Goal: Task Accomplishment & Management: Use online tool/utility

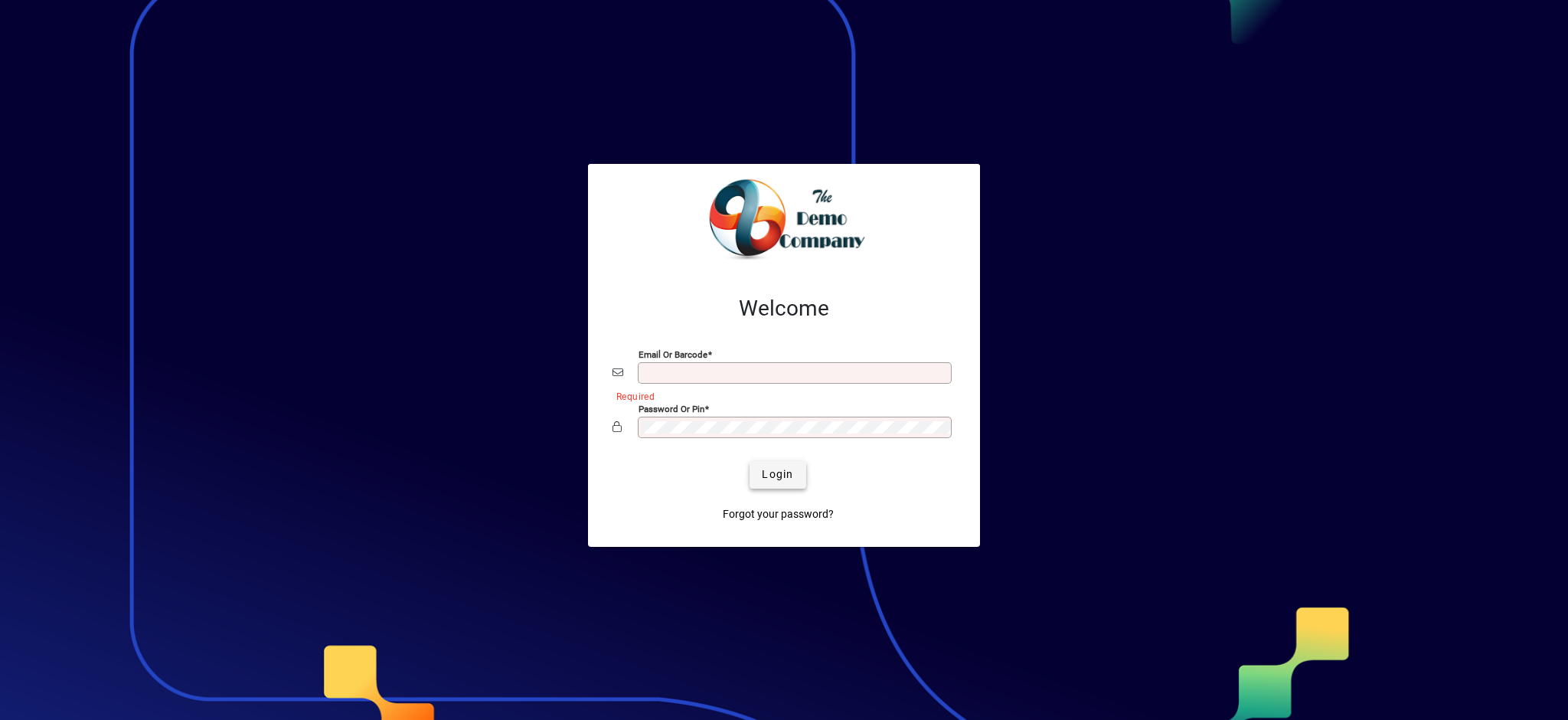
type input "**********"
click at [789, 476] on span "Login" at bounding box center [777, 474] width 32 height 16
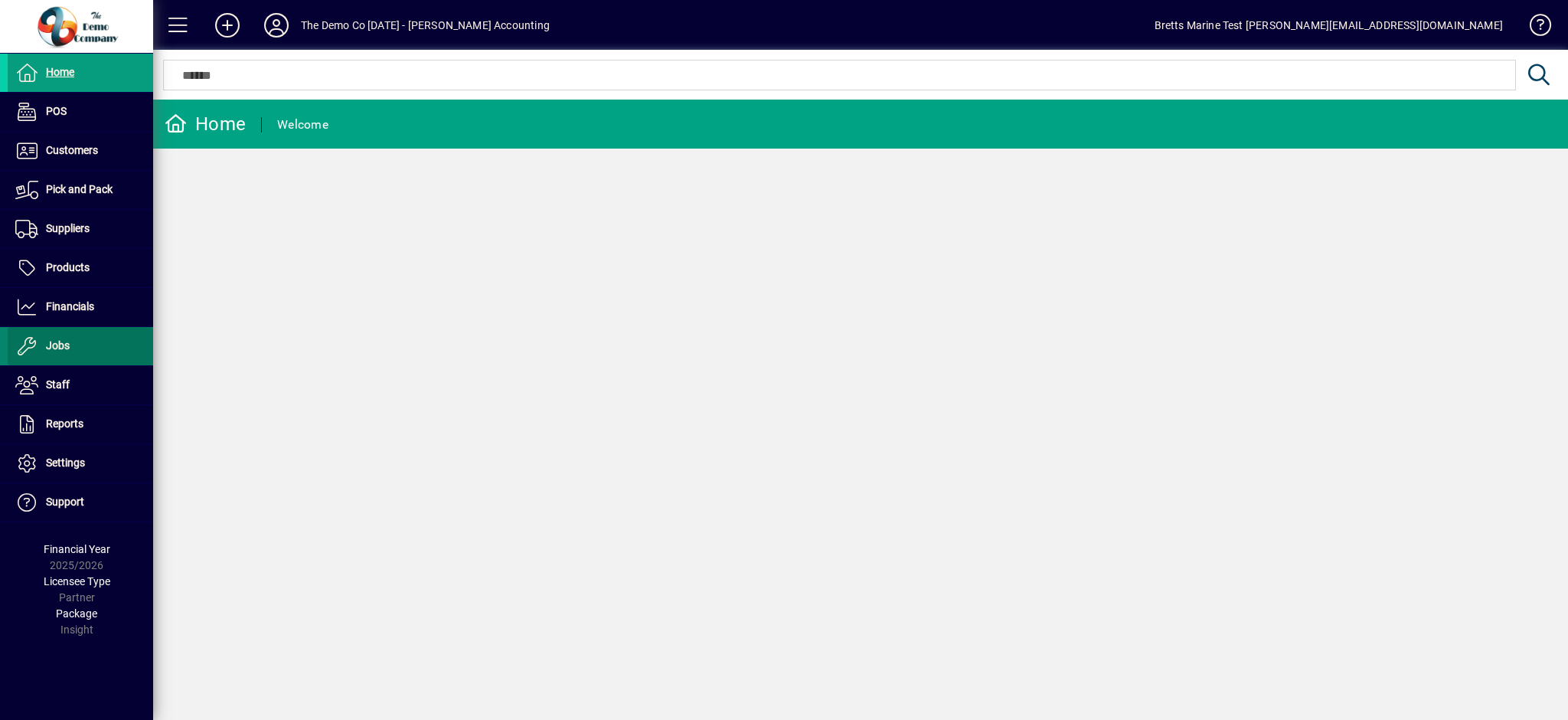
click at [65, 347] on span "Jobs" at bounding box center [57, 346] width 24 height 12
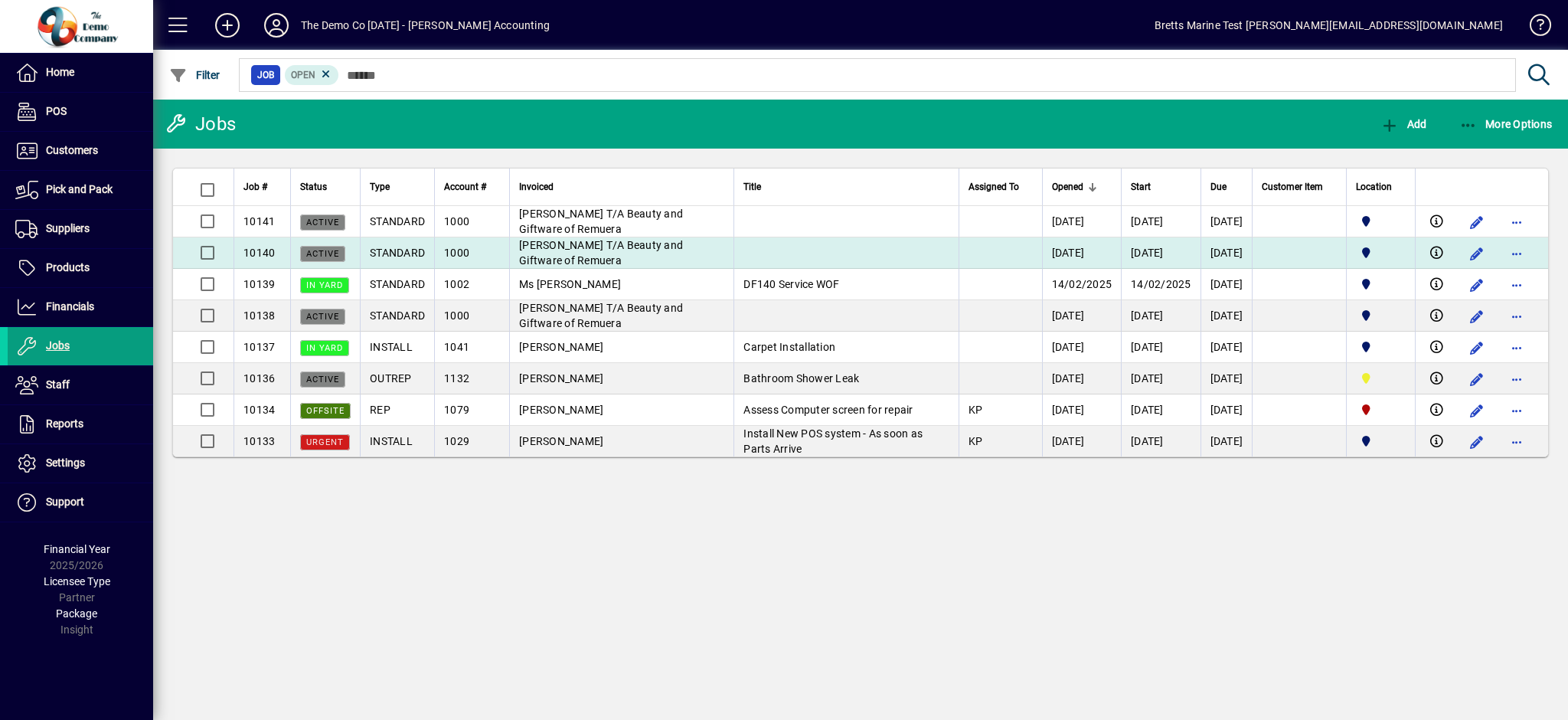
click at [388, 256] on span "STANDARD" at bounding box center [397, 253] width 55 height 12
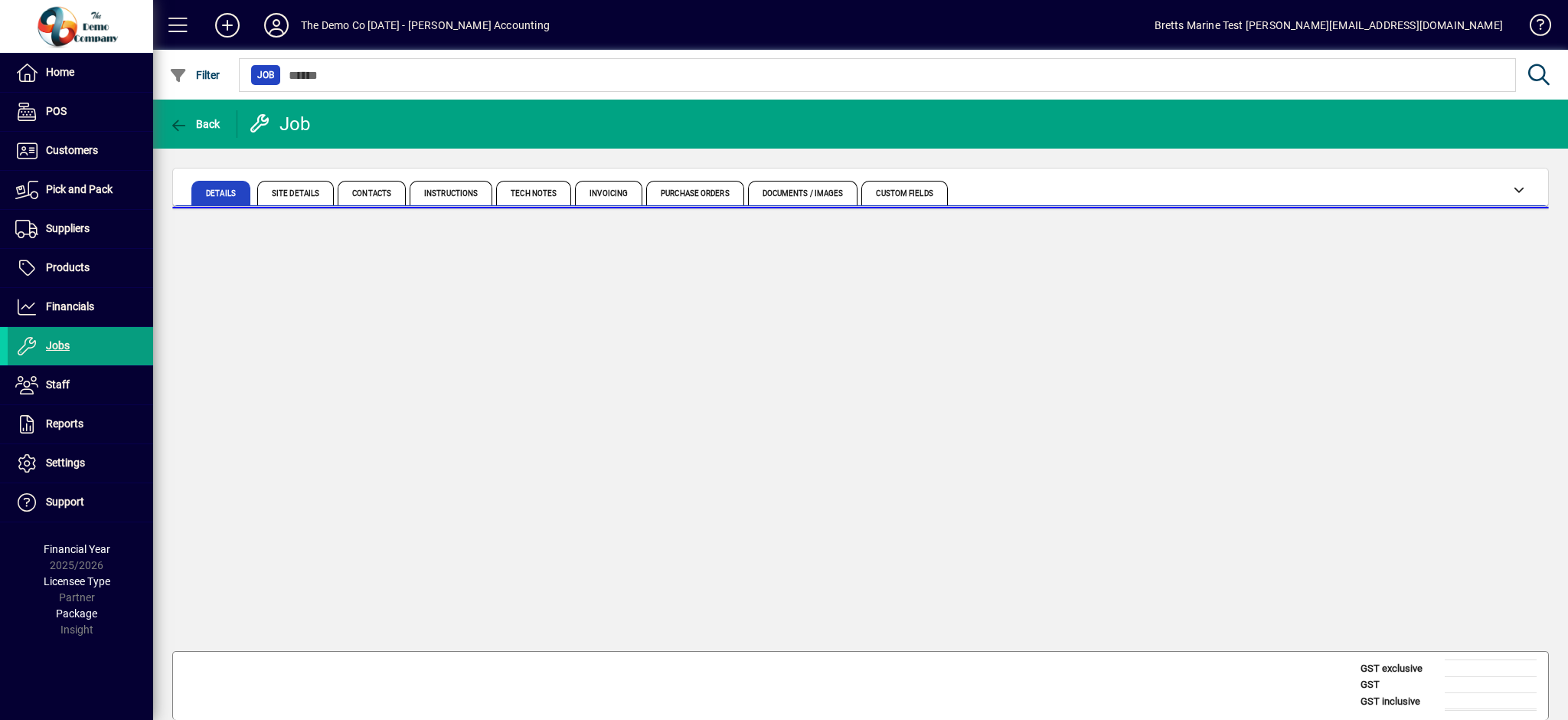
click at [388, 256] on app-page-card at bounding box center [861, 427] width 1377 height 442
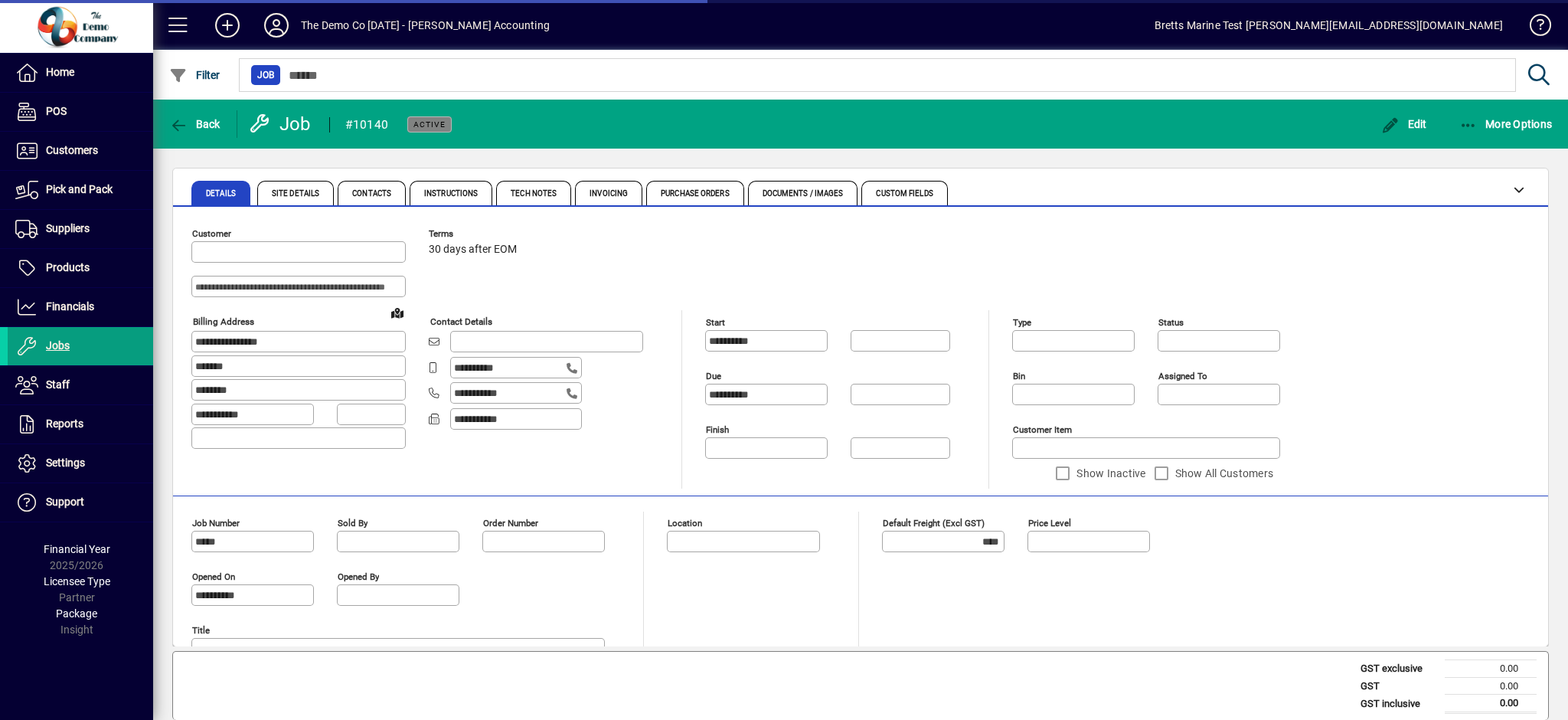
type input "******"
type input "********"
type input "**********"
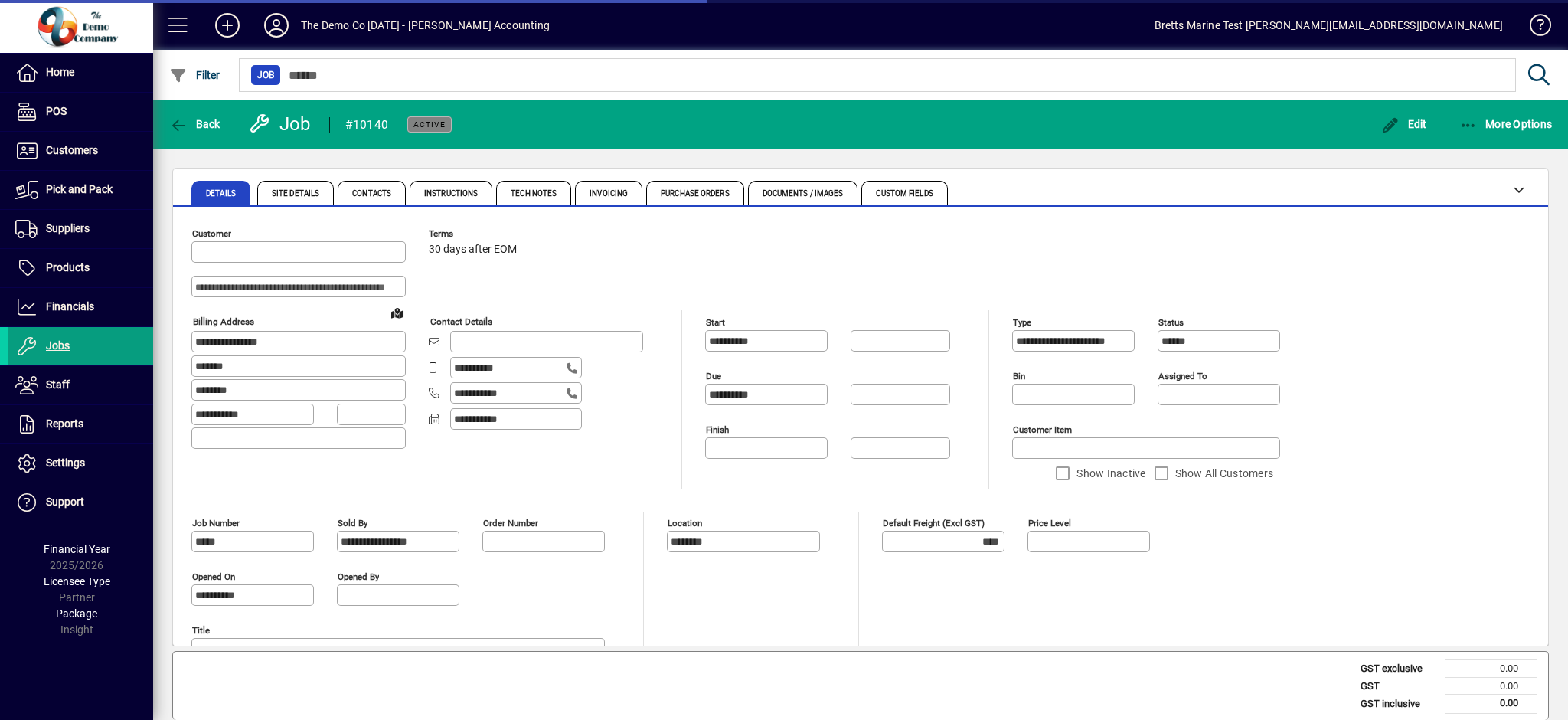
type input "******"
type input "**********"
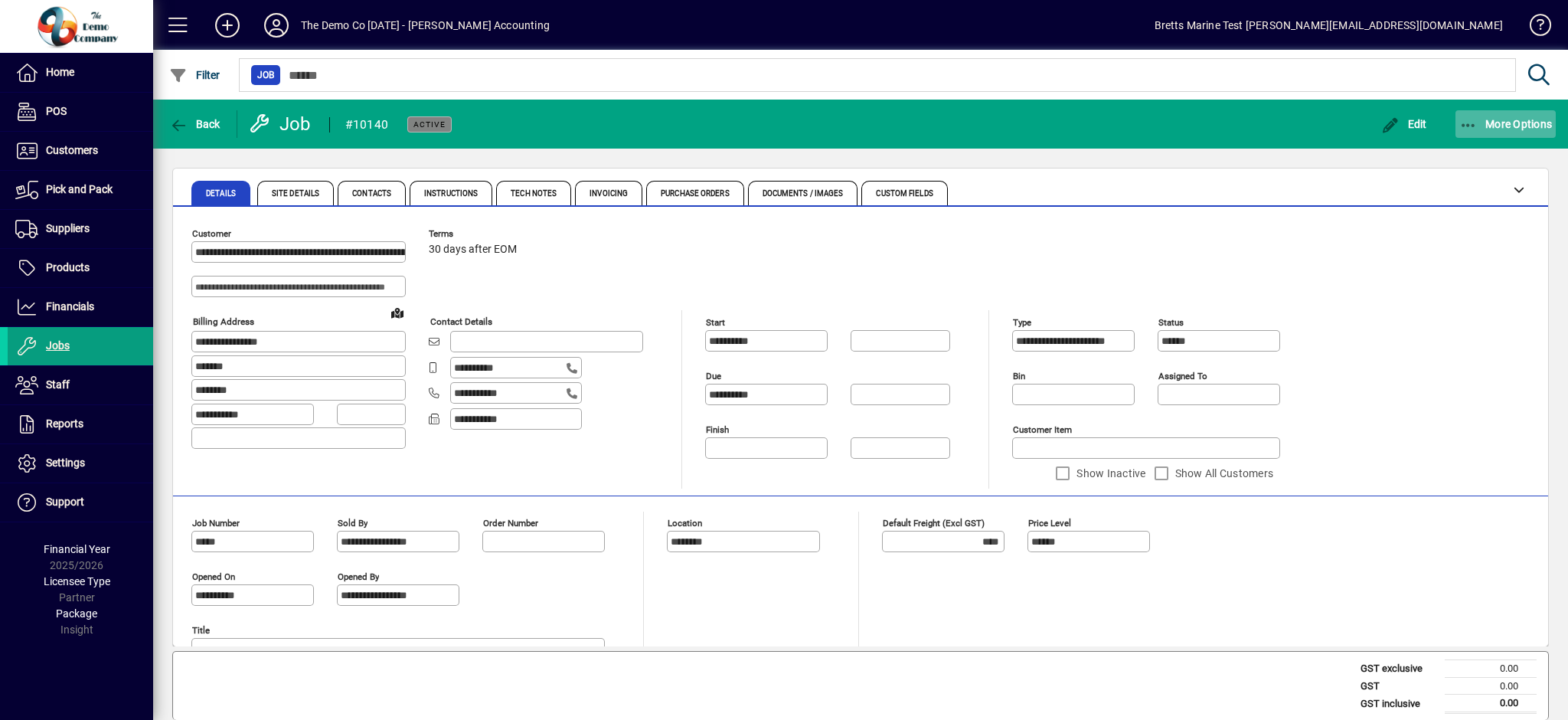
click at [1478, 121] on span "More Options" at bounding box center [1505, 125] width 94 height 12
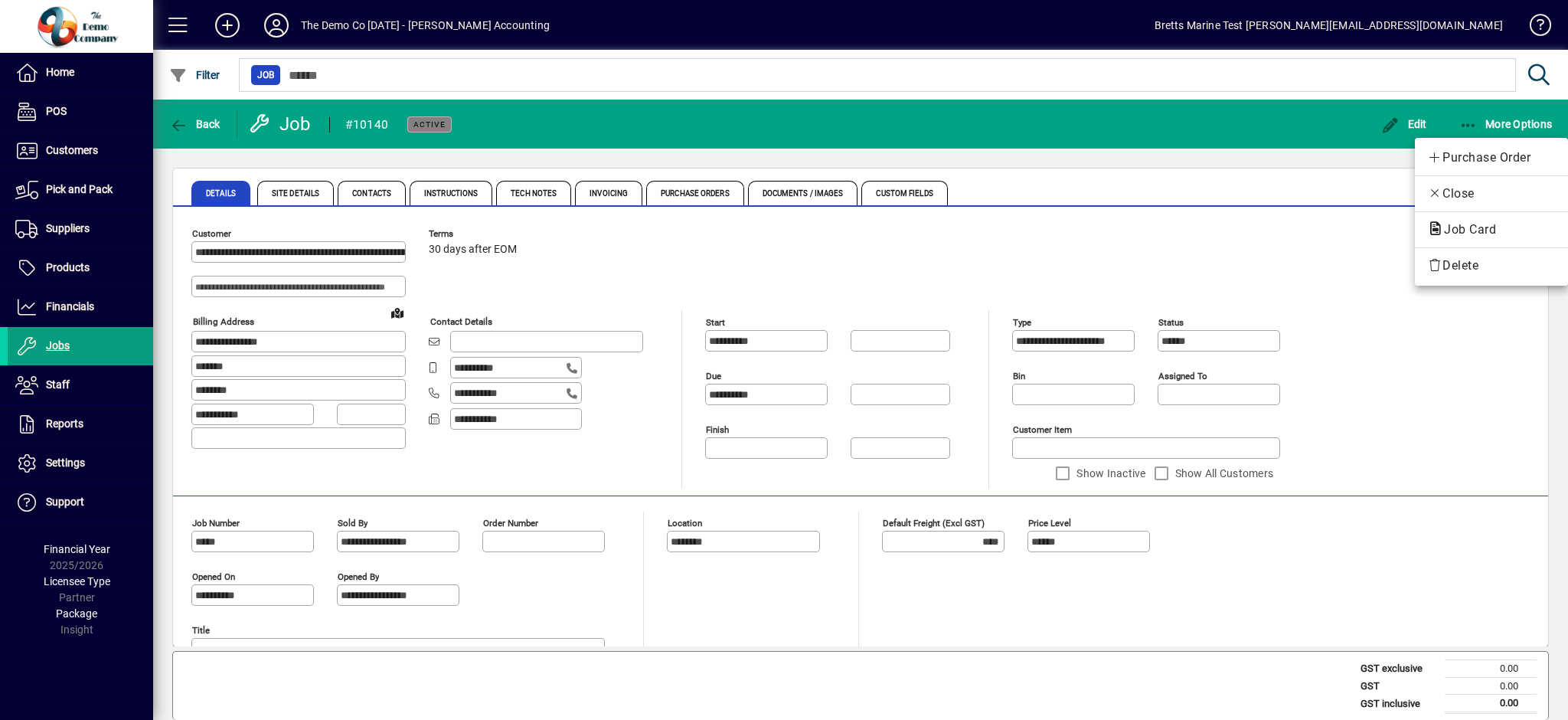
click at [1484, 229] on span "Job Card" at bounding box center [1465, 229] width 77 height 15
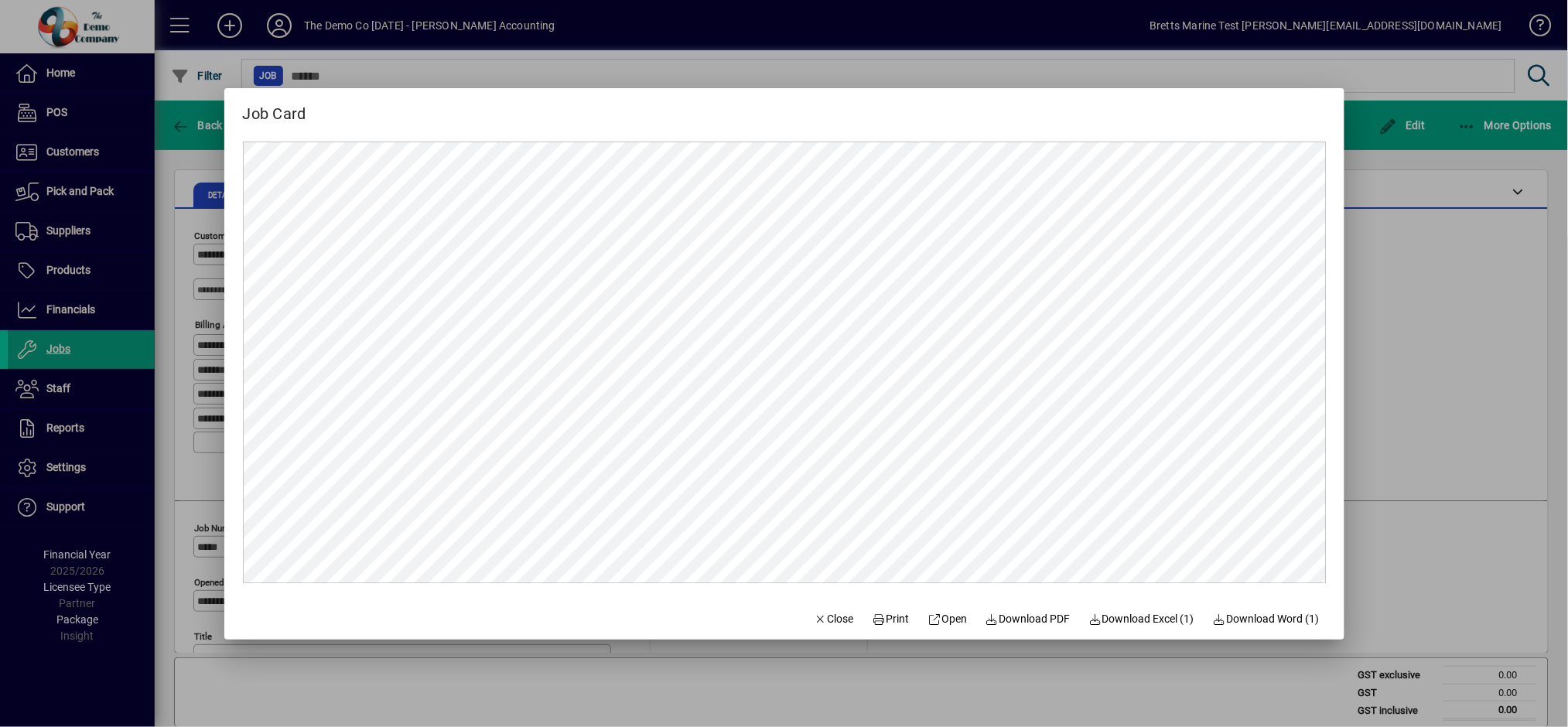
click at [1008, 94] on div "Job Card" at bounding box center [784, 107] width 1120 height 38
click at [827, 622] on span "Close" at bounding box center [834, 618] width 40 height 16
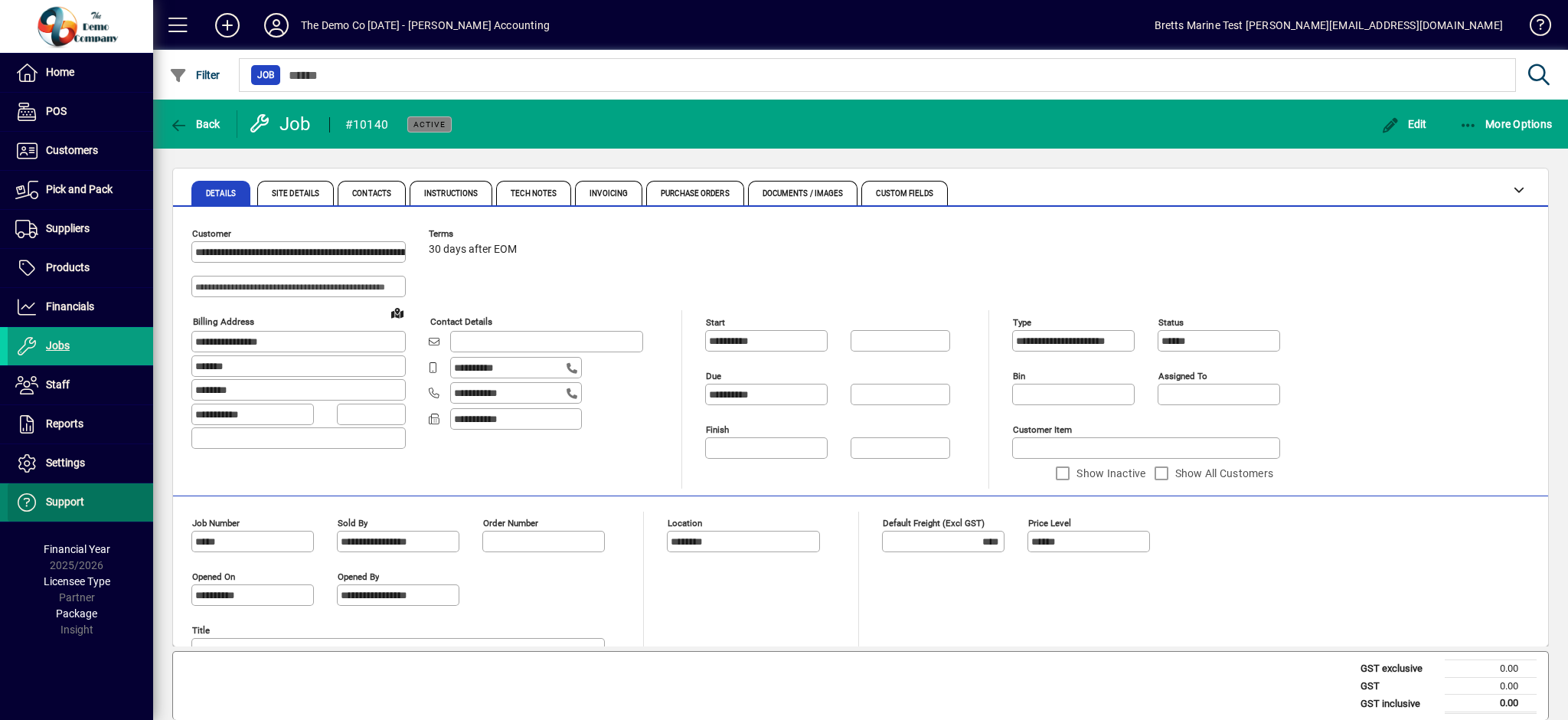
click at [67, 498] on span "Support" at bounding box center [65, 502] width 39 height 12
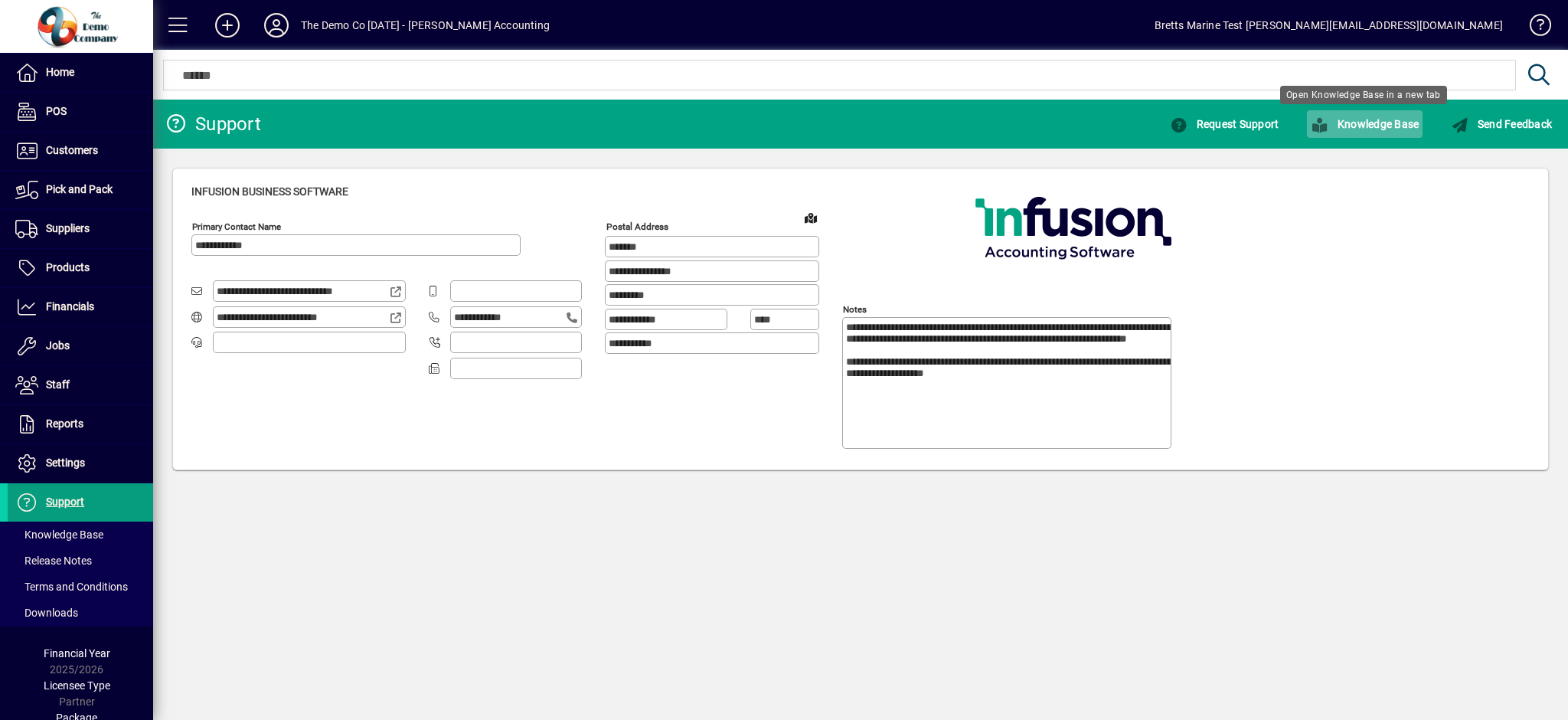
click at [1369, 127] on span "Knowledge Base" at bounding box center [1365, 125] width 108 height 12
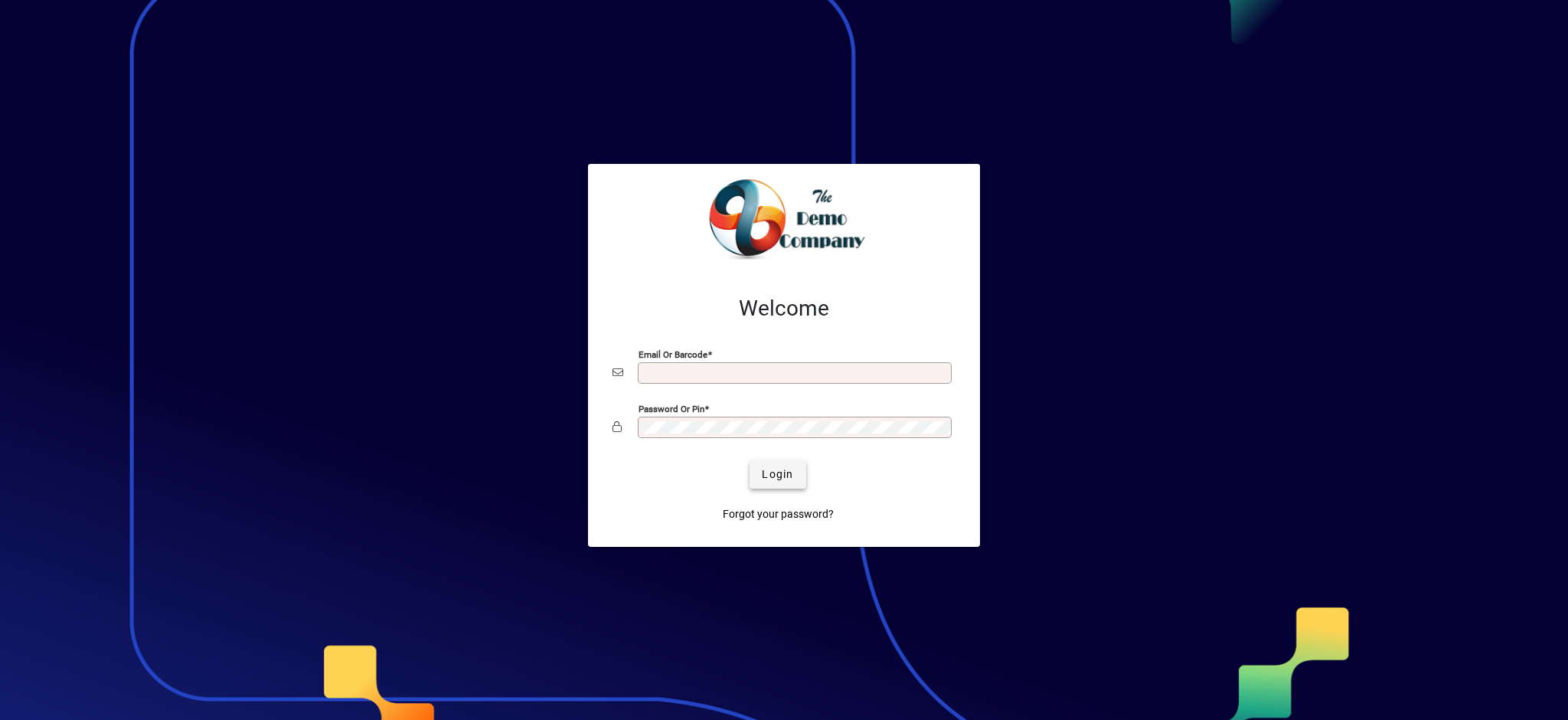
type input "**********"
click at [780, 475] on span "Login" at bounding box center [777, 474] width 32 height 16
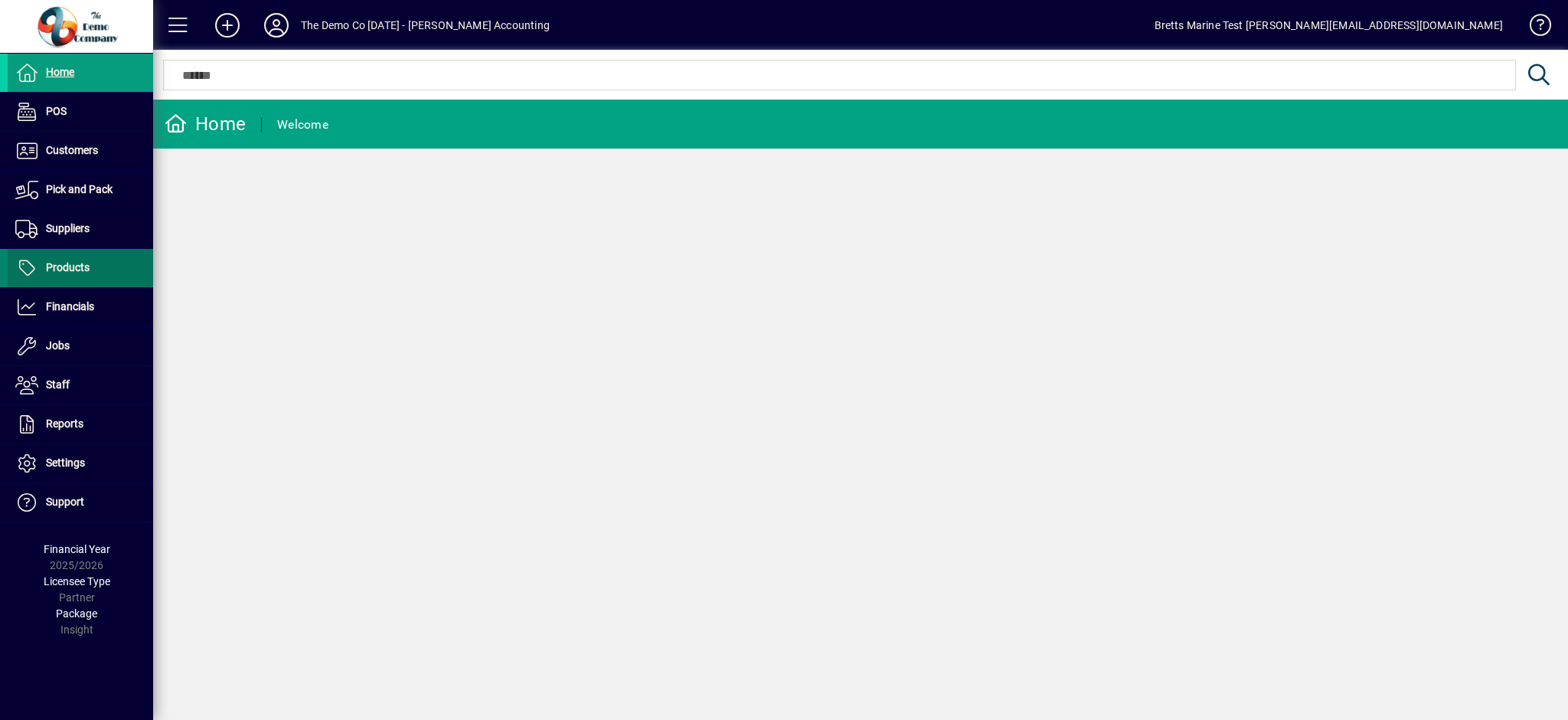
click at [59, 267] on span "Products" at bounding box center [67, 268] width 43 height 12
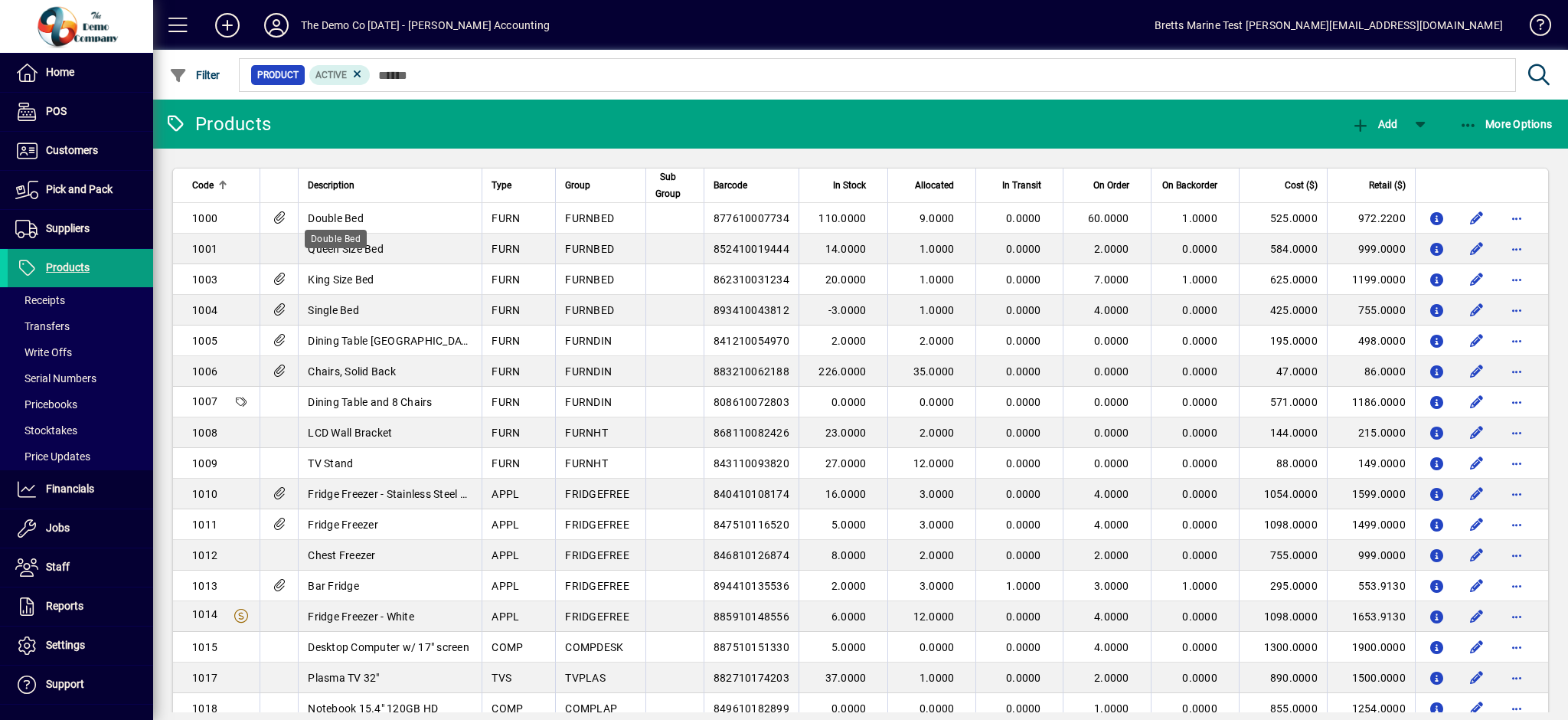
click at [344, 215] on span "Double Bed" at bounding box center [336, 218] width 56 height 12
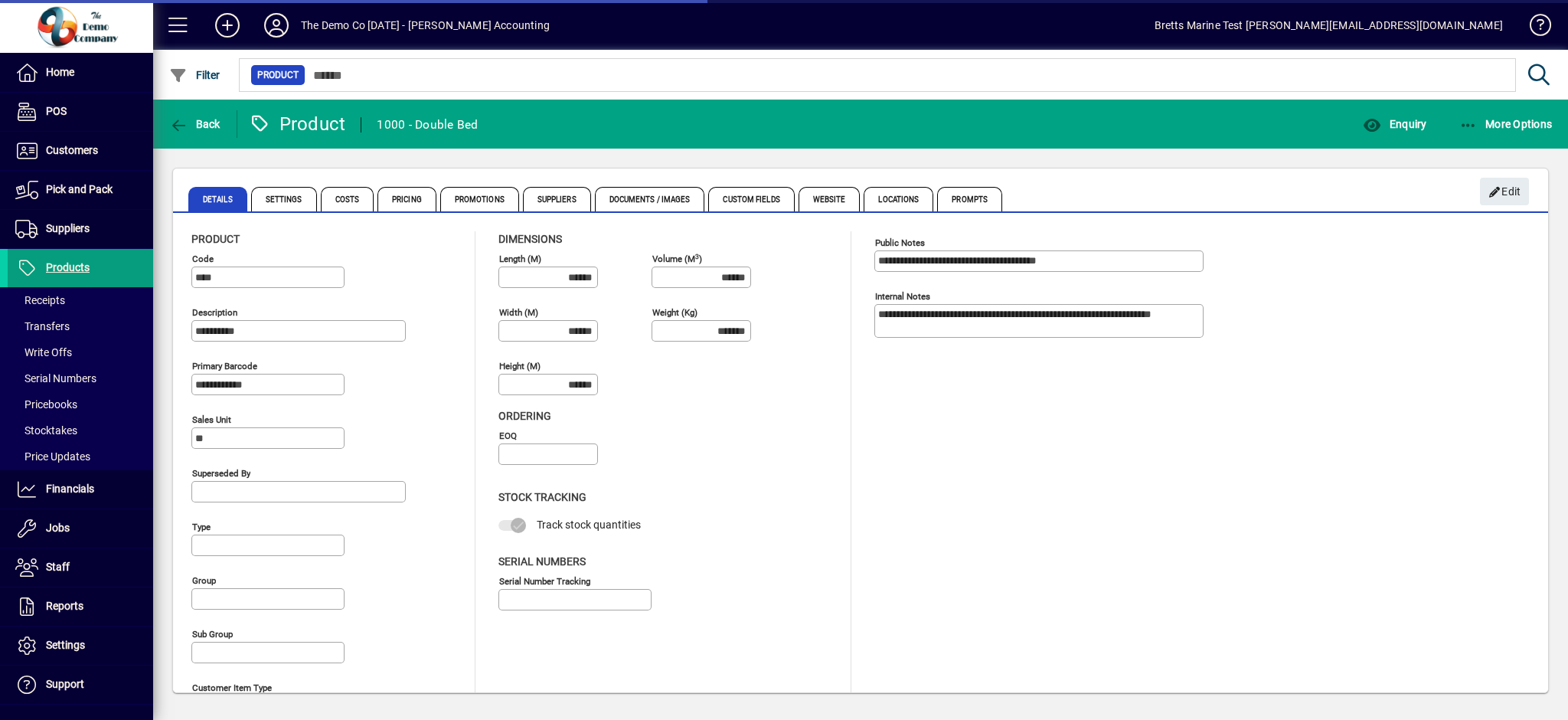
type input "**********"
type input "****"
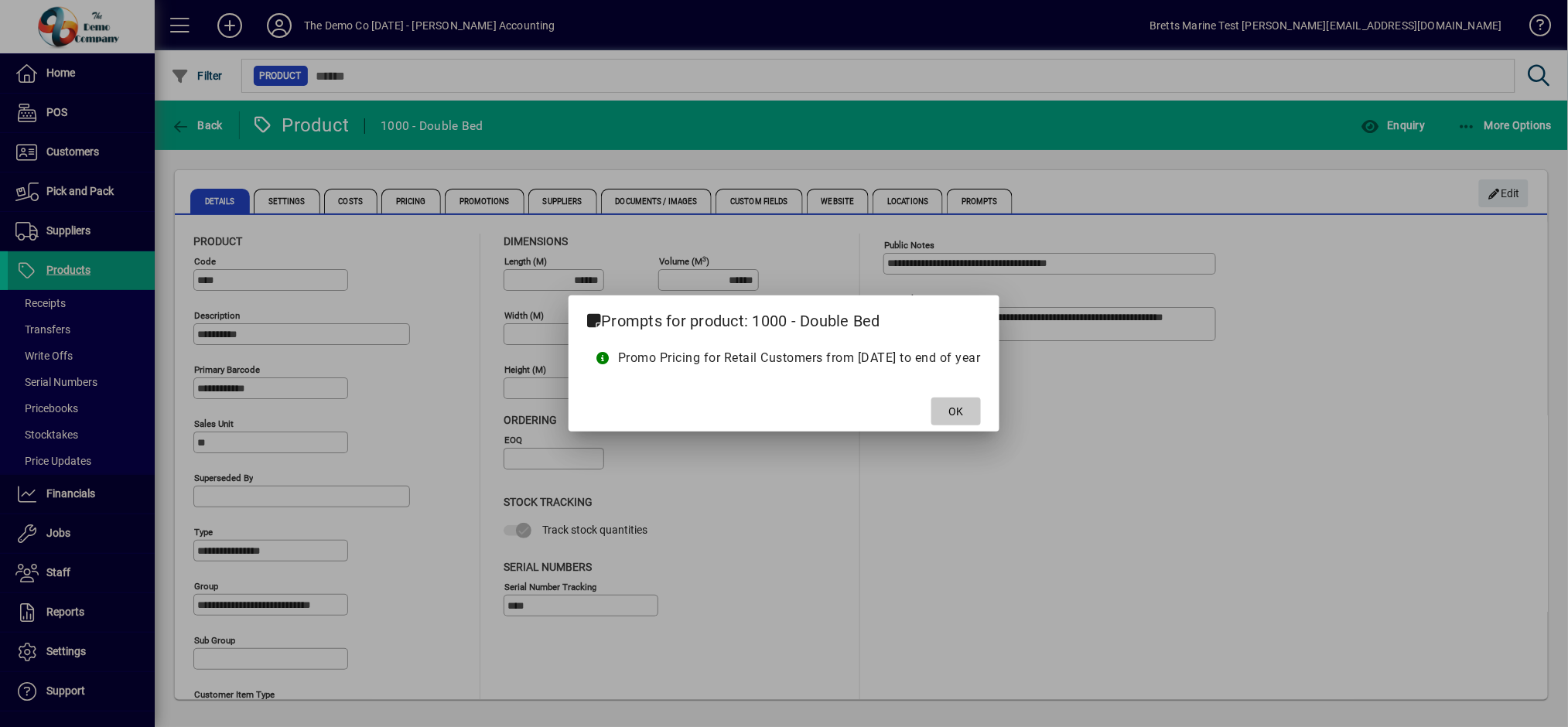
click at [981, 404] on span at bounding box center [955, 412] width 49 height 37
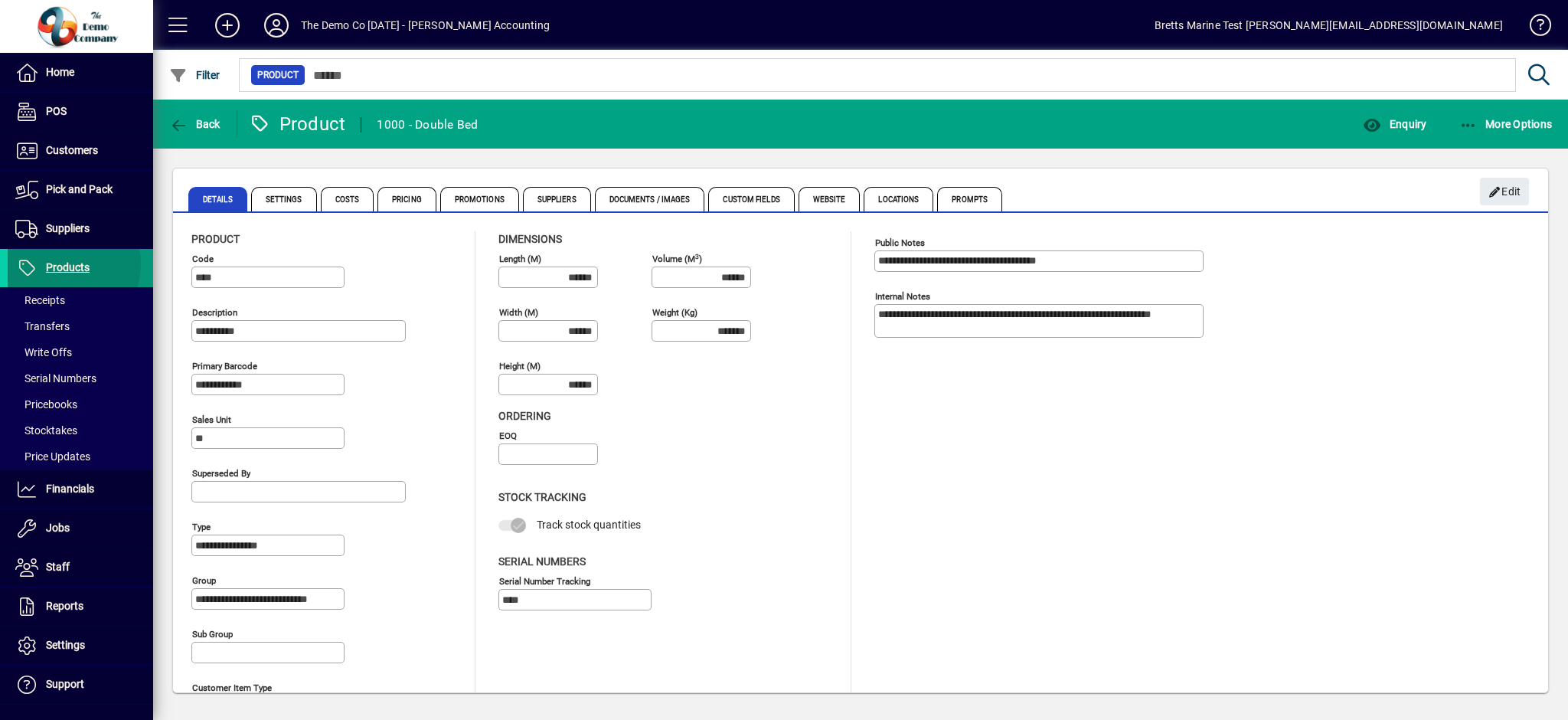
click at [57, 264] on span "Products" at bounding box center [67, 268] width 43 height 12
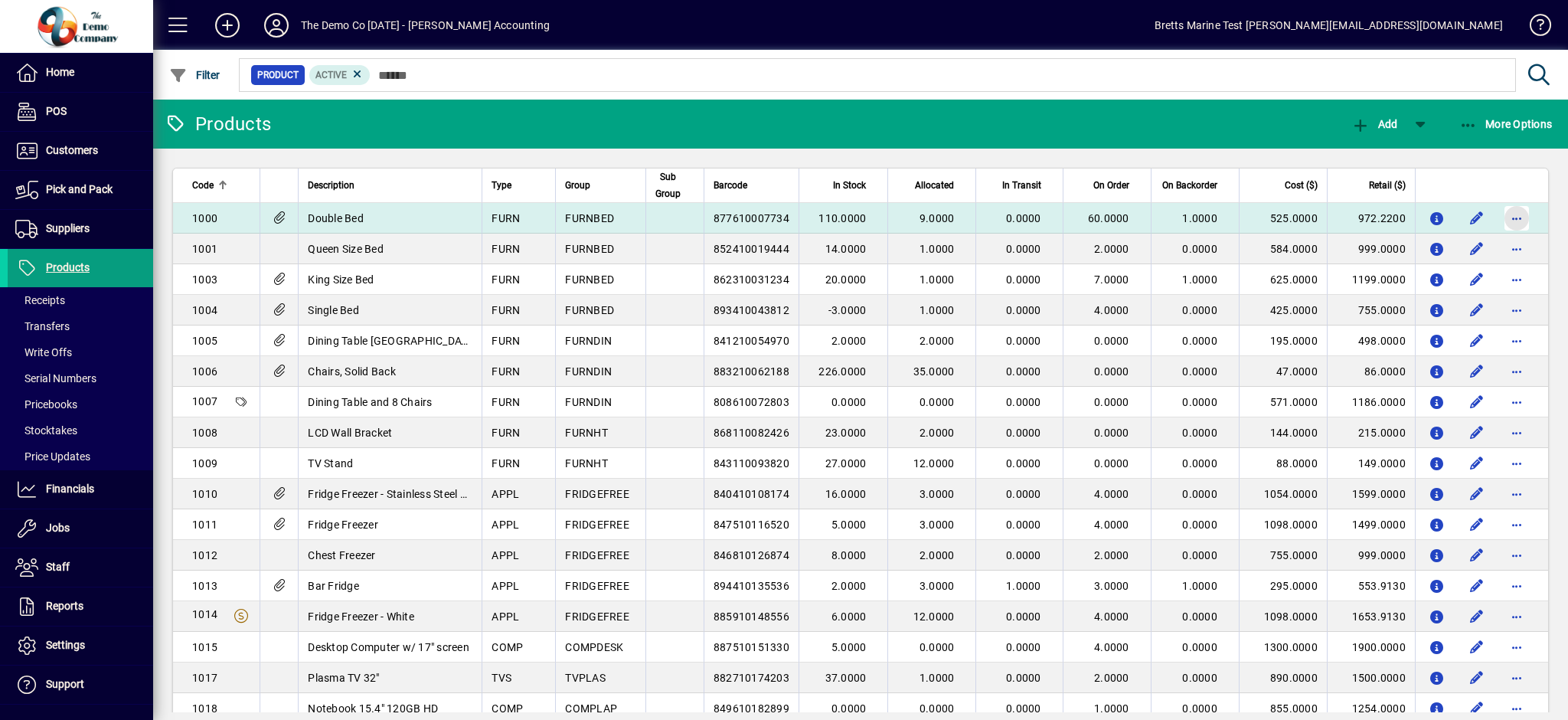
click at [1503, 219] on span "button" at bounding box center [1517, 218] width 37 height 37
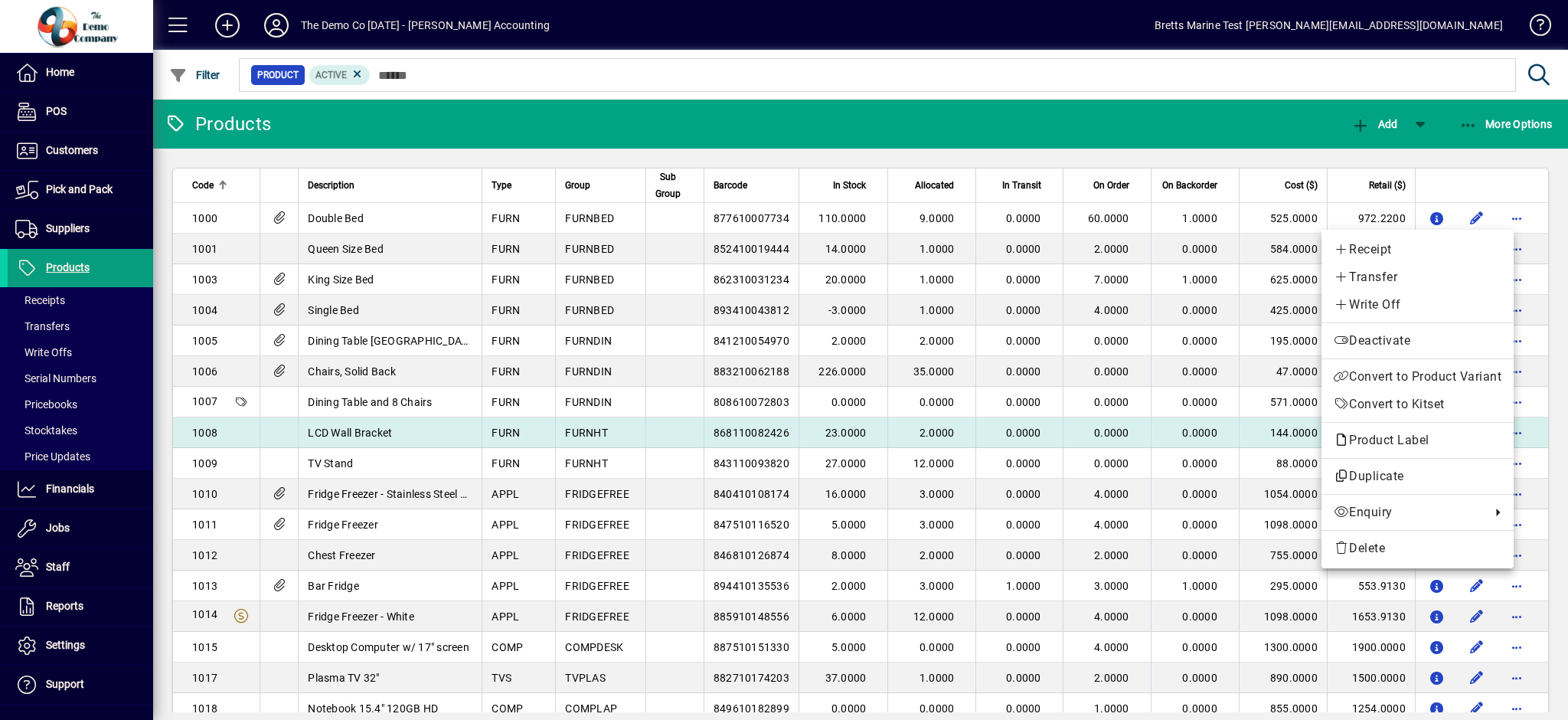
click at [1390, 439] on span "Product Label" at bounding box center [1386, 440] width 104 height 15
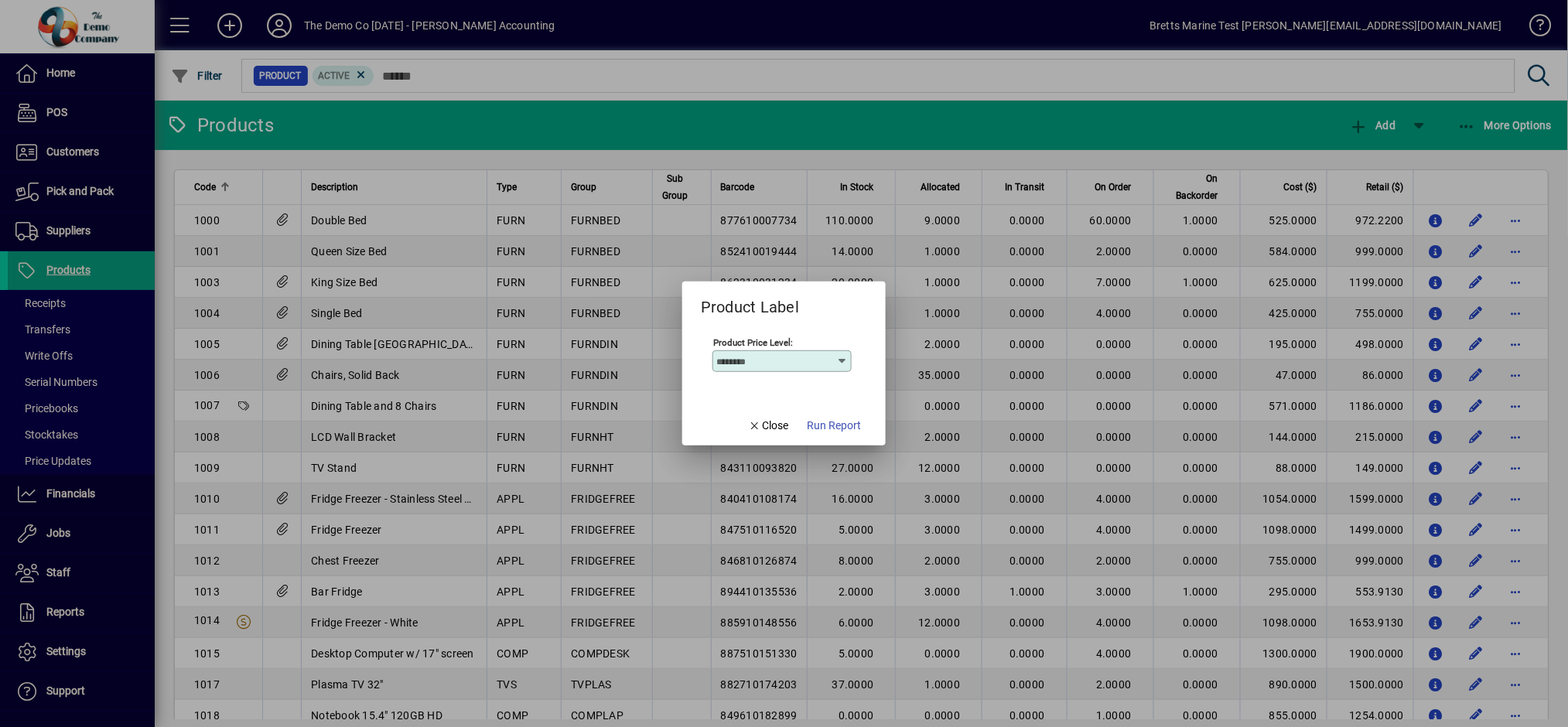
click at [840, 363] on icon at bounding box center [842, 362] width 13 height 12
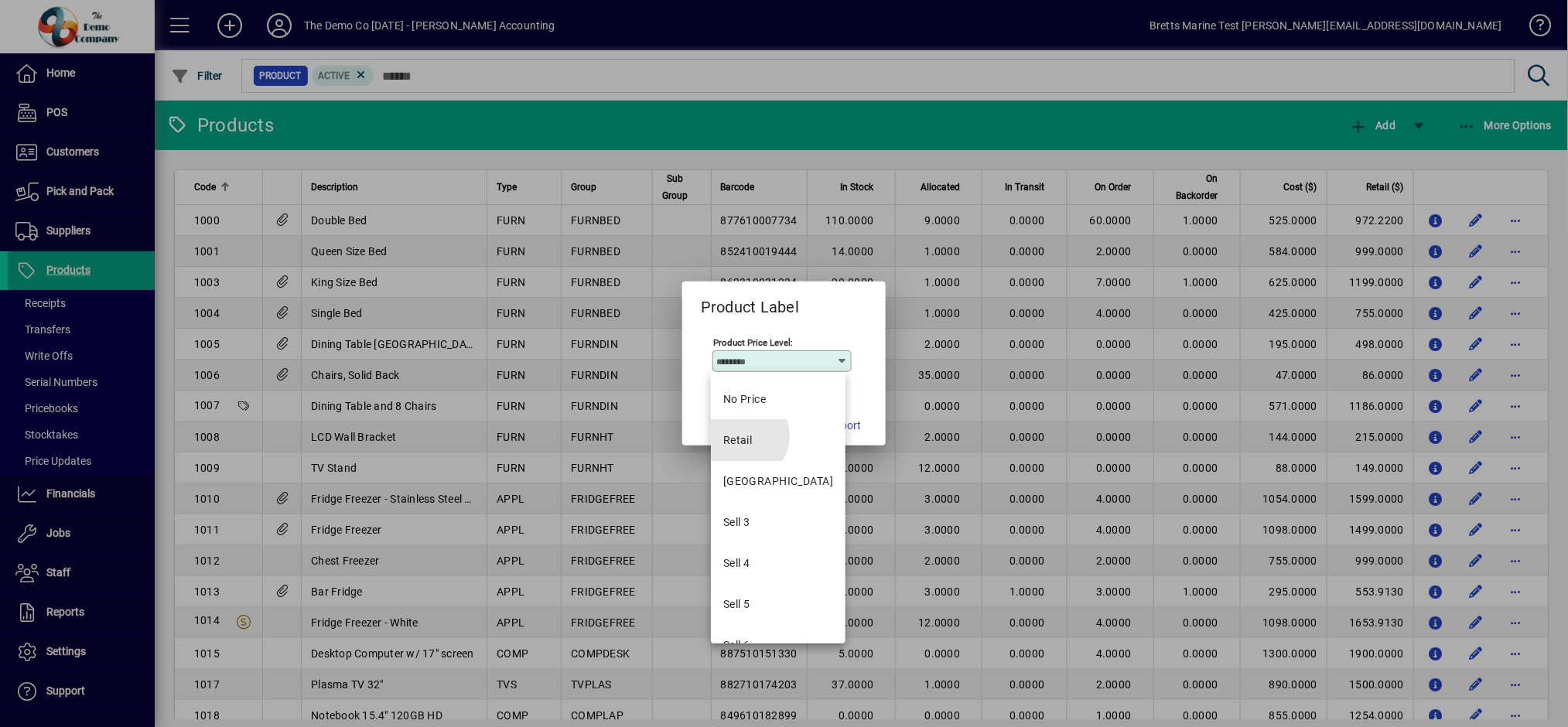
click at [748, 448] on div "Retail" at bounding box center [738, 440] width 30 height 16
type input "******"
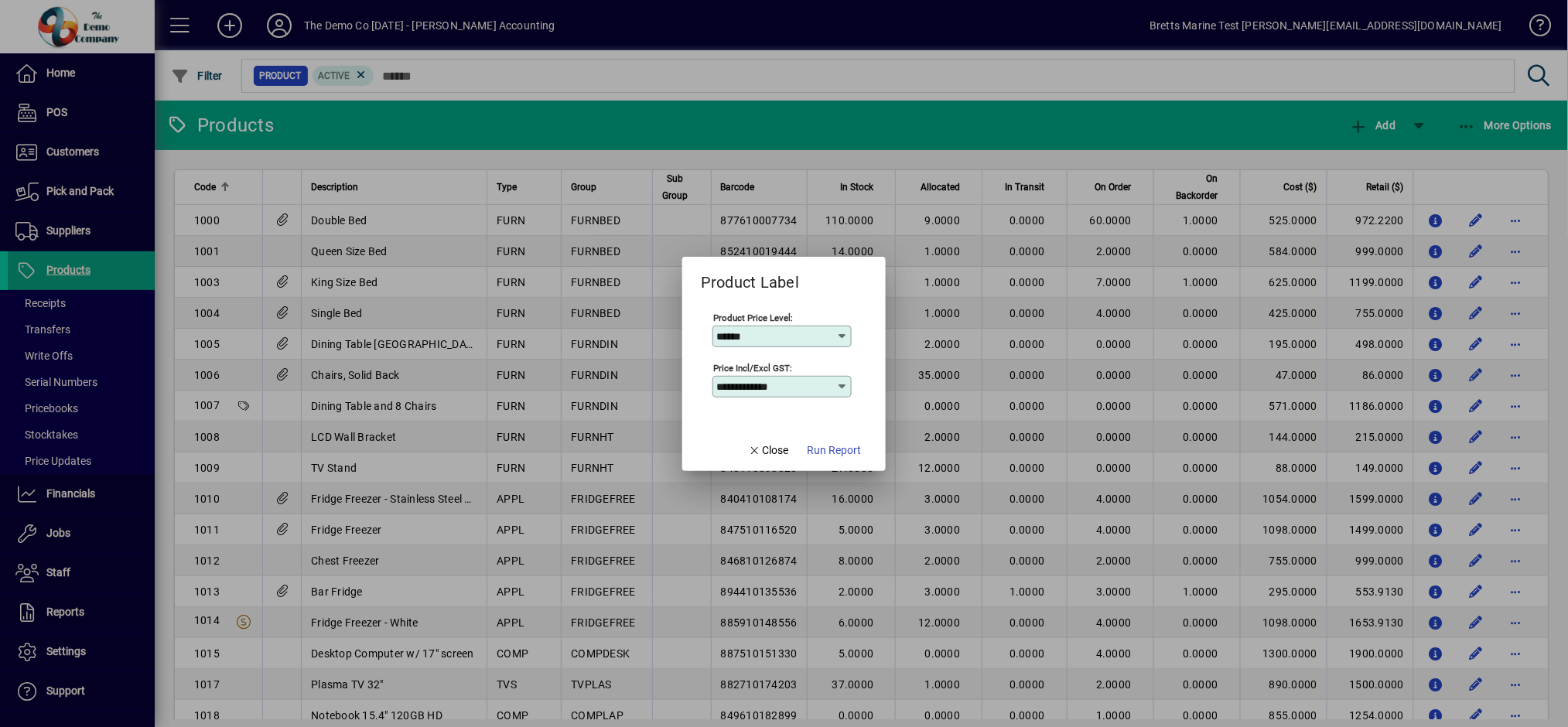
click at [846, 381] on icon at bounding box center [842, 387] width 13 height 12
click at [777, 461] on div "GST Inclusive" at bounding box center [758, 465] width 69 height 16
type input "**********"
click at [830, 455] on span "Run Report" at bounding box center [834, 450] width 54 height 16
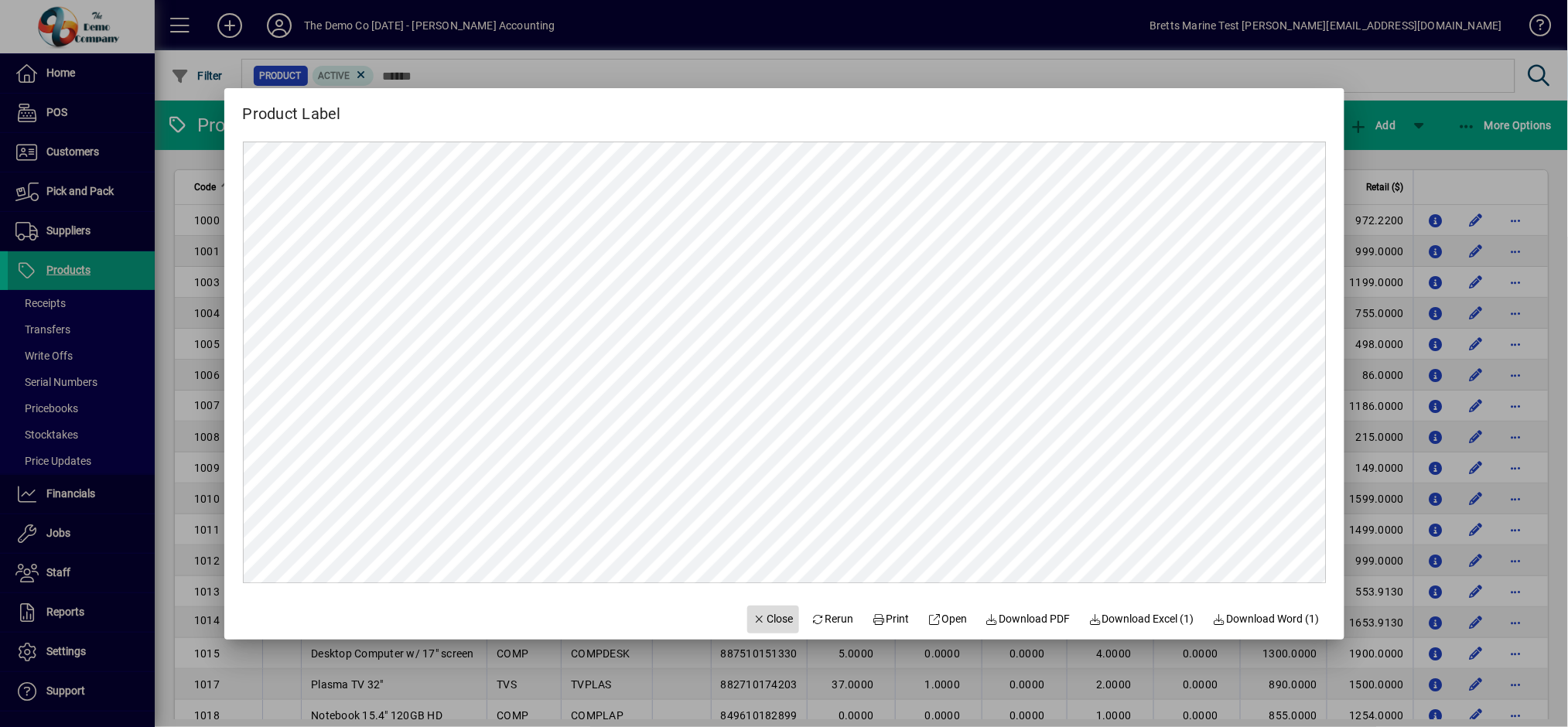
click at [765, 618] on span "Close" at bounding box center [773, 618] width 40 height 16
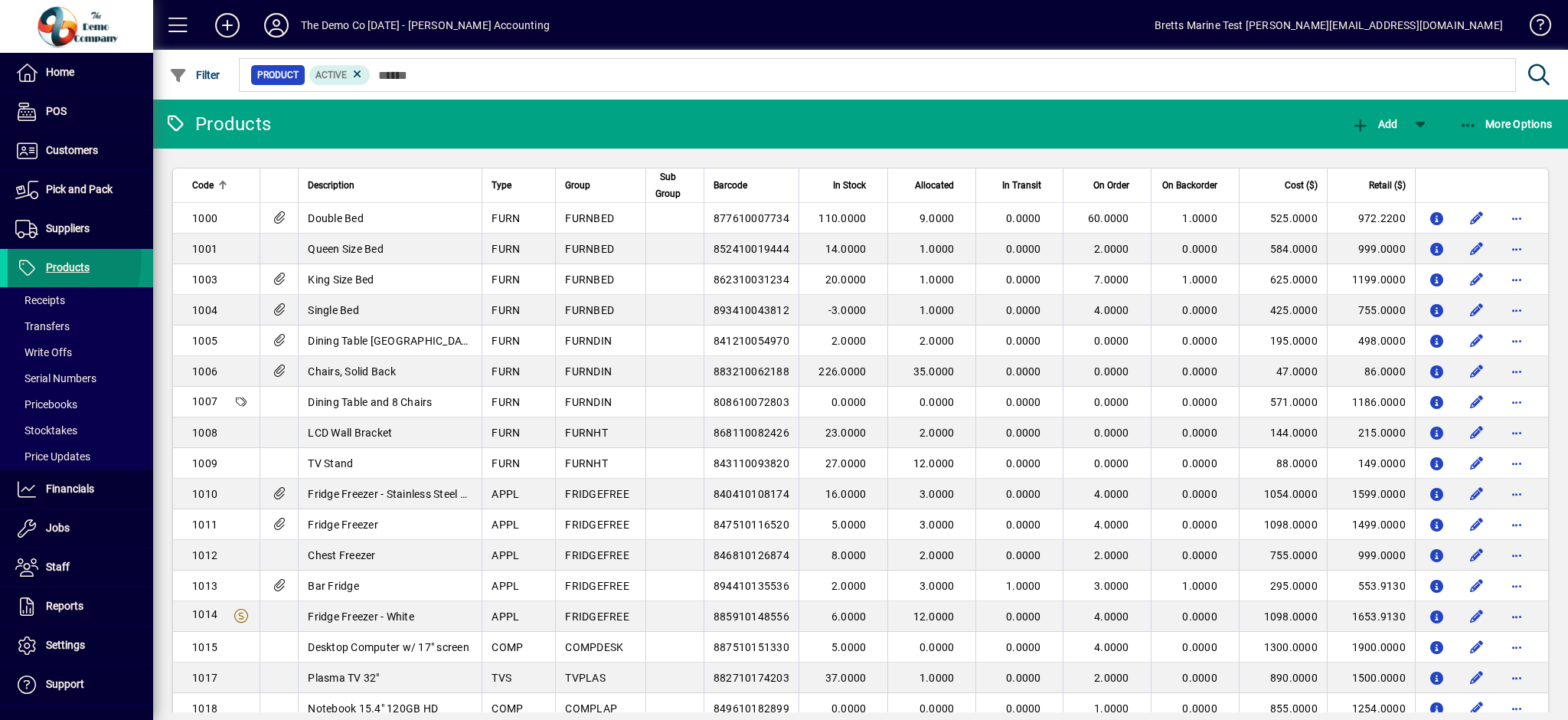
drag, startPoint x: 26, startPoint y: 258, endPoint x: 23, endPoint y: 268, distance: 10.4
click at [25, 261] on icon at bounding box center [27, 268] width 23 height 19
drag, startPoint x: 49, startPoint y: 268, endPoint x: 58, endPoint y: 269, distance: 9.1
click at [50, 268] on span "Products" at bounding box center [67, 268] width 43 height 12
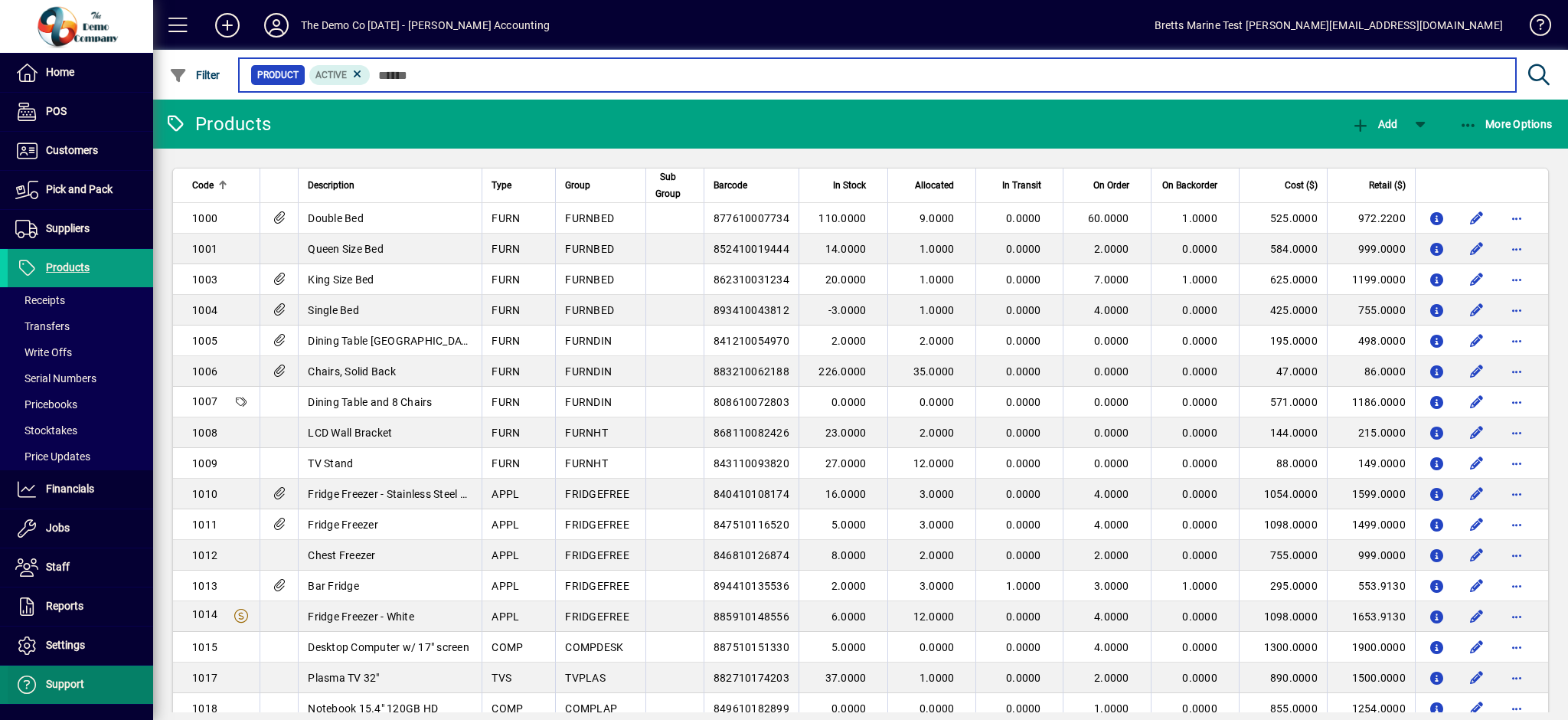
scroll to position [101, 0]
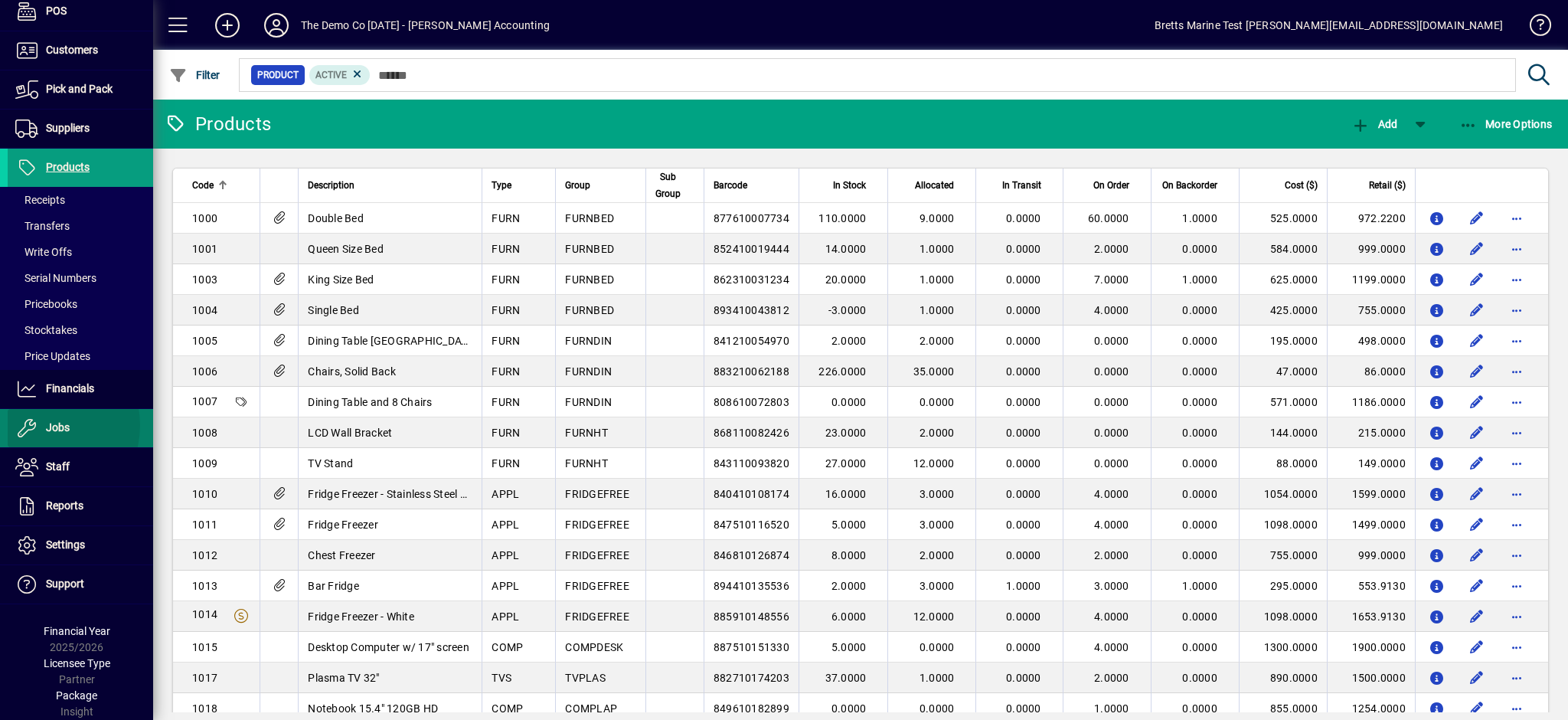
click at [39, 425] on span "Jobs" at bounding box center [39, 428] width 62 height 19
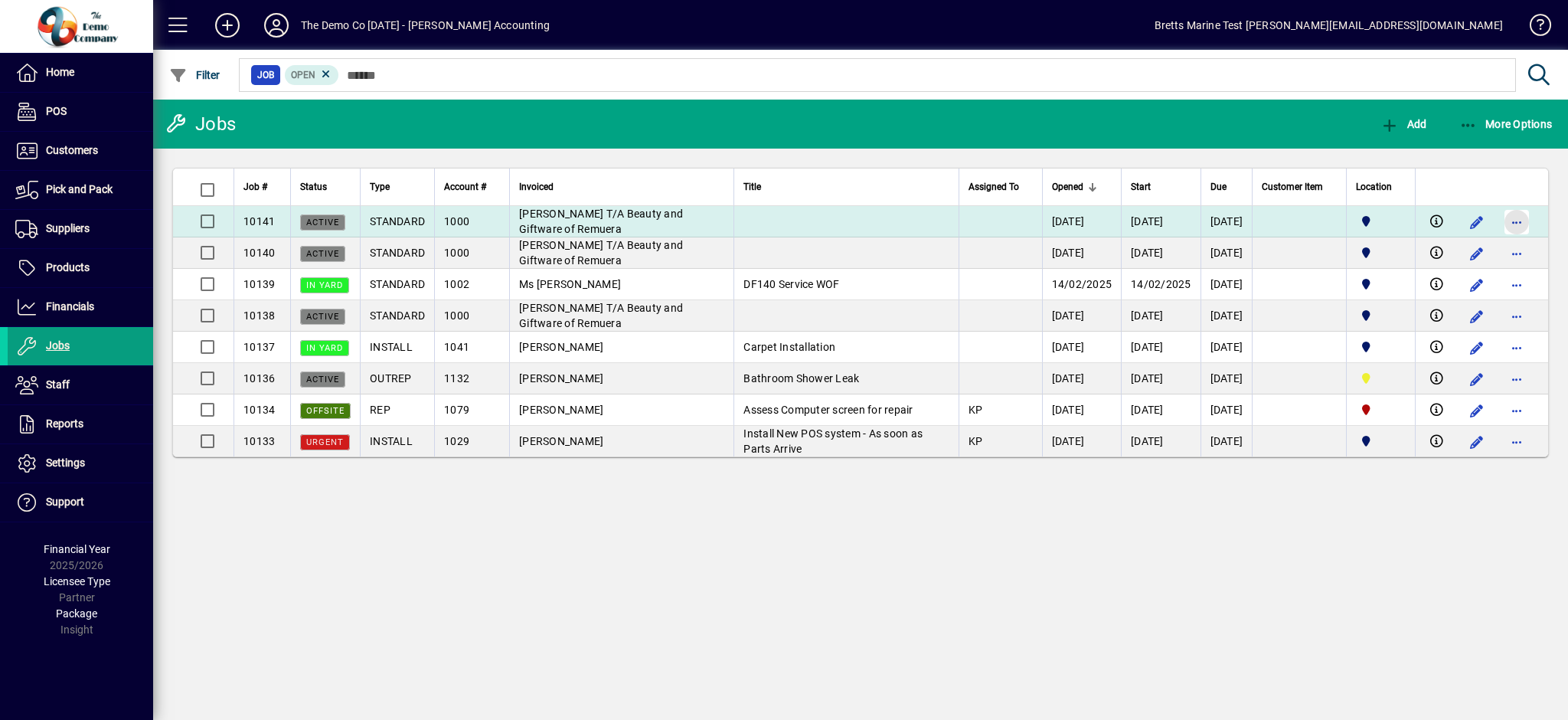
click at [1526, 220] on span "button" at bounding box center [1517, 222] width 37 height 37
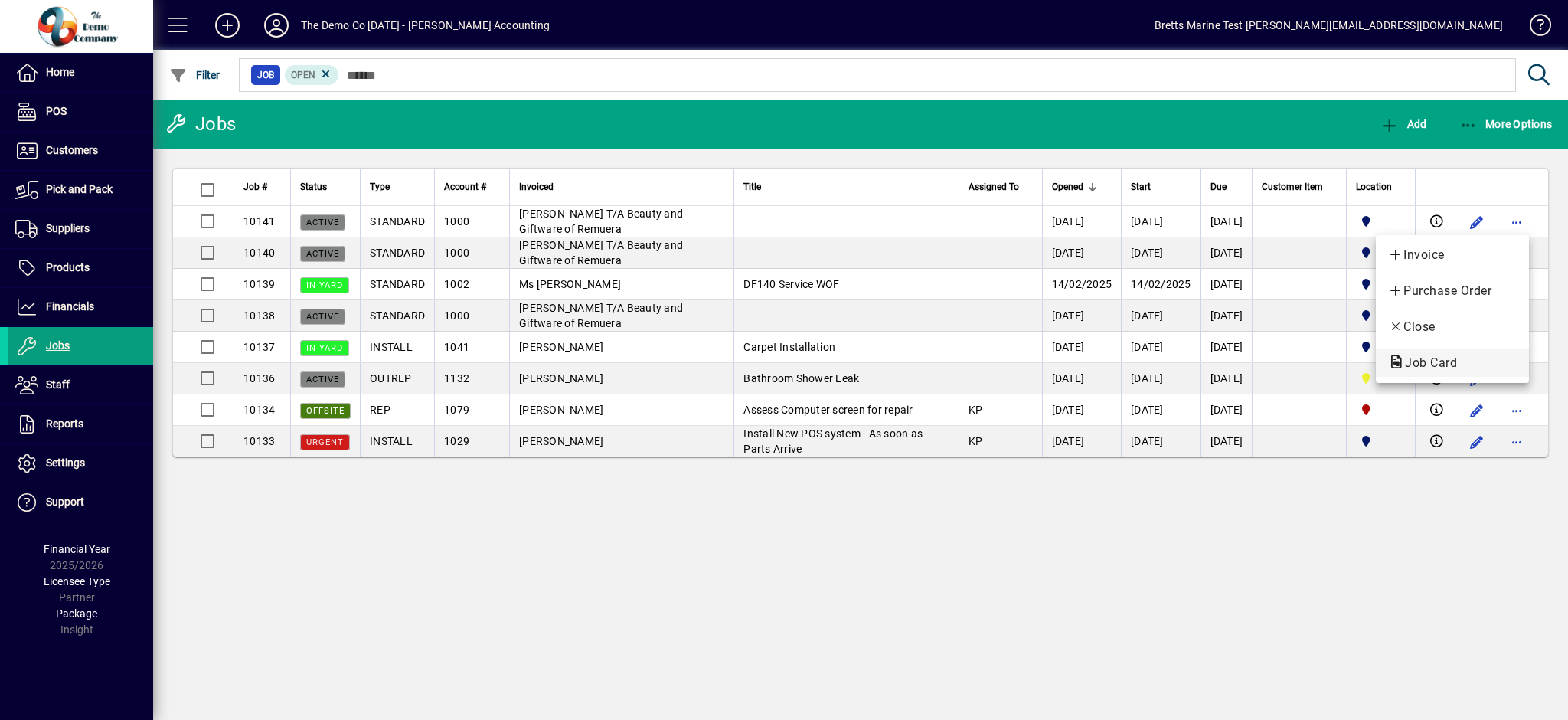
click at [1448, 363] on span "Job Card" at bounding box center [1426, 362] width 77 height 15
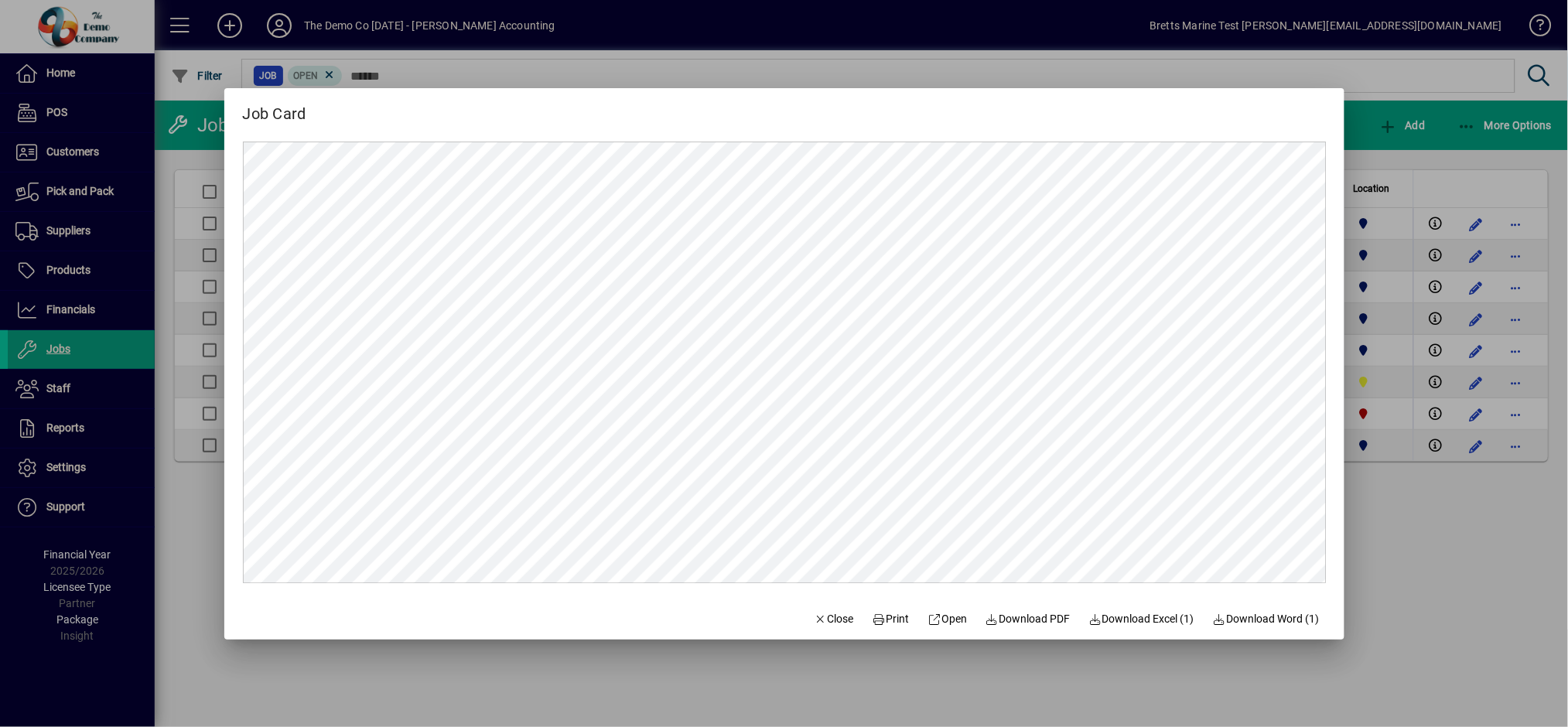
click at [1446, 598] on div at bounding box center [784, 363] width 1568 height 727
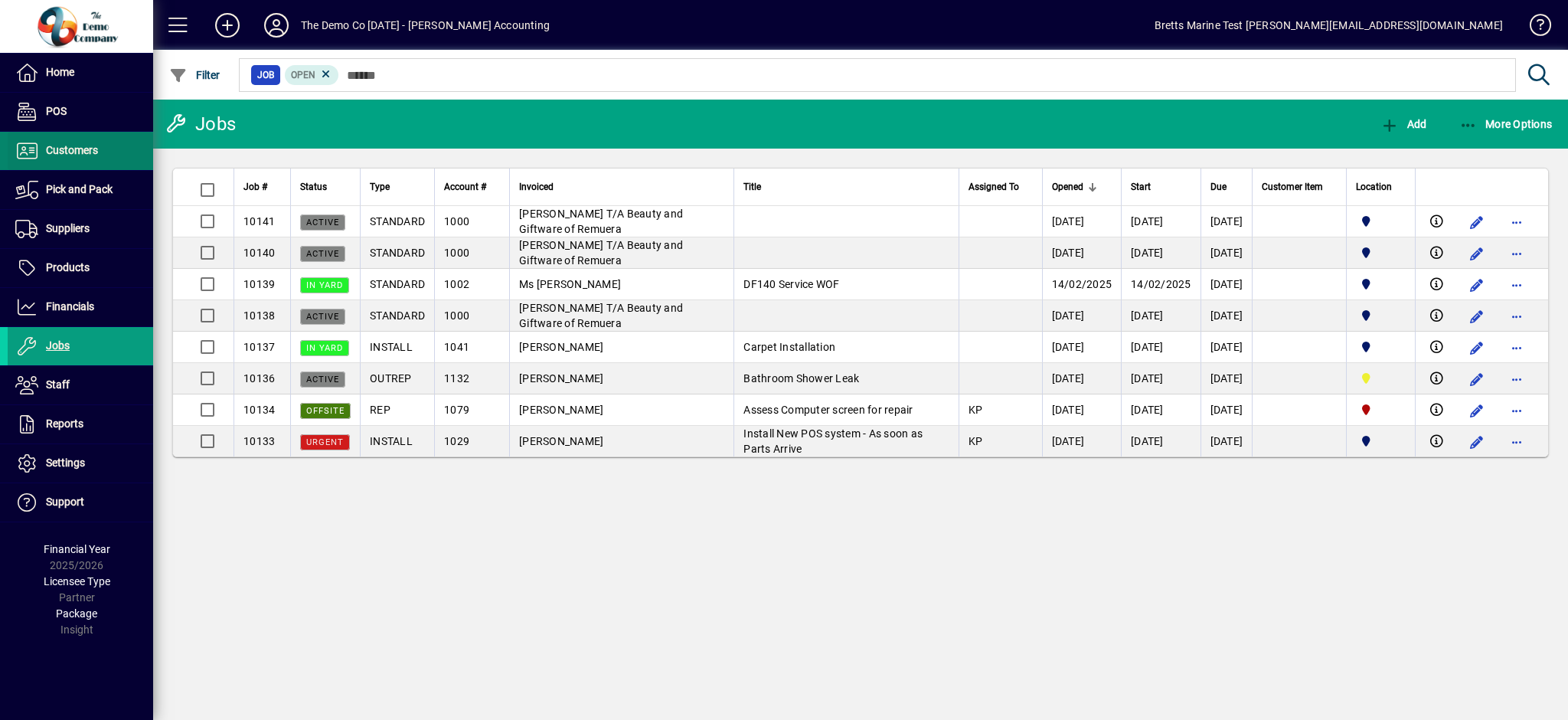
click at [67, 152] on span "Customers" at bounding box center [71, 150] width 52 height 12
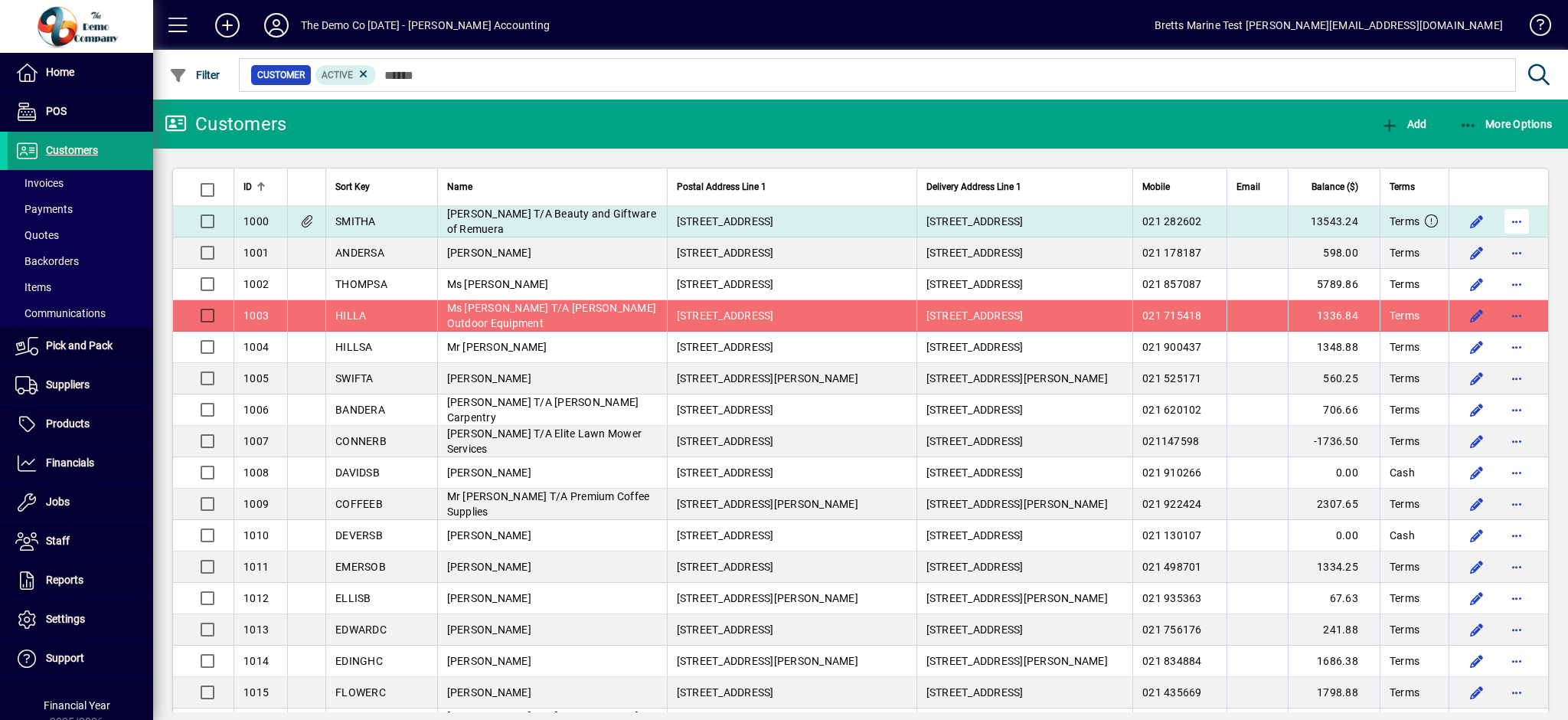
click at [1507, 227] on span "button" at bounding box center [1517, 221] width 37 height 37
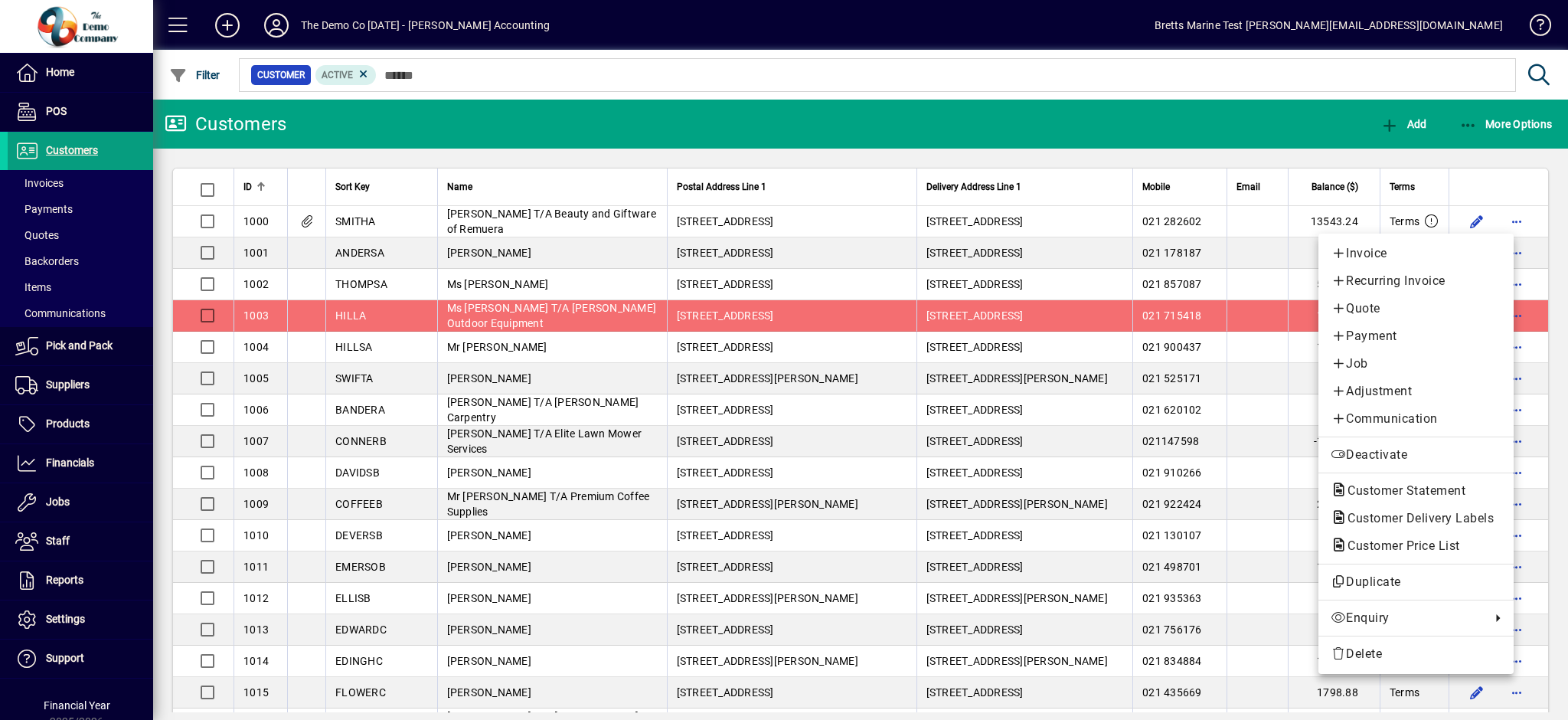
click at [1011, 67] on div at bounding box center [784, 360] width 1568 height 720
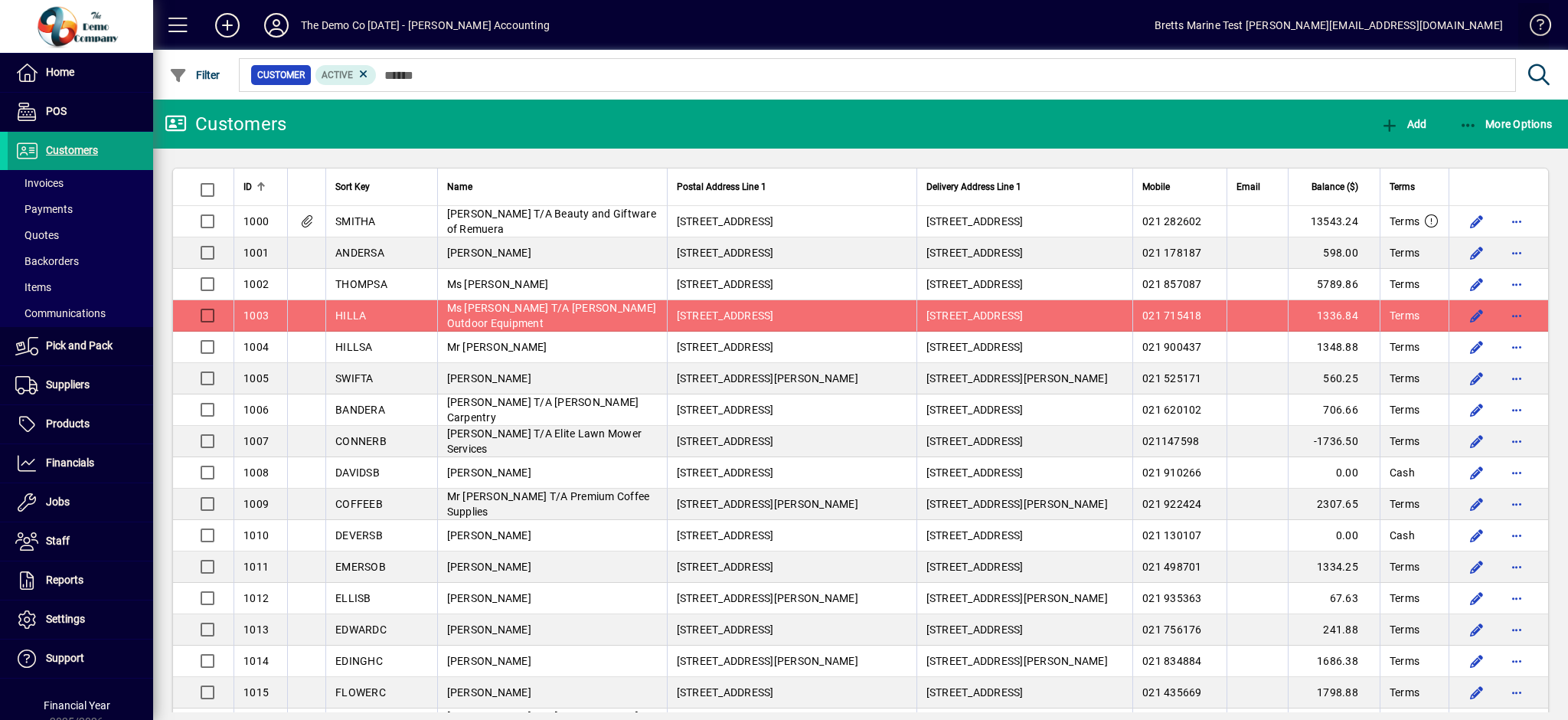
click at [1539, 19] on span at bounding box center [1534, 29] width 37 height 37
click at [1503, 316] on span "button" at bounding box center [1517, 316] width 37 height 37
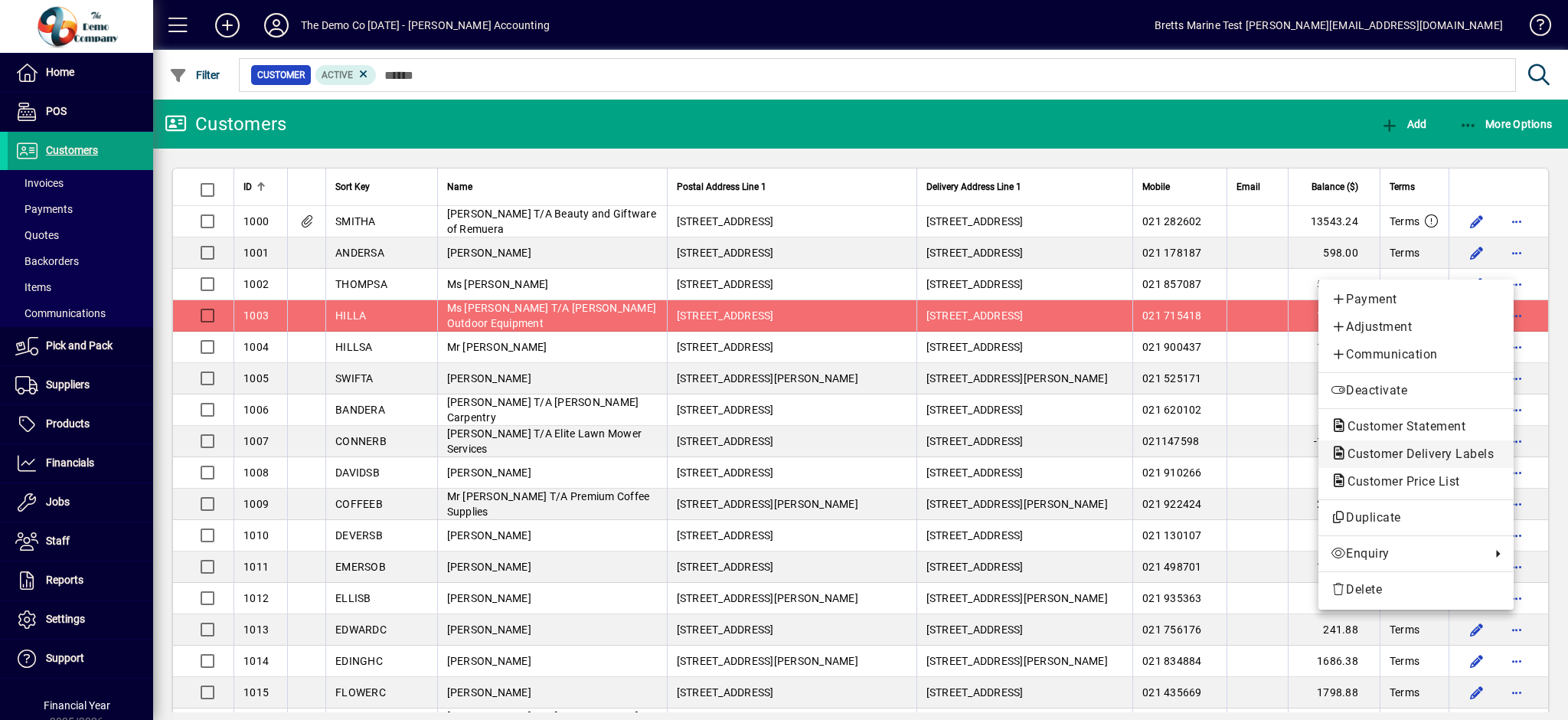
click at [1390, 458] on span "Customer Delivery Labels" at bounding box center [1416, 453] width 171 height 15
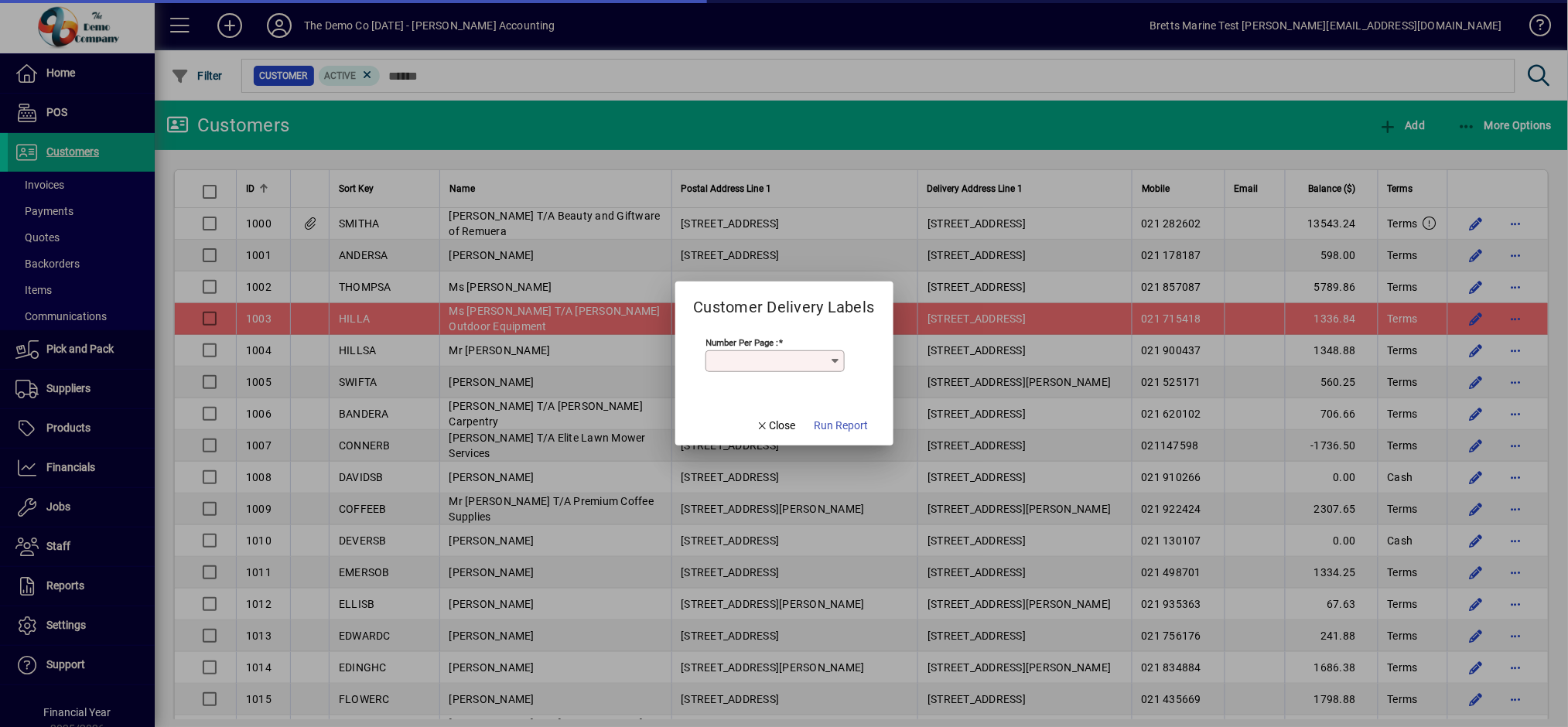
type input "*"
click at [836, 359] on icon at bounding box center [836, 362] width 13 height 12
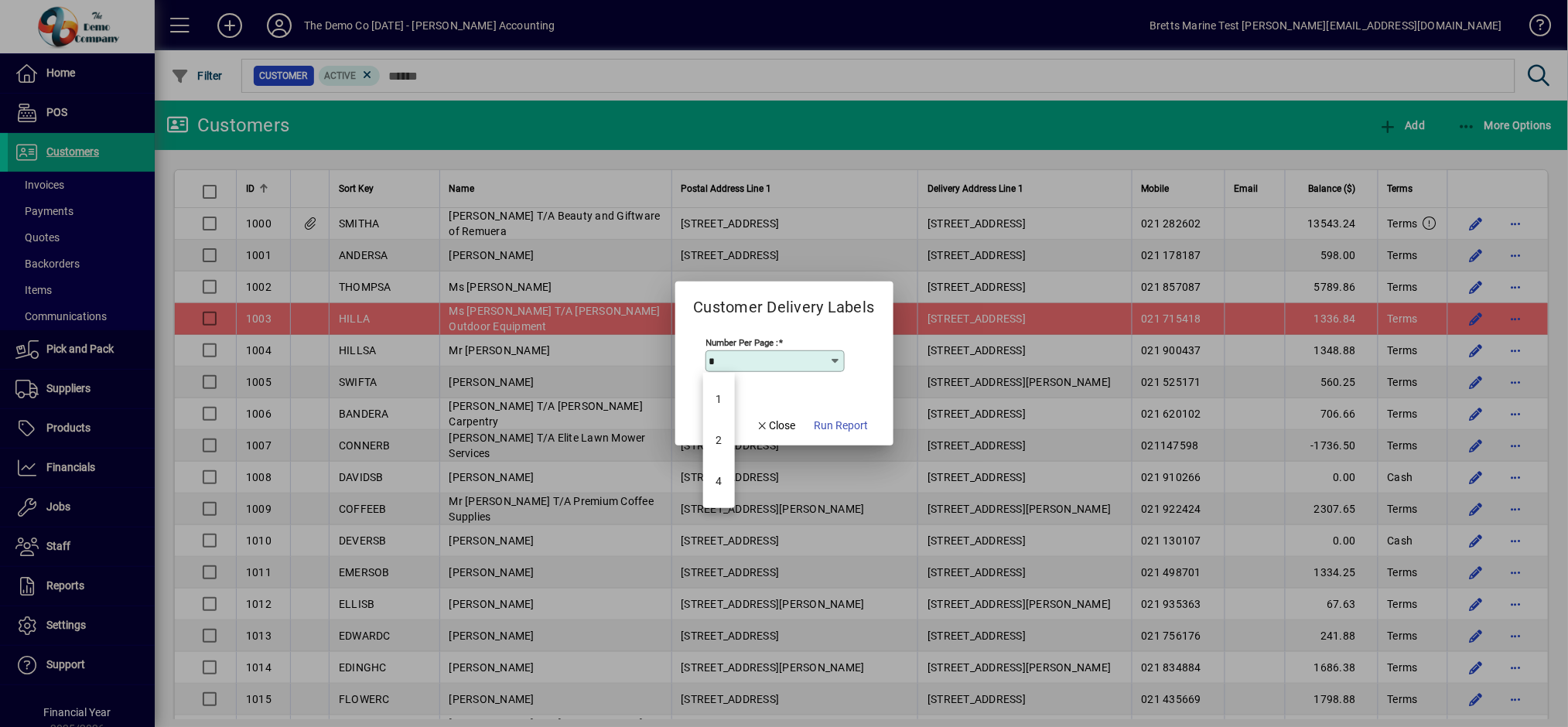
click at [836, 360] on icon at bounding box center [836, 362] width 13 height 12
click at [849, 427] on span "Run Report" at bounding box center [841, 426] width 54 height 16
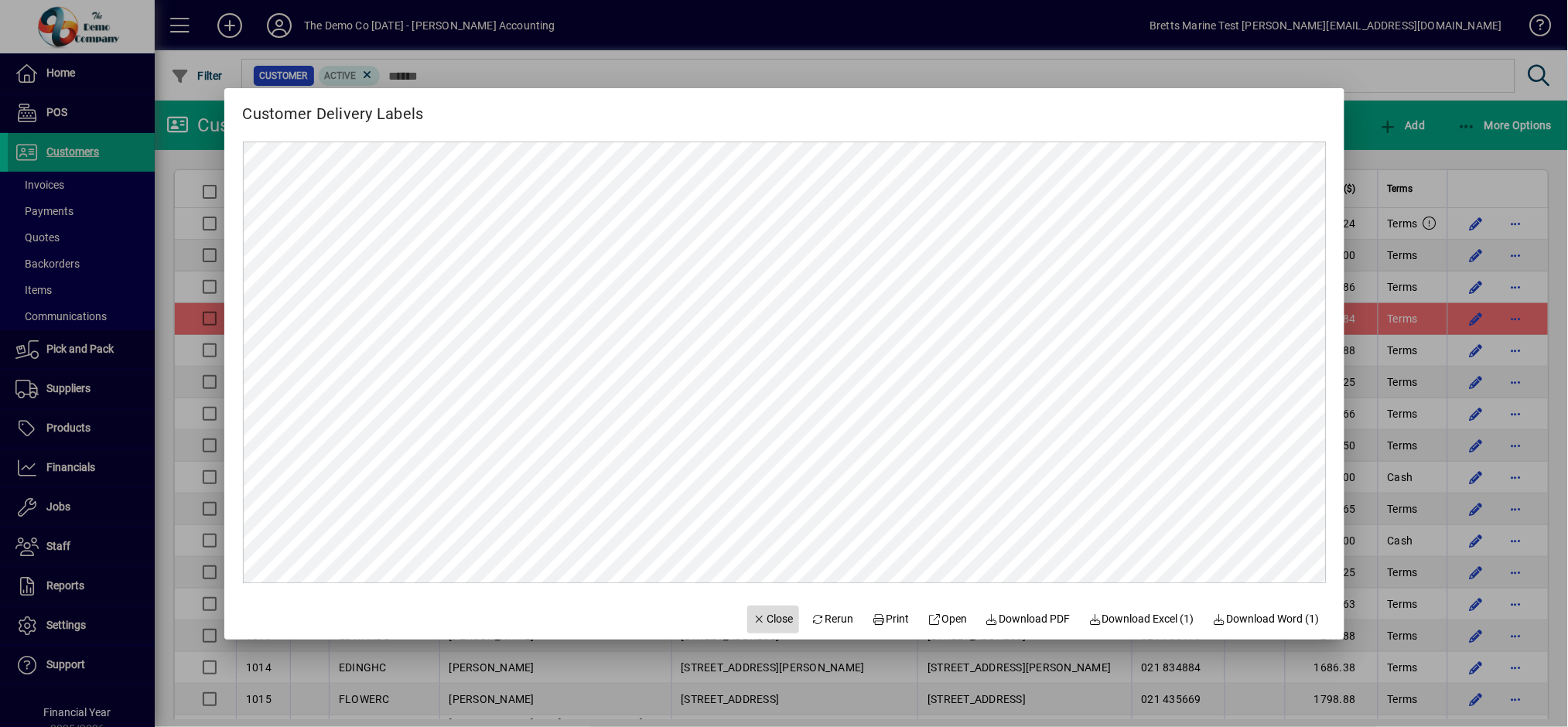
click at [760, 622] on span "Close" at bounding box center [773, 618] width 40 height 16
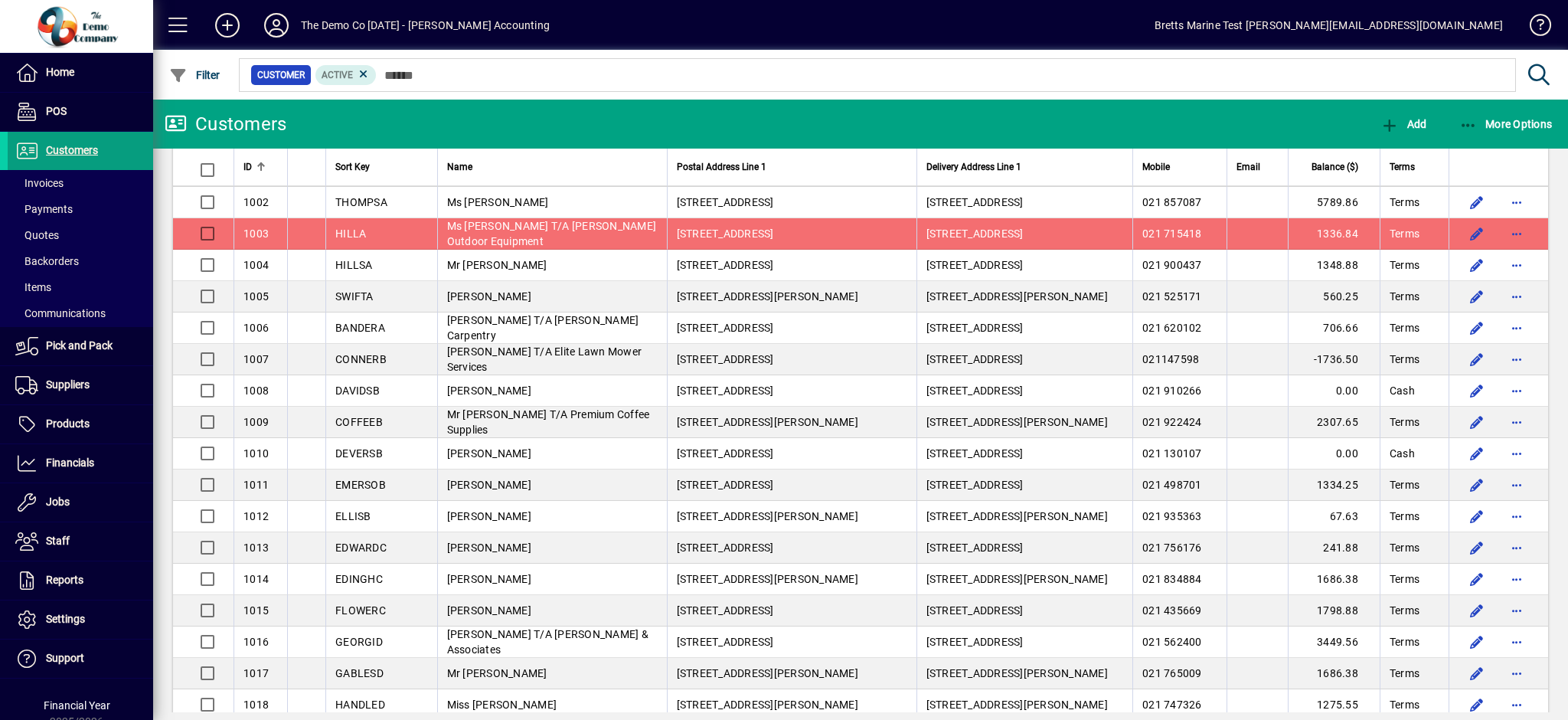
scroll to position [203, 0]
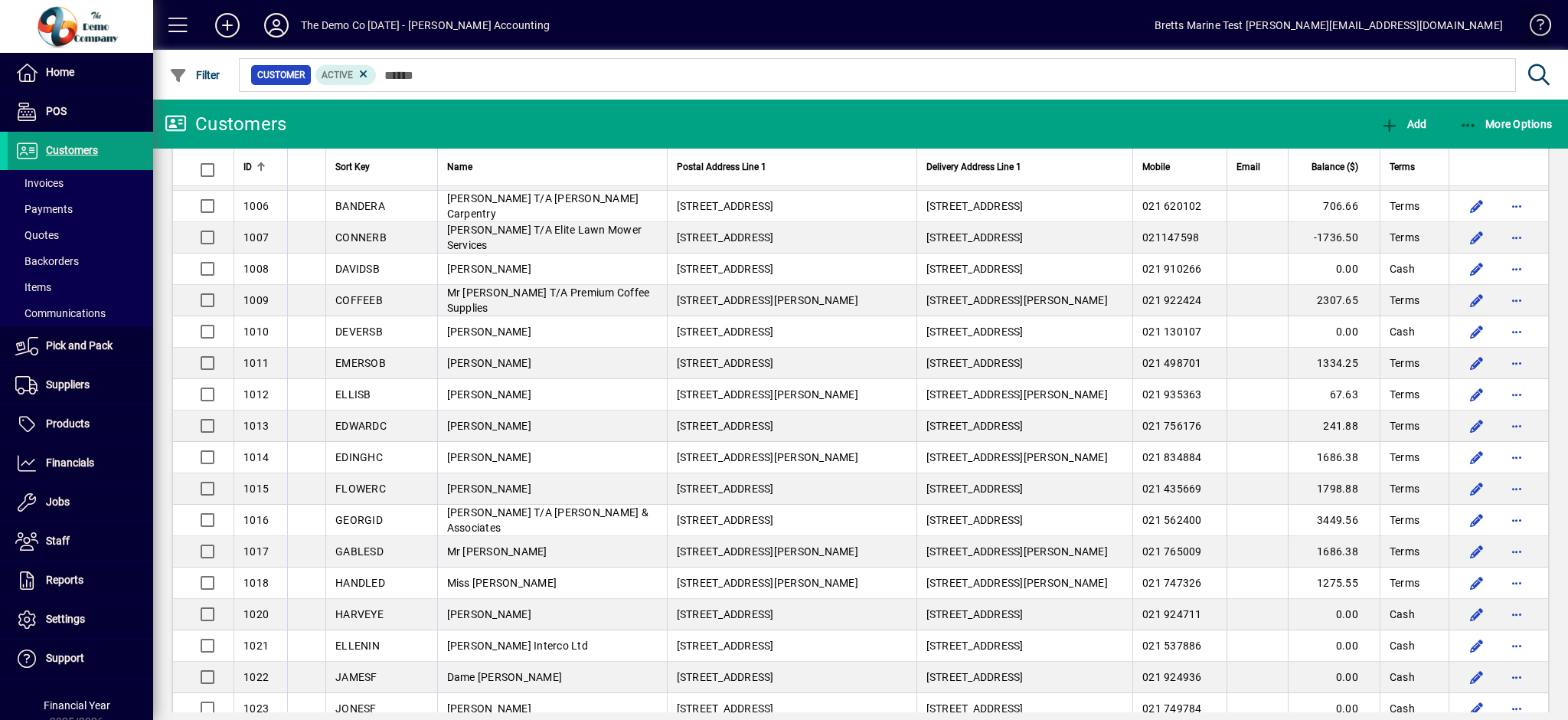
click at [1541, 31] on span at bounding box center [1534, 29] width 37 height 37
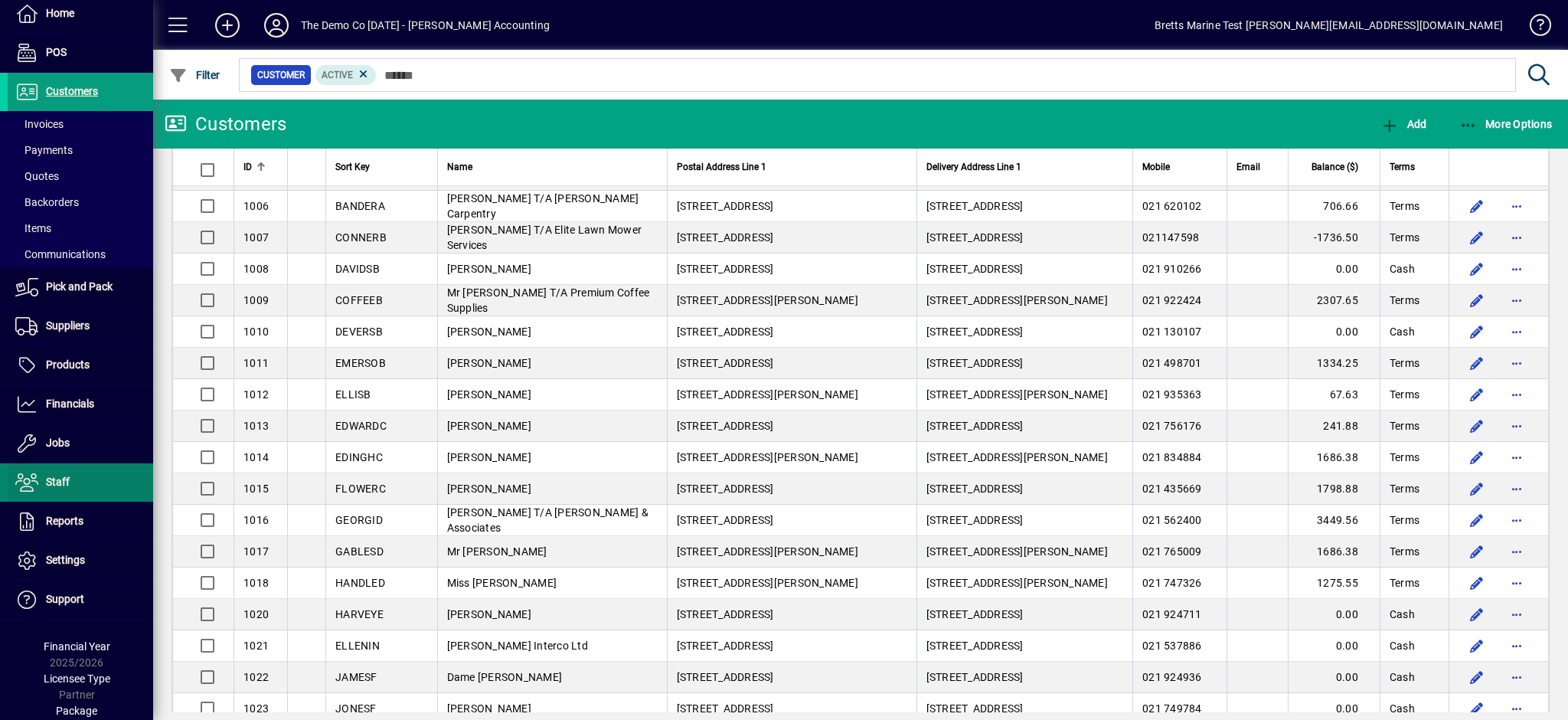
scroll to position [74, 0]
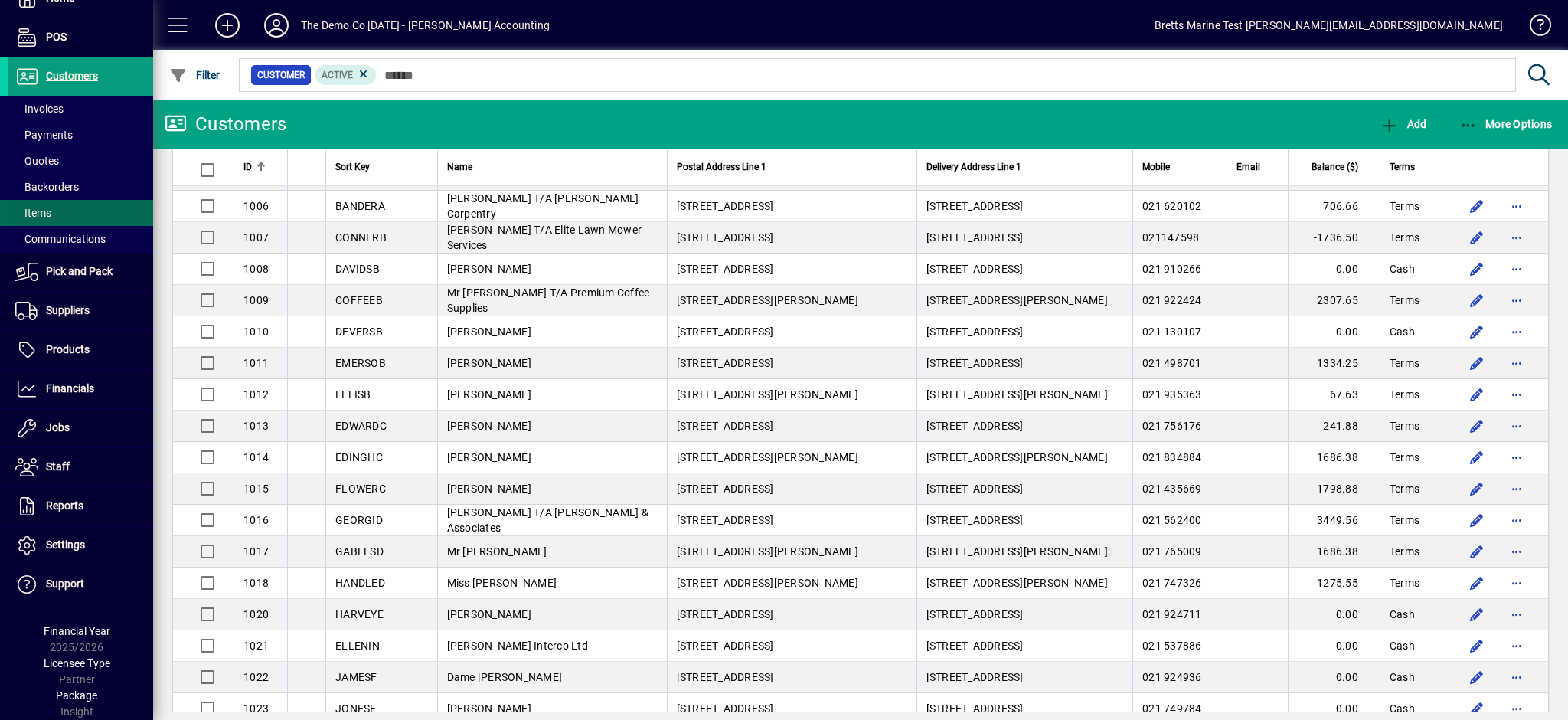
click at [56, 213] on span at bounding box center [80, 213] width 145 height 37
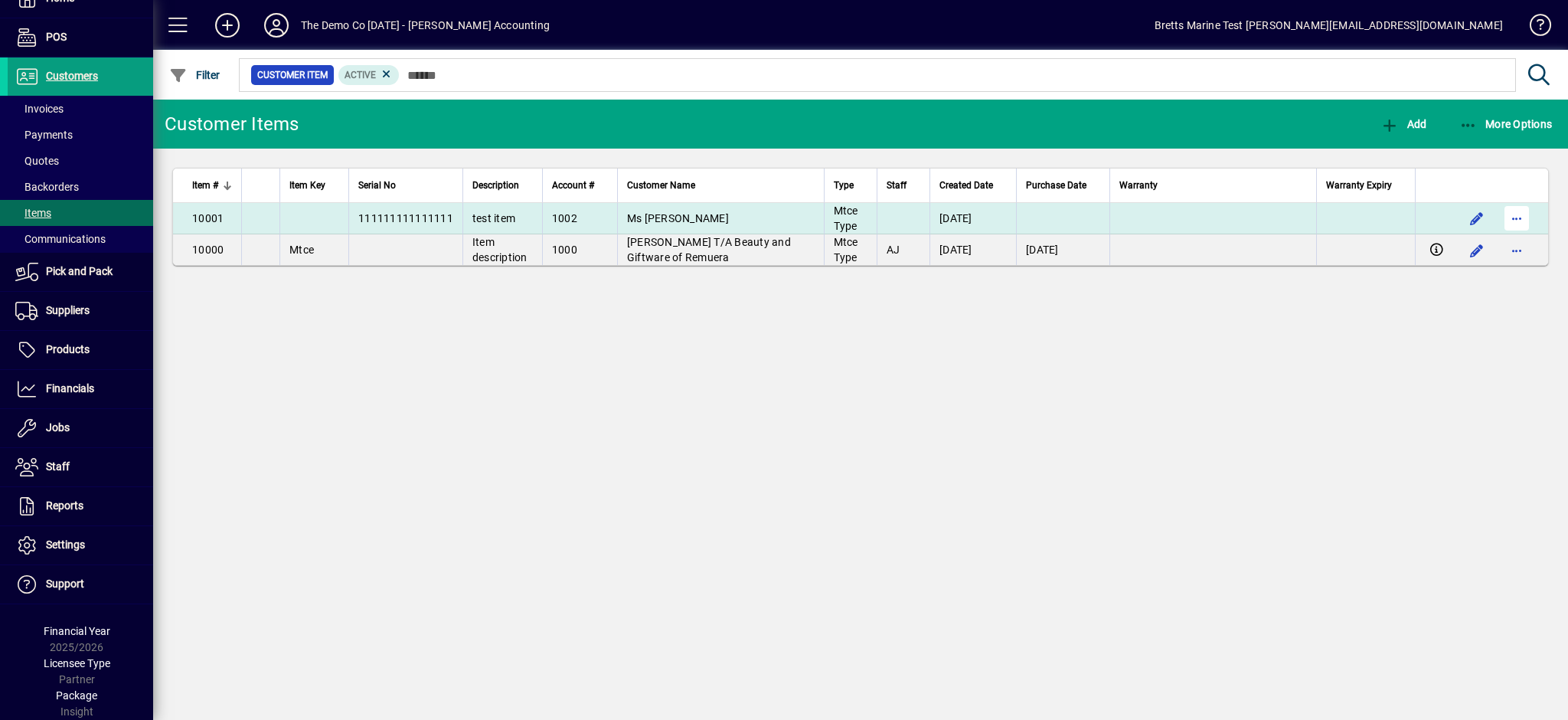
click at [1526, 219] on span "button" at bounding box center [1517, 218] width 37 height 37
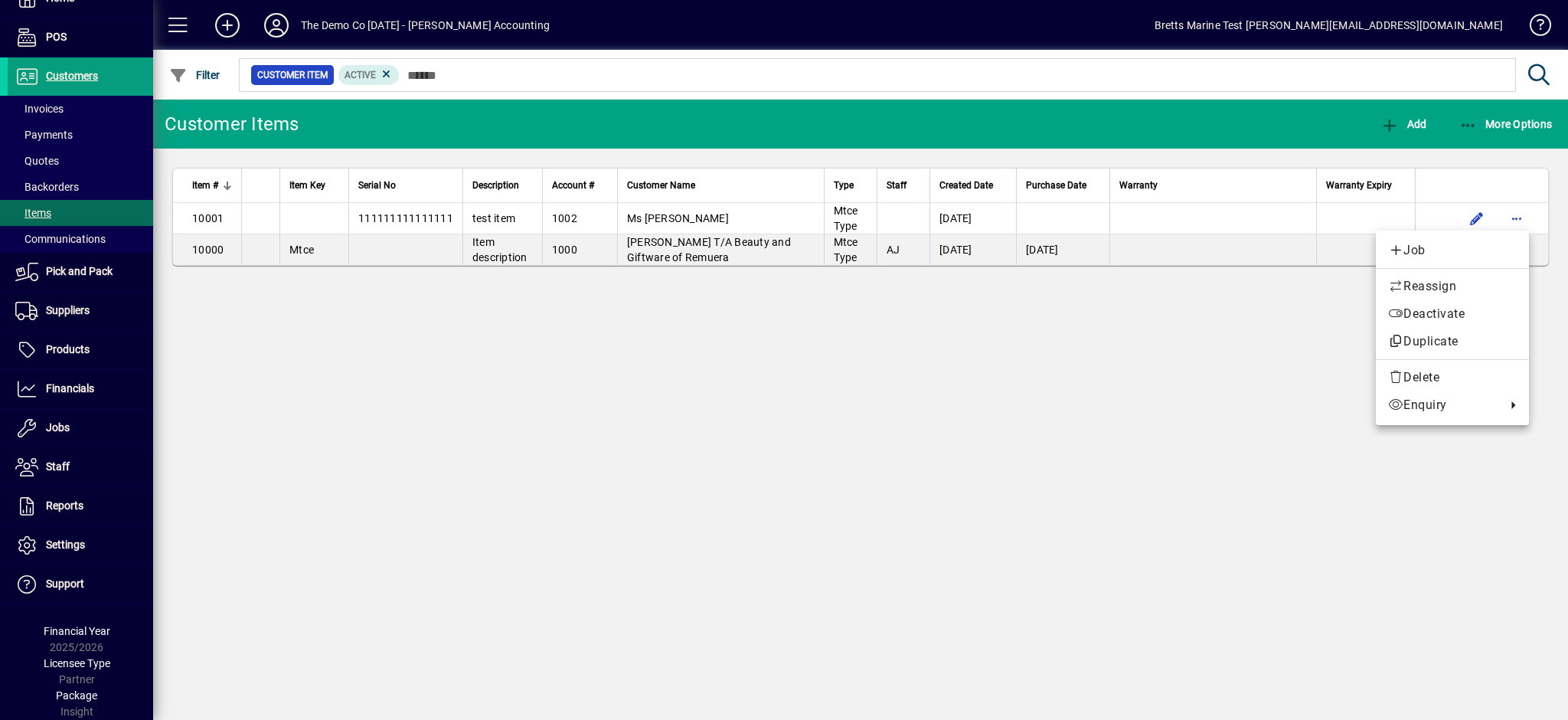
drag, startPoint x: 1216, startPoint y: 411, endPoint x: 1388, endPoint y: 278, distance: 217.4
click at [1232, 396] on div at bounding box center [784, 360] width 1568 height 720
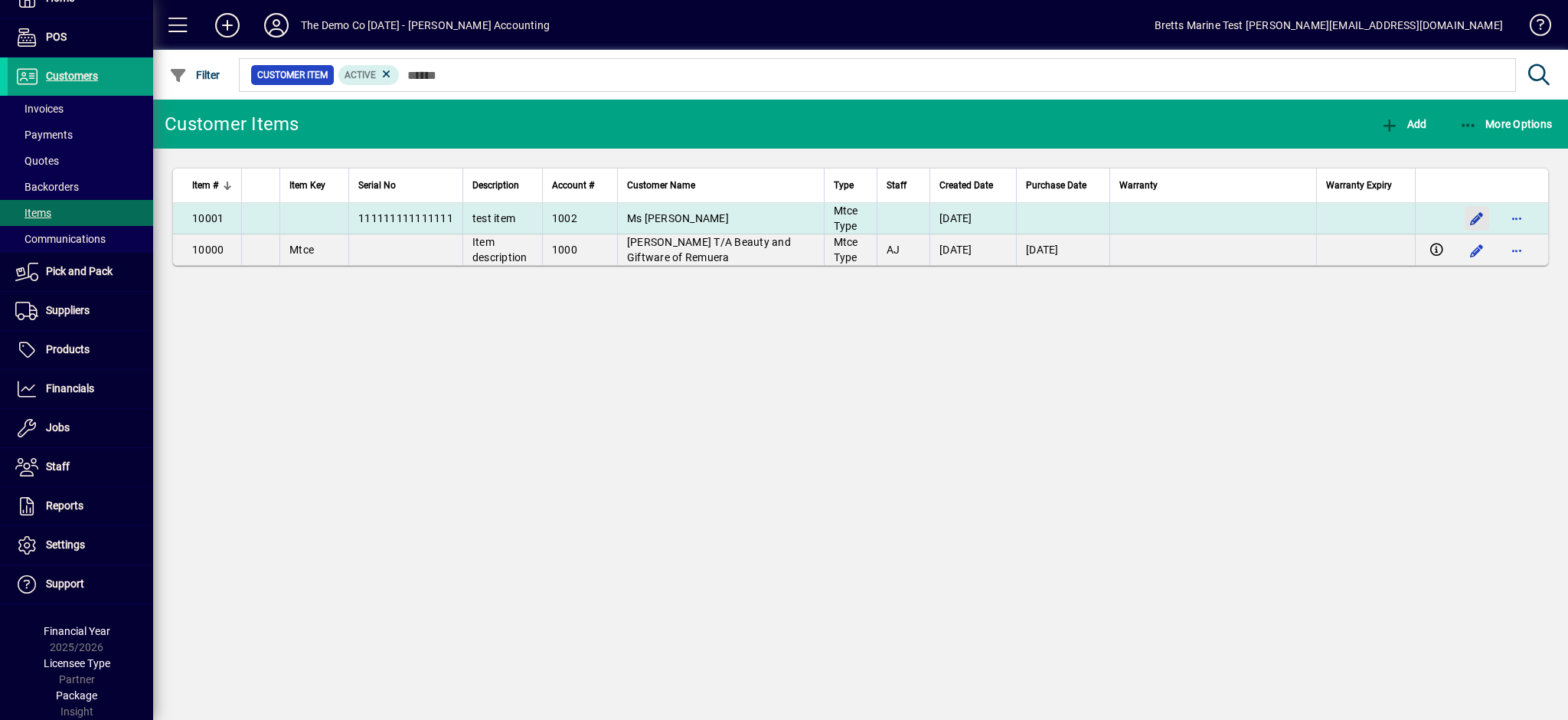
click at [1481, 217] on span "button" at bounding box center [1477, 218] width 37 height 37
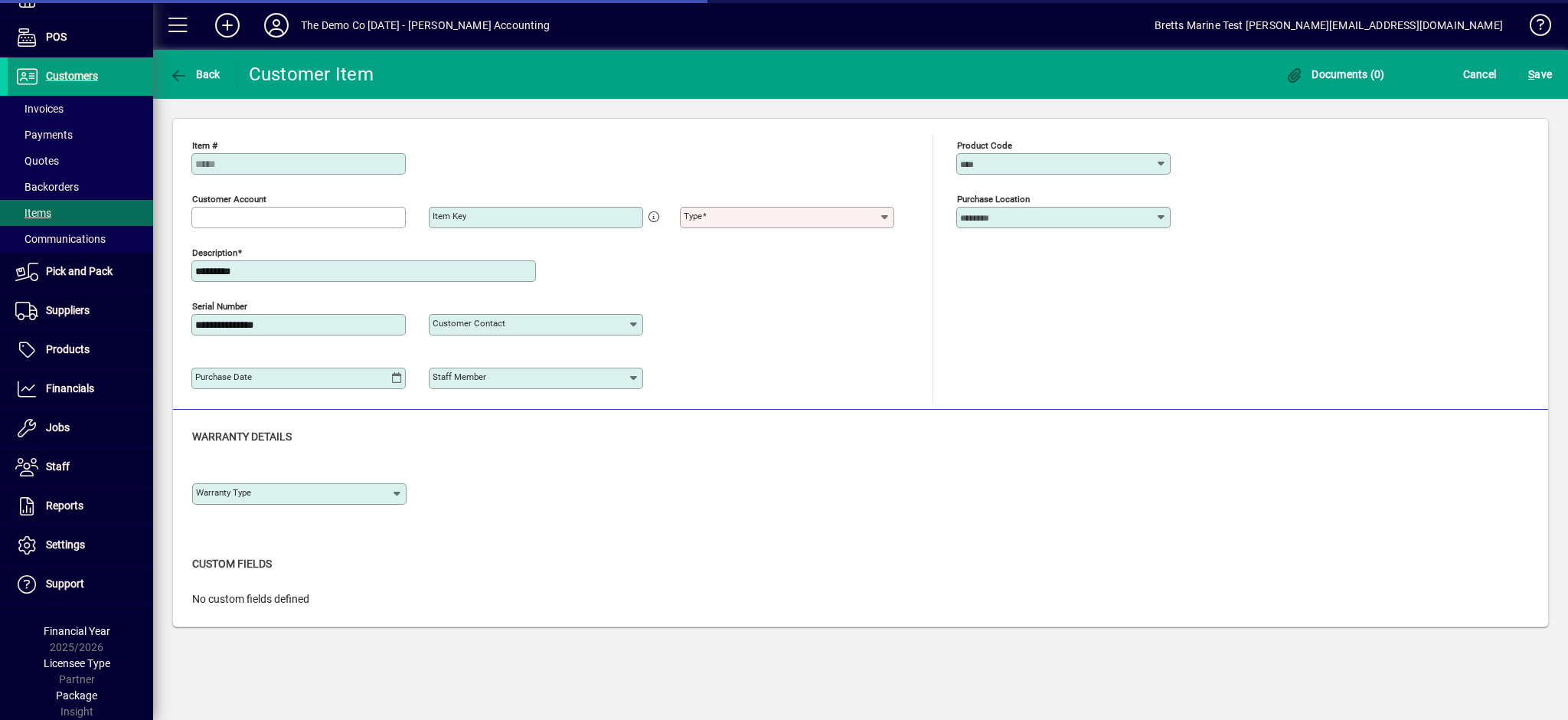
type input "**********"
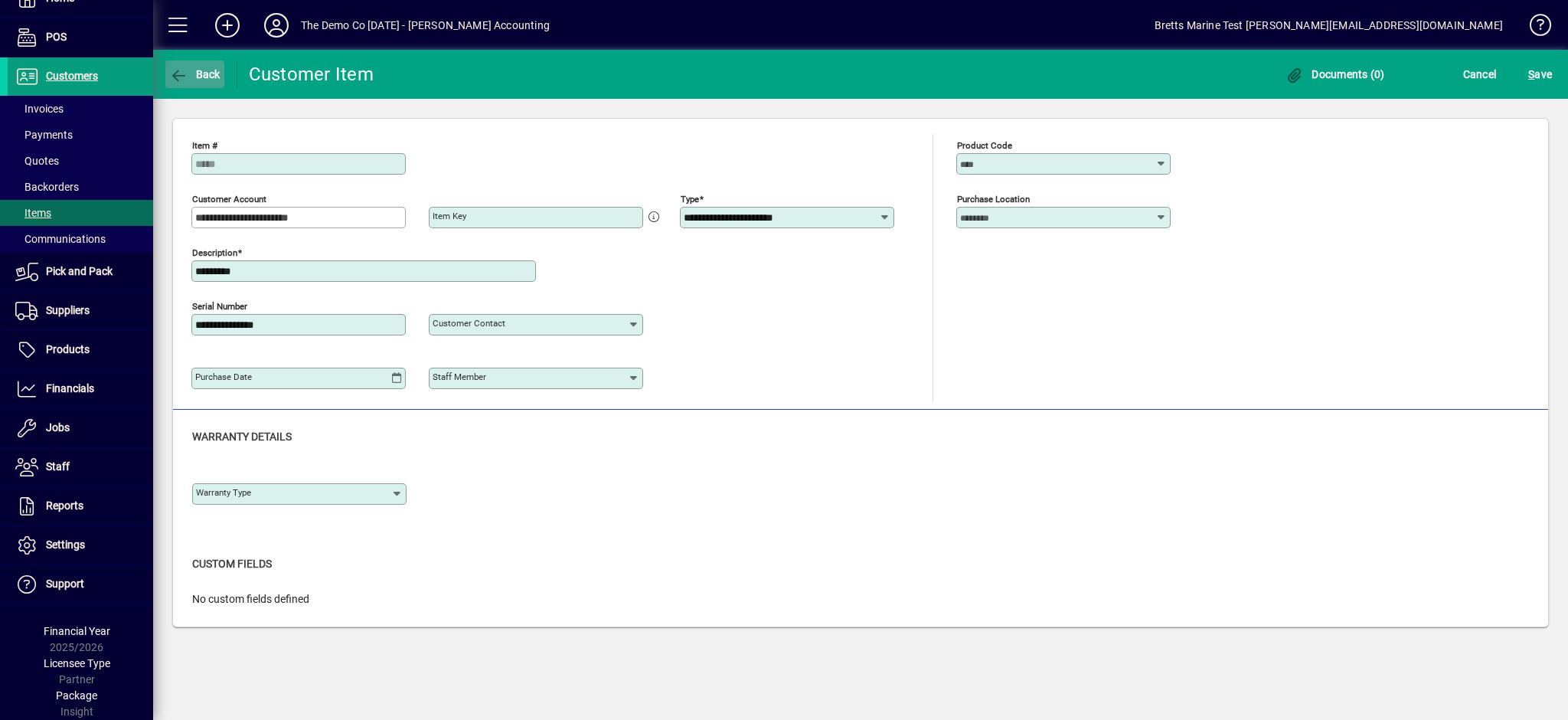
click at [180, 84] on span "button" at bounding box center [195, 74] width 59 height 37
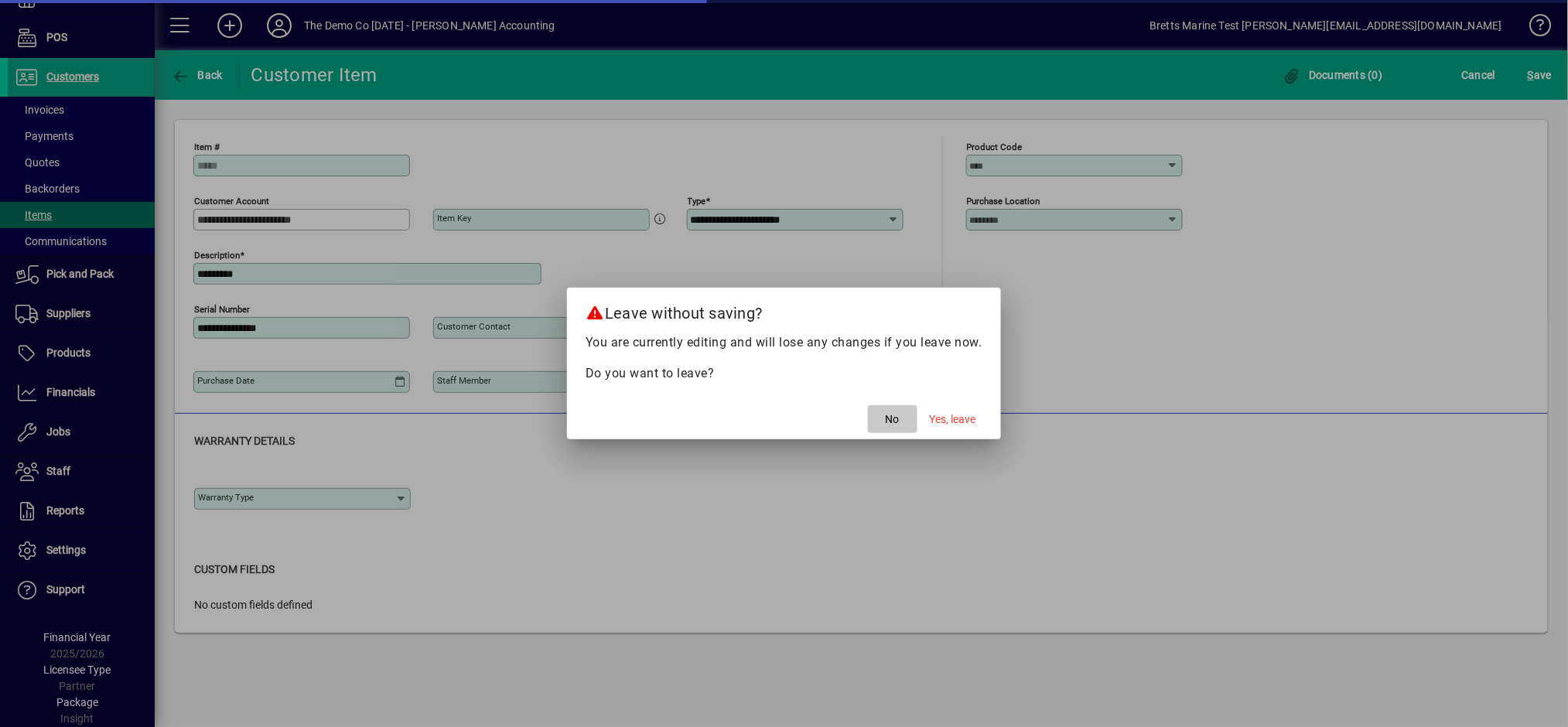
click at [895, 424] on span "No" at bounding box center [893, 419] width 14 height 16
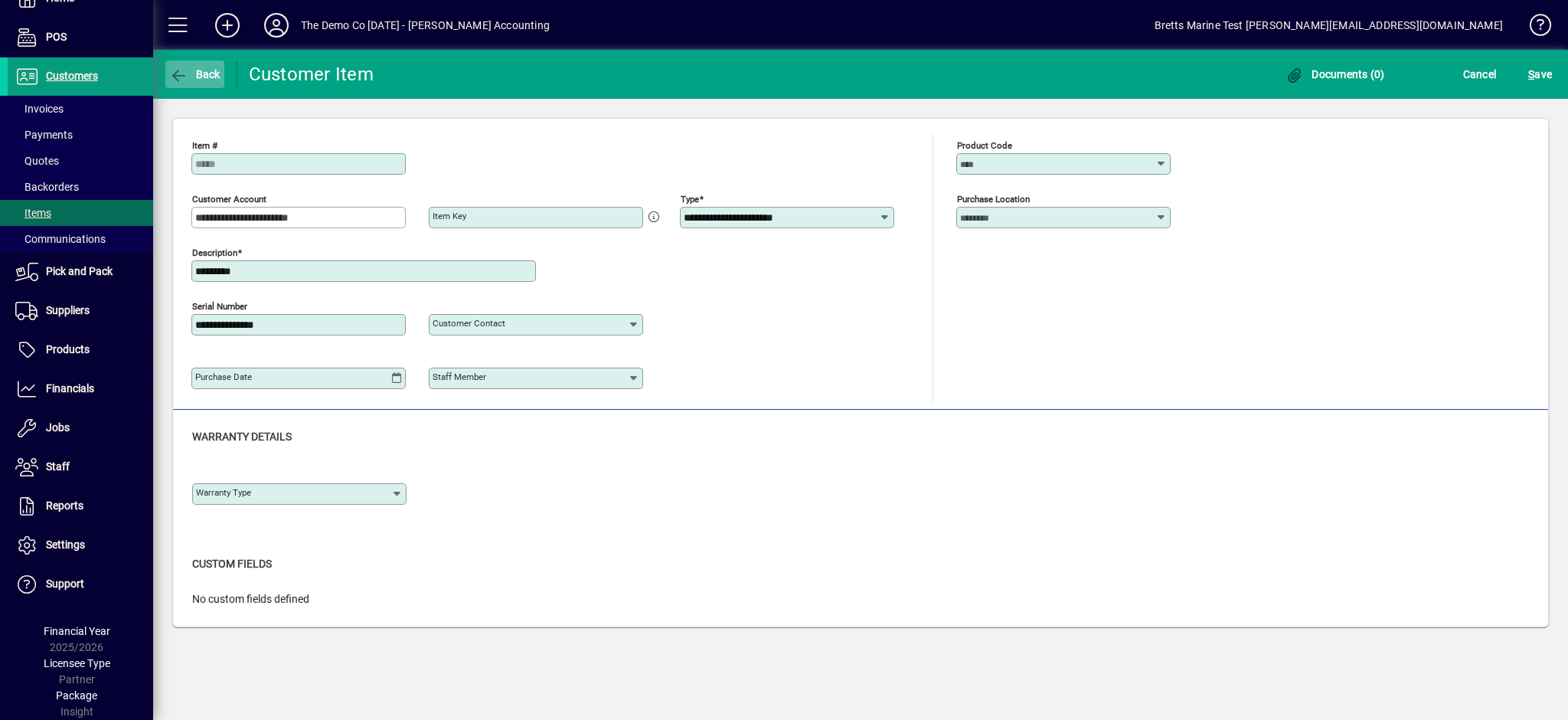
click at [189, 73] on span "Back" at bounding box center [195, 74] width 51 height 12
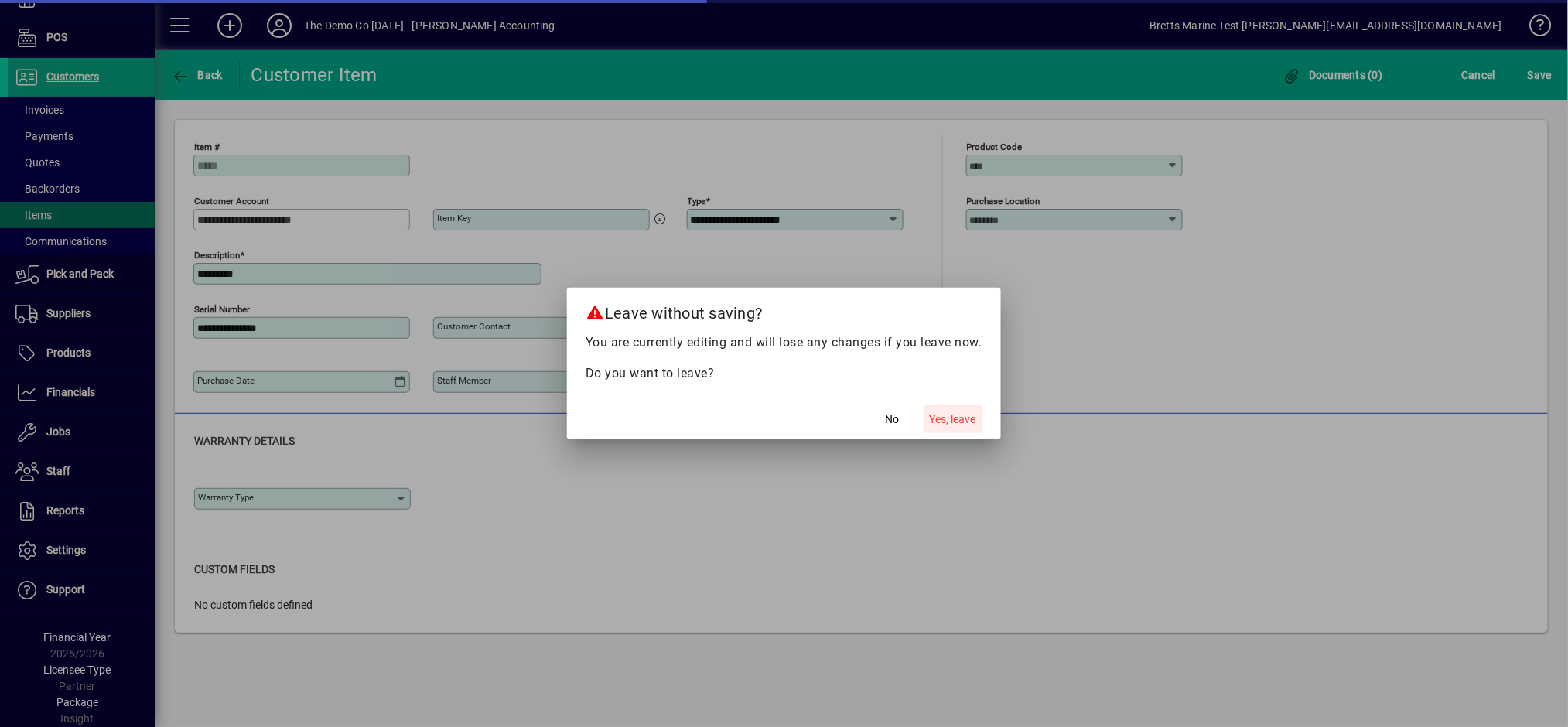
drag, startPoint x: 961, startPoint y: 422, endPoint x: 944, endPoint y: 417, distance: 17.7
click at [959, 422] on span "Yes, leave" at bounding box center [952, 419] width 46 height 16
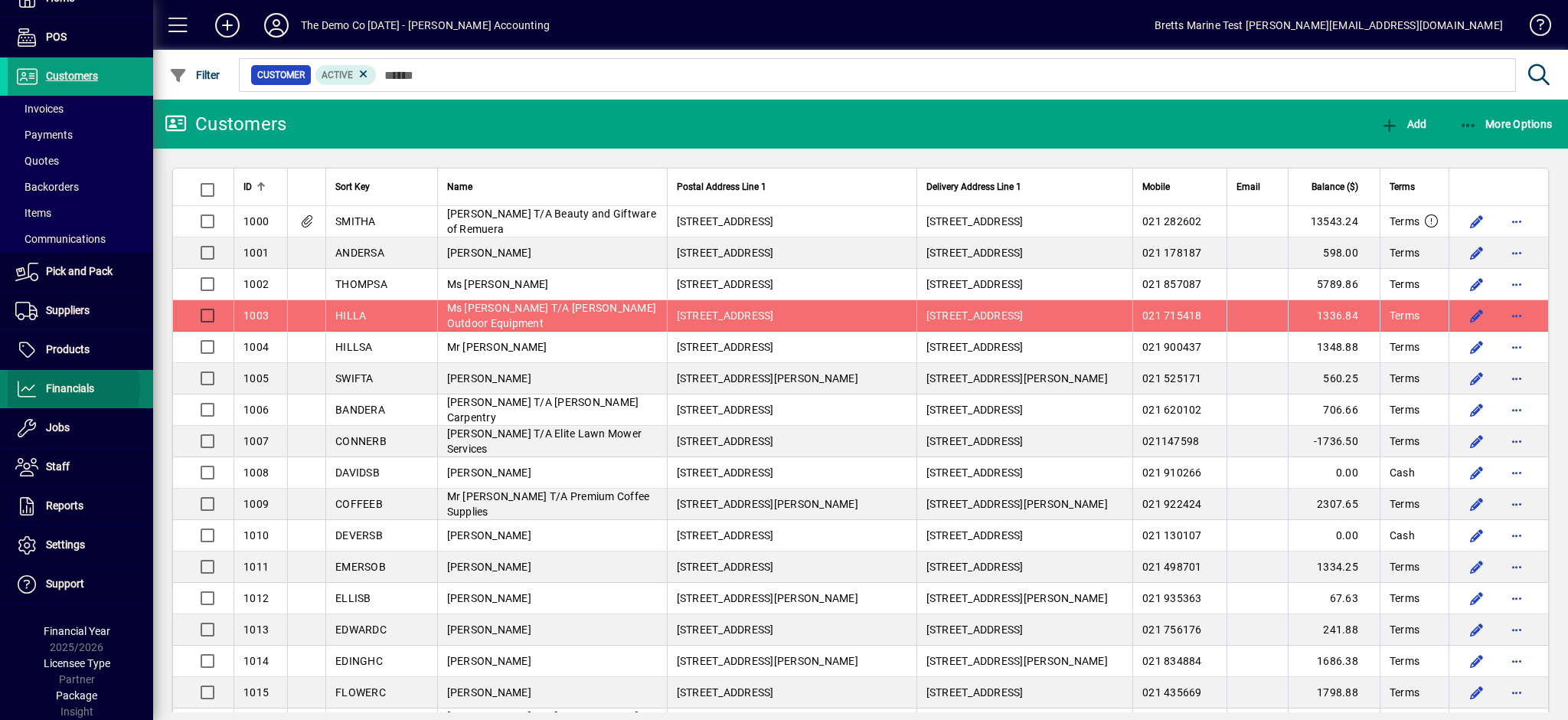
click at [63, 388] on span "Financials" at bounding box center [70, 388] width 48 height 12
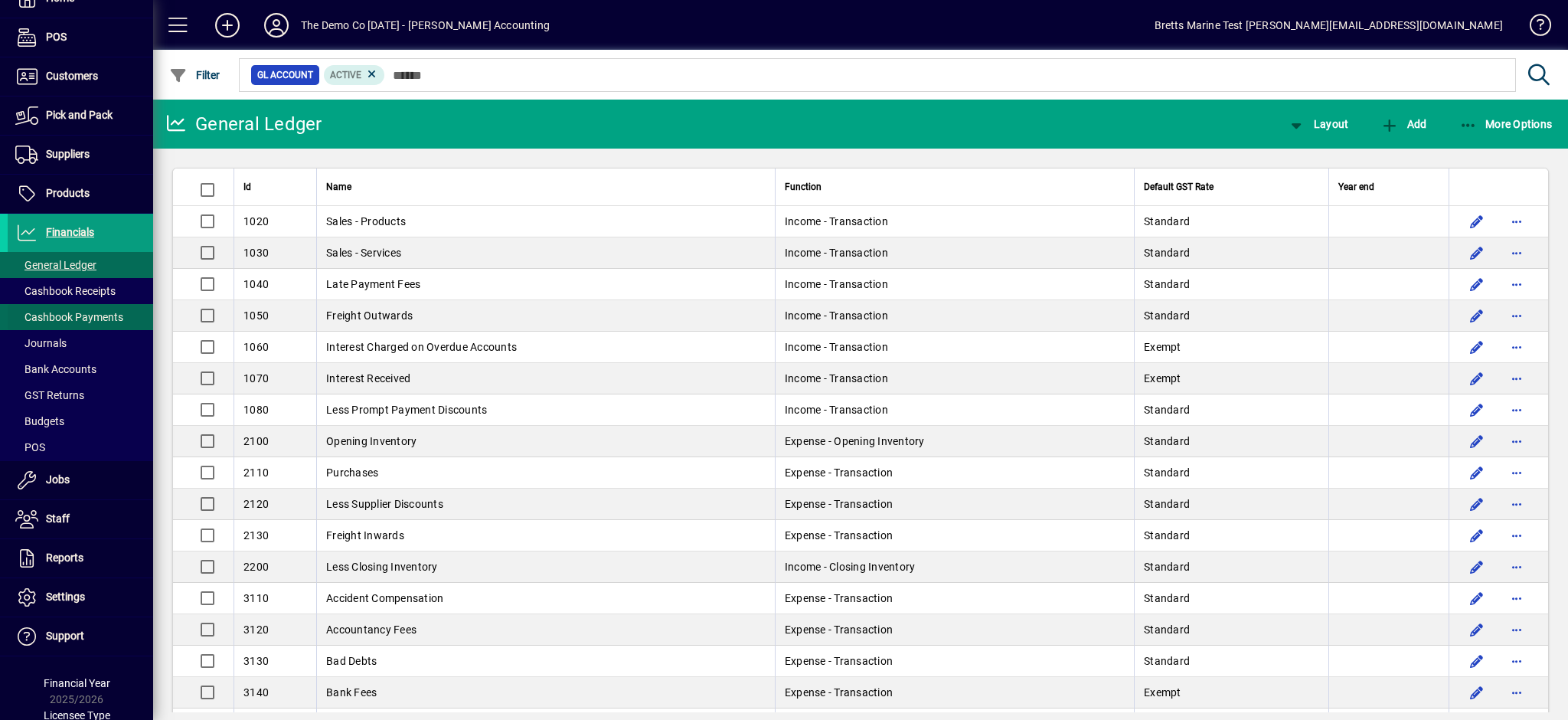
click at [84, 315] on span "Cashbook Payments" at bounding box center [70, 317] width 108 height 12
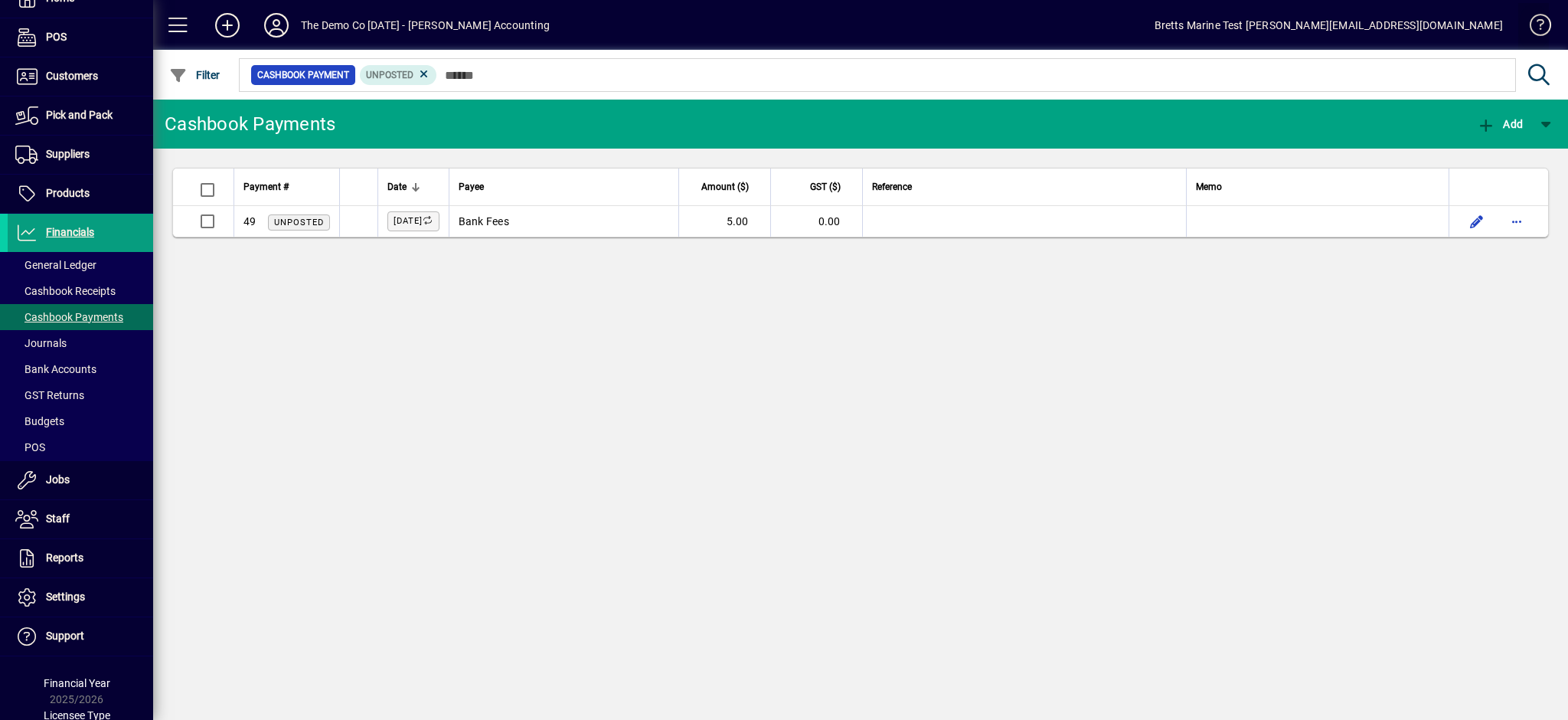
click at [1546, 26] on span at bounding box center [1534, 29] width 37 height 37
click at [87, 364] on span "Bank Accounts" at bounding box center [56, 369] width 81 height 12
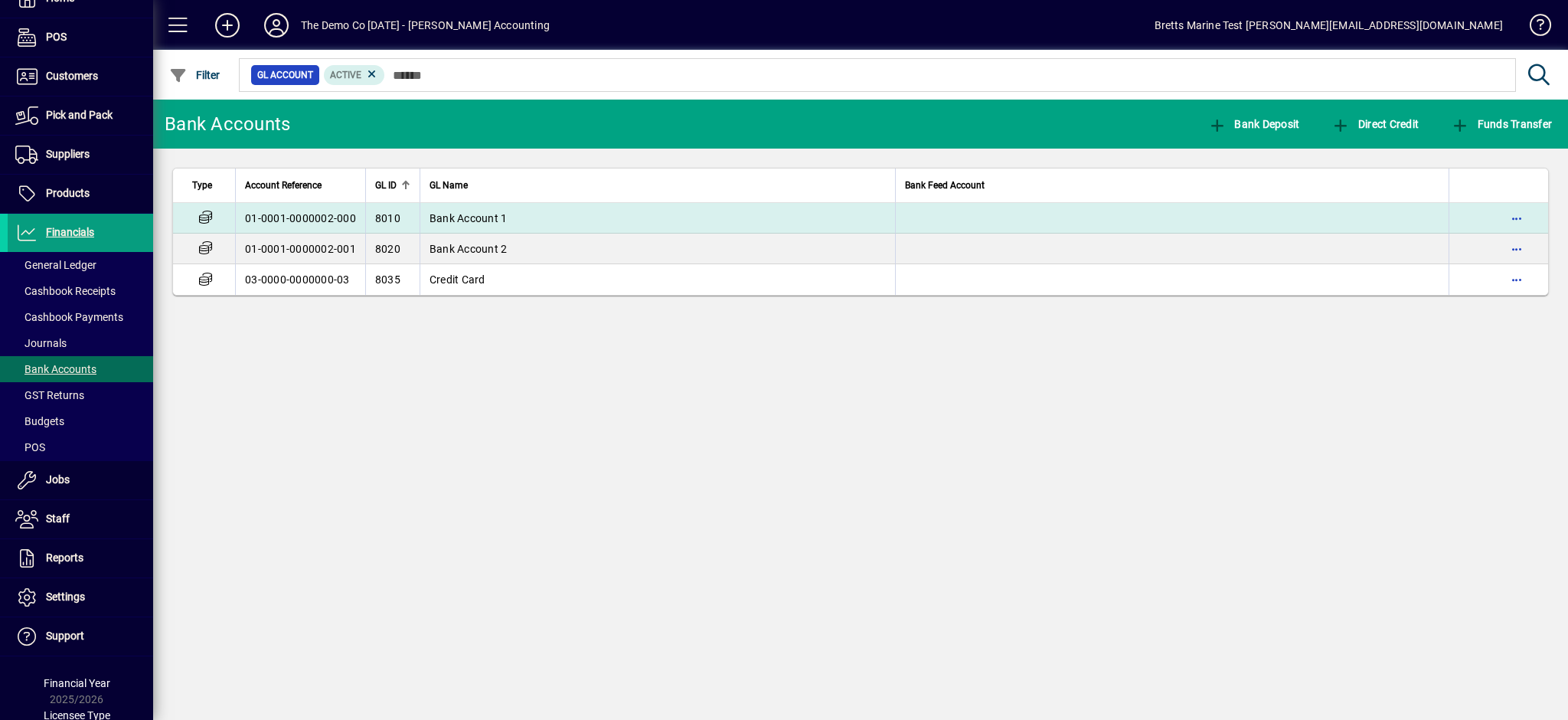
click at [305, 219] on td "01-0001-0000002-000" at bounding box center [300, 218] width 130 height 31
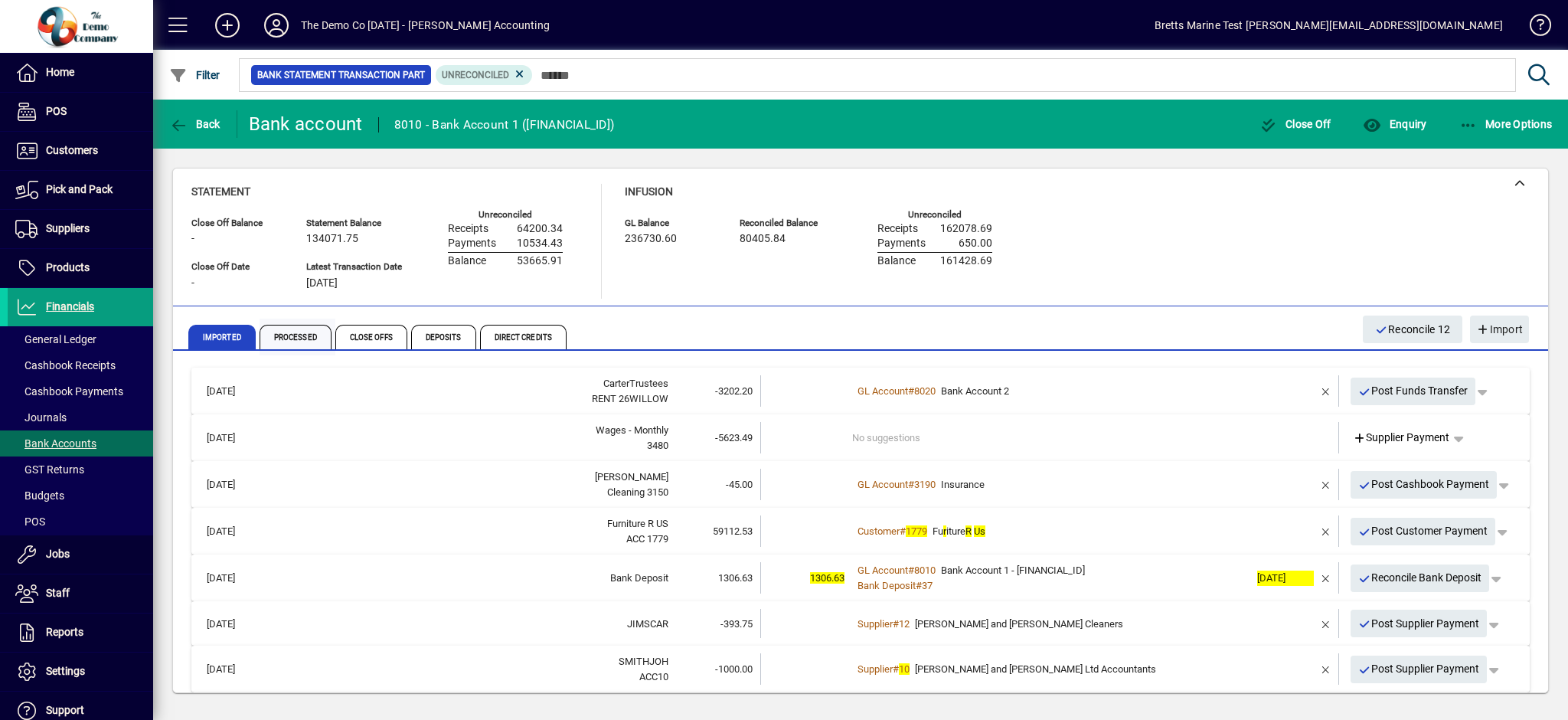
click at [292, 334] on span "Processed" at bounding box center [295, 337] width 72 height 25
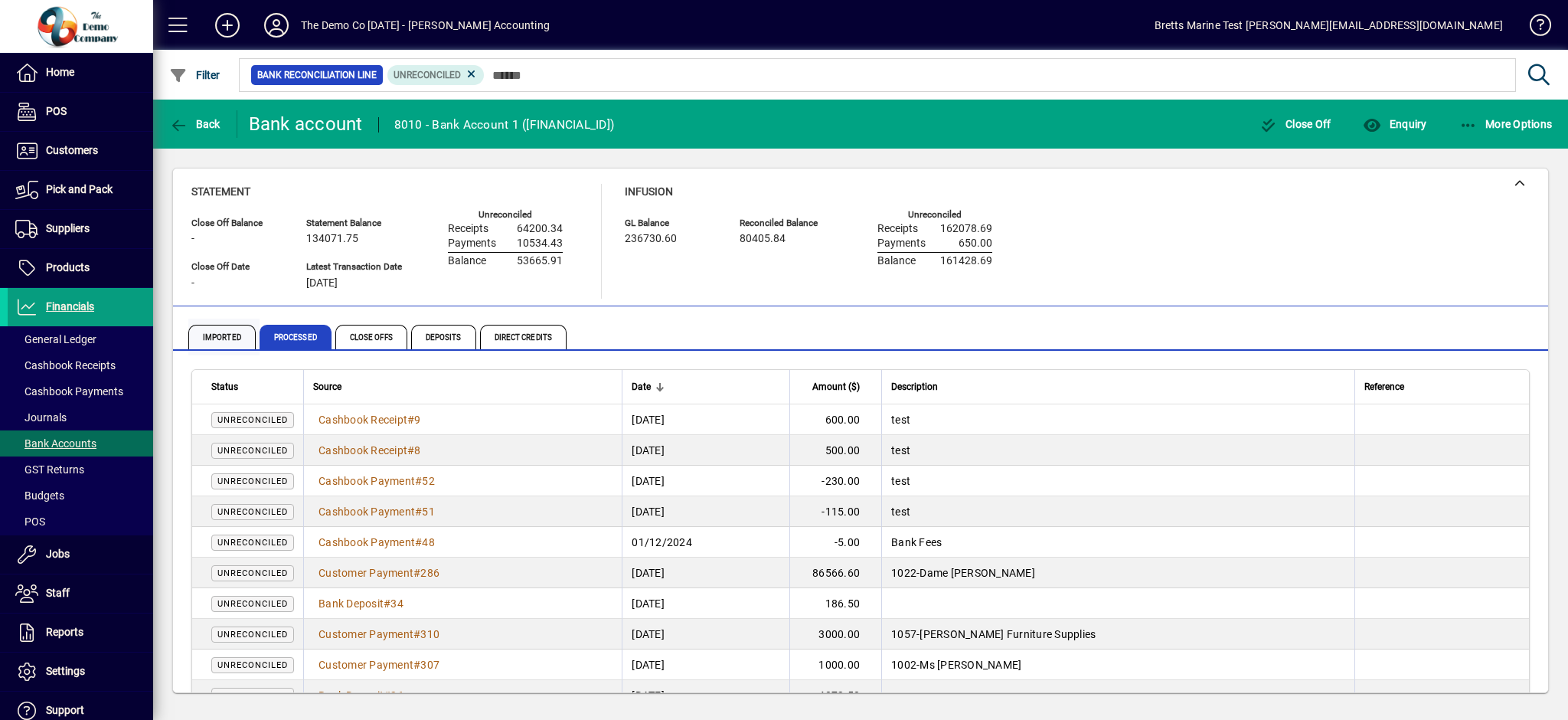
drag, startPoint x: 231, startPoint y: 330, endPoint x: 229, endPoint y: 338, distance: 8.2
click at [231, 330] on span "Imported" at bounding box center [222, 337] width 67 height 25
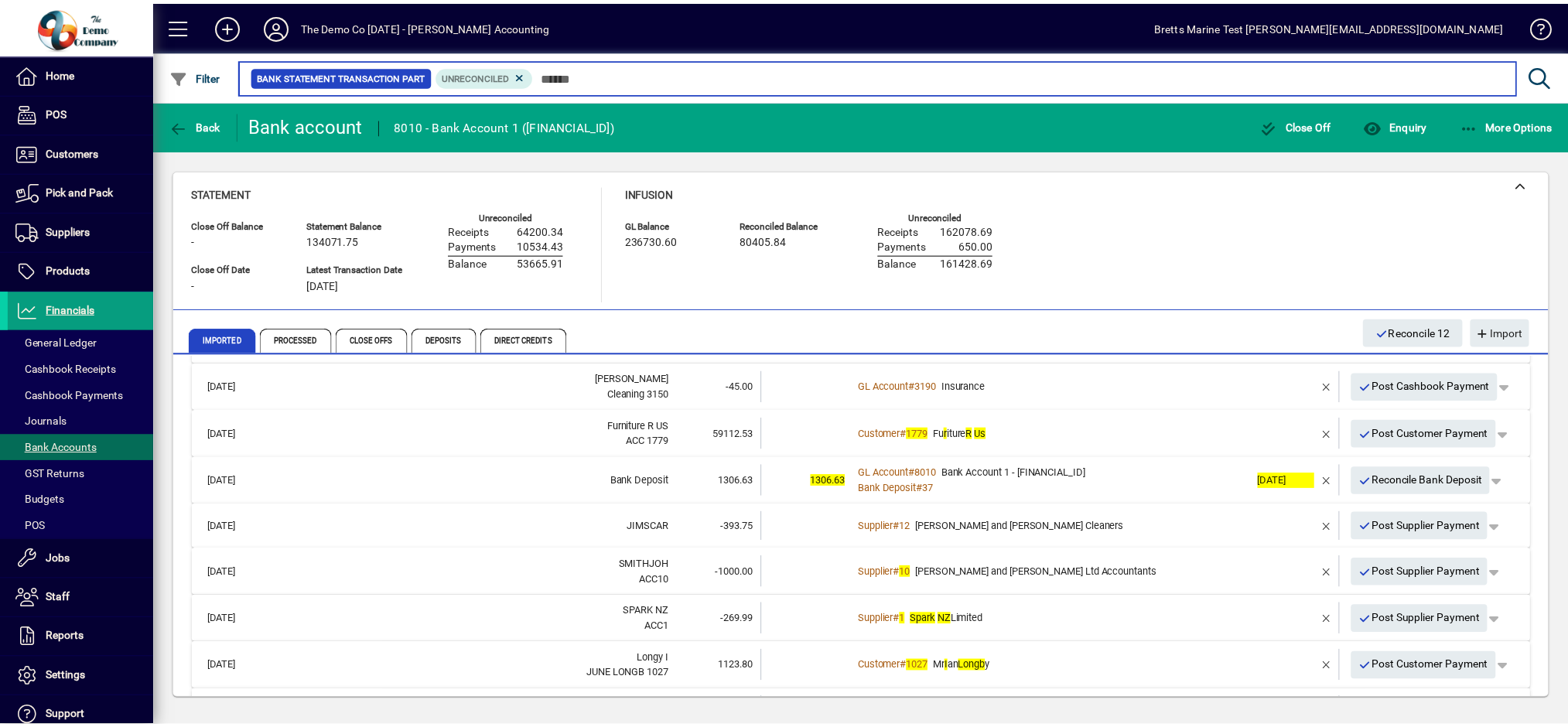
scroll to position [205, 0]
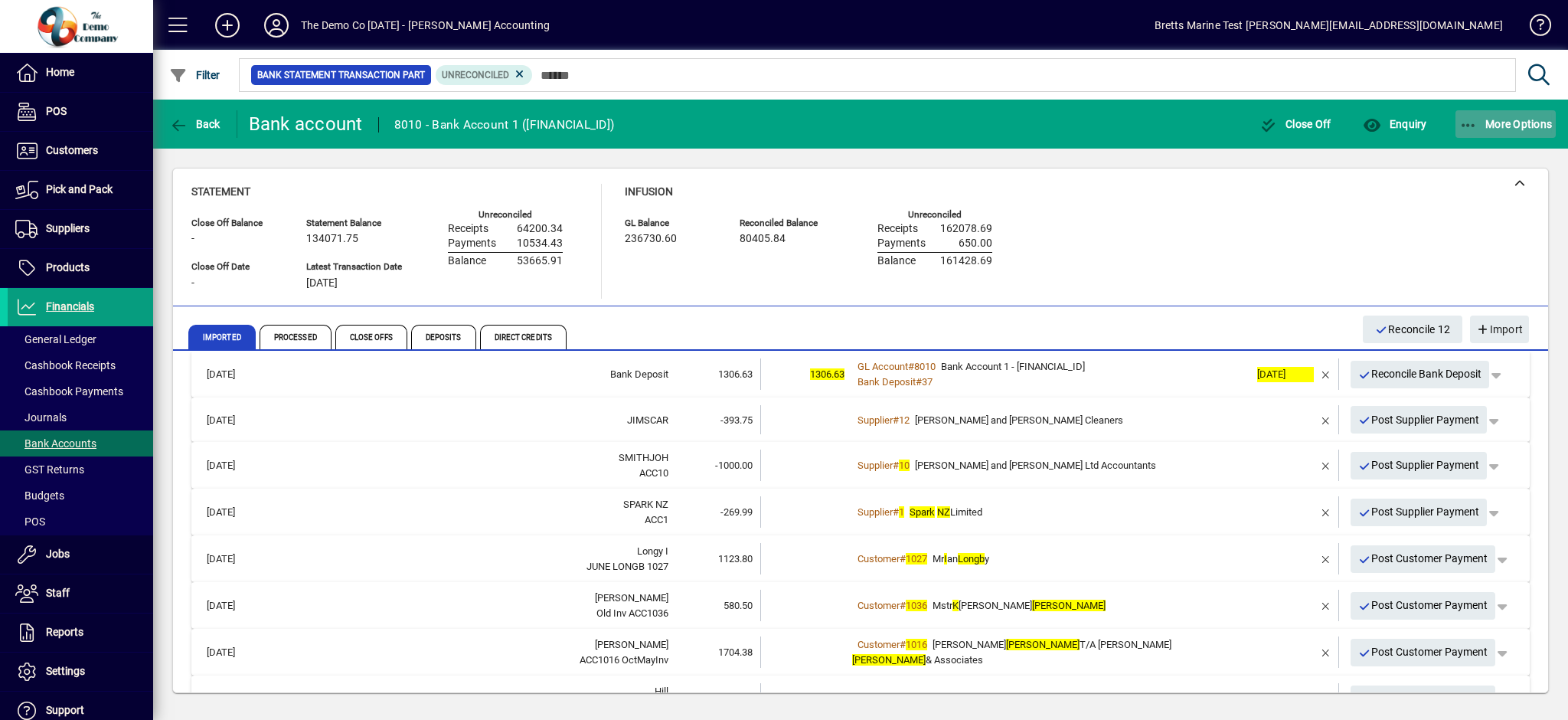
click at [1490, 122] on span "More Options" at bounding box center [1505, 125] width 94 height 12
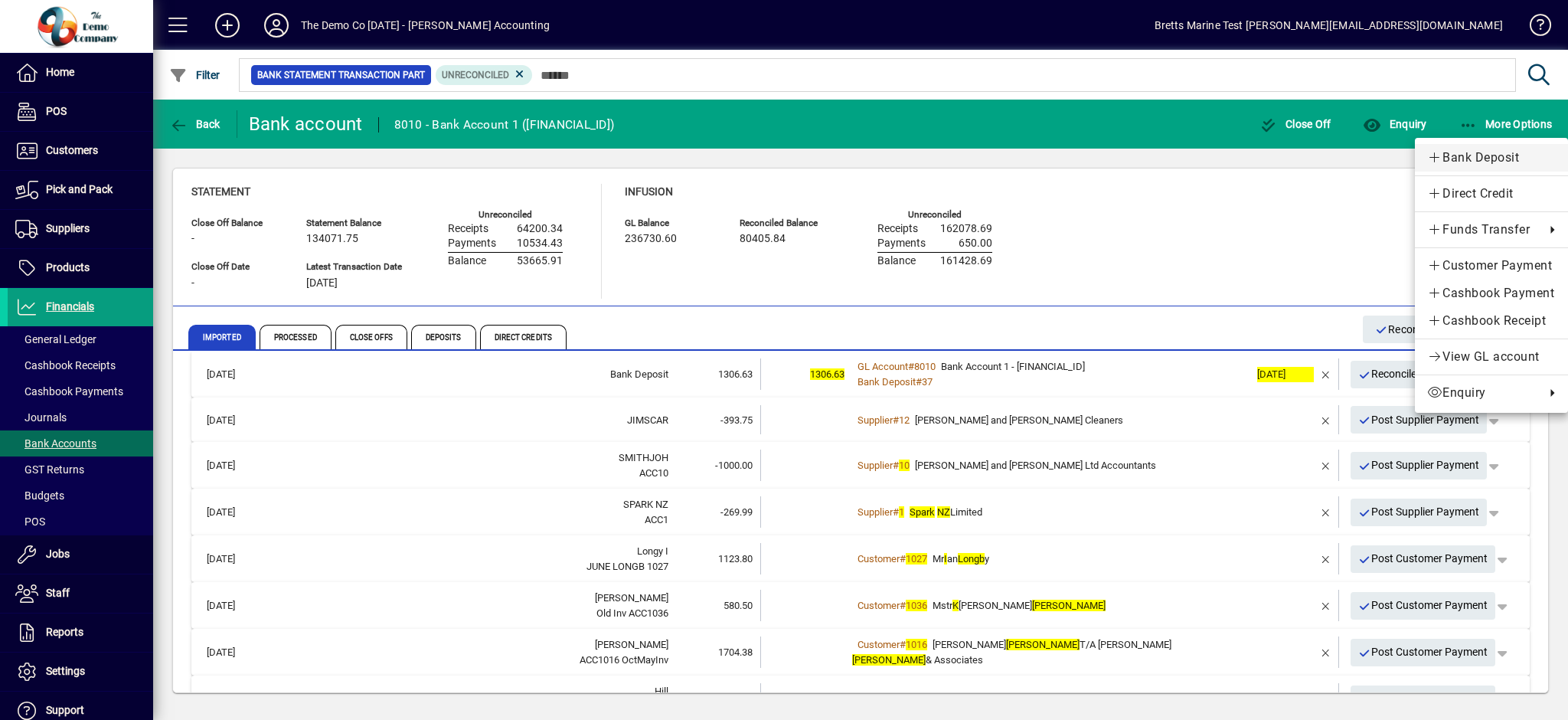
click at [1465, 156] on span "Bank Deposit" at bounding box center [1491, 158] width 128 height 19
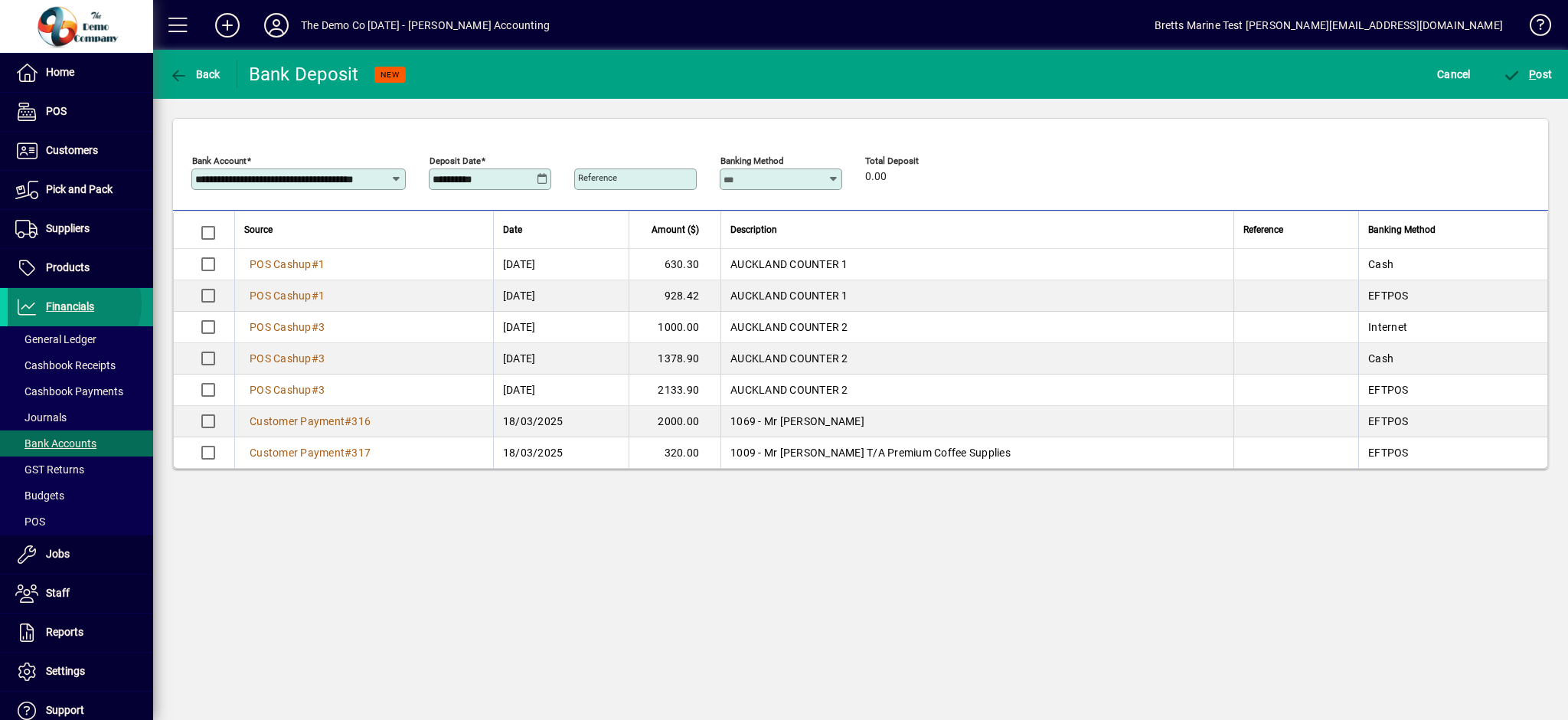
click at [69, 304] on span "Financials" at bounding box center [70, 306] width 48 height 12
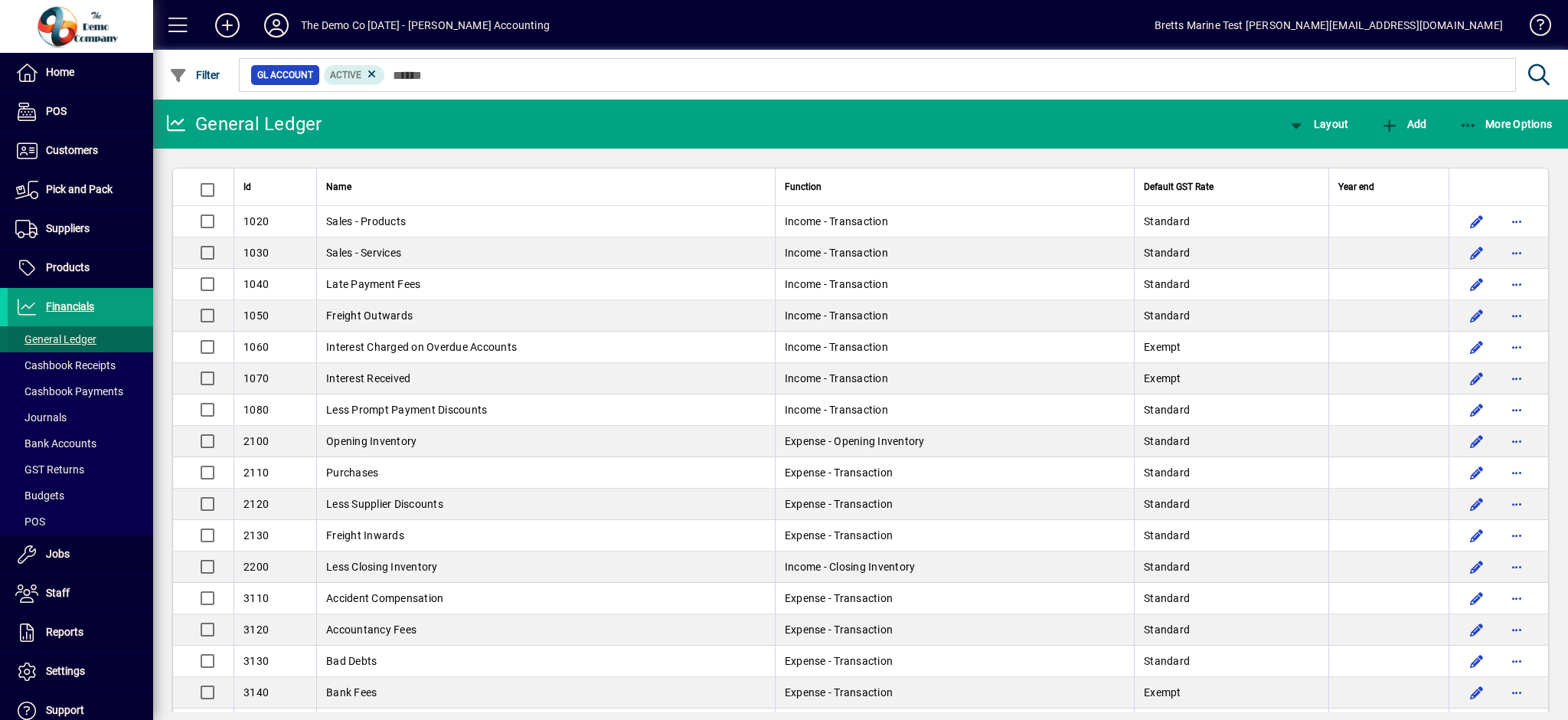
click at [66, 337] on span "General Ledger" at bounding box center [56, 340] width 81 height 12
click at [75, 363] on span "Cashbook Receipts" at bounding box center [66, 365] width 101 height 12
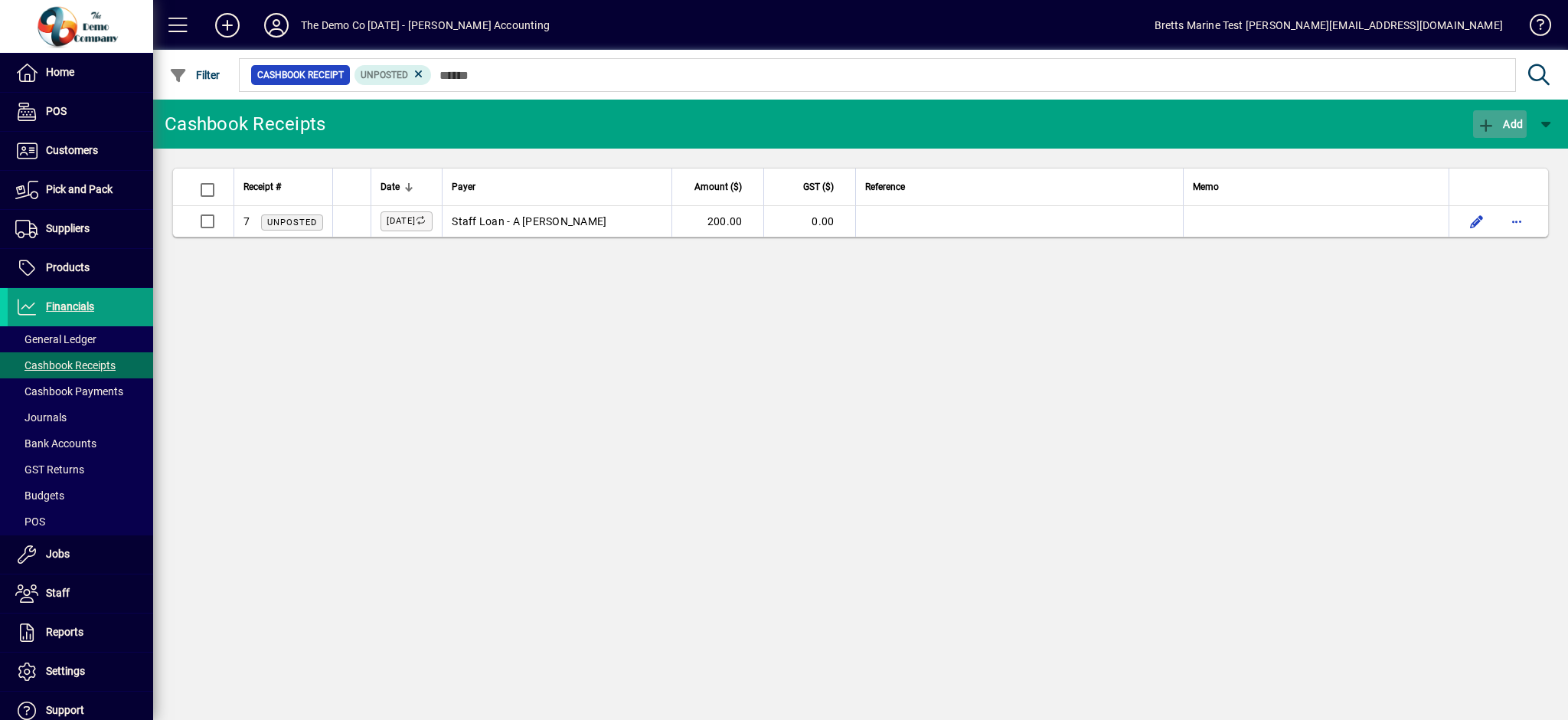
click at [1497, 121] on span "Add" at bounding box center [1499, 125] width 46 height 12
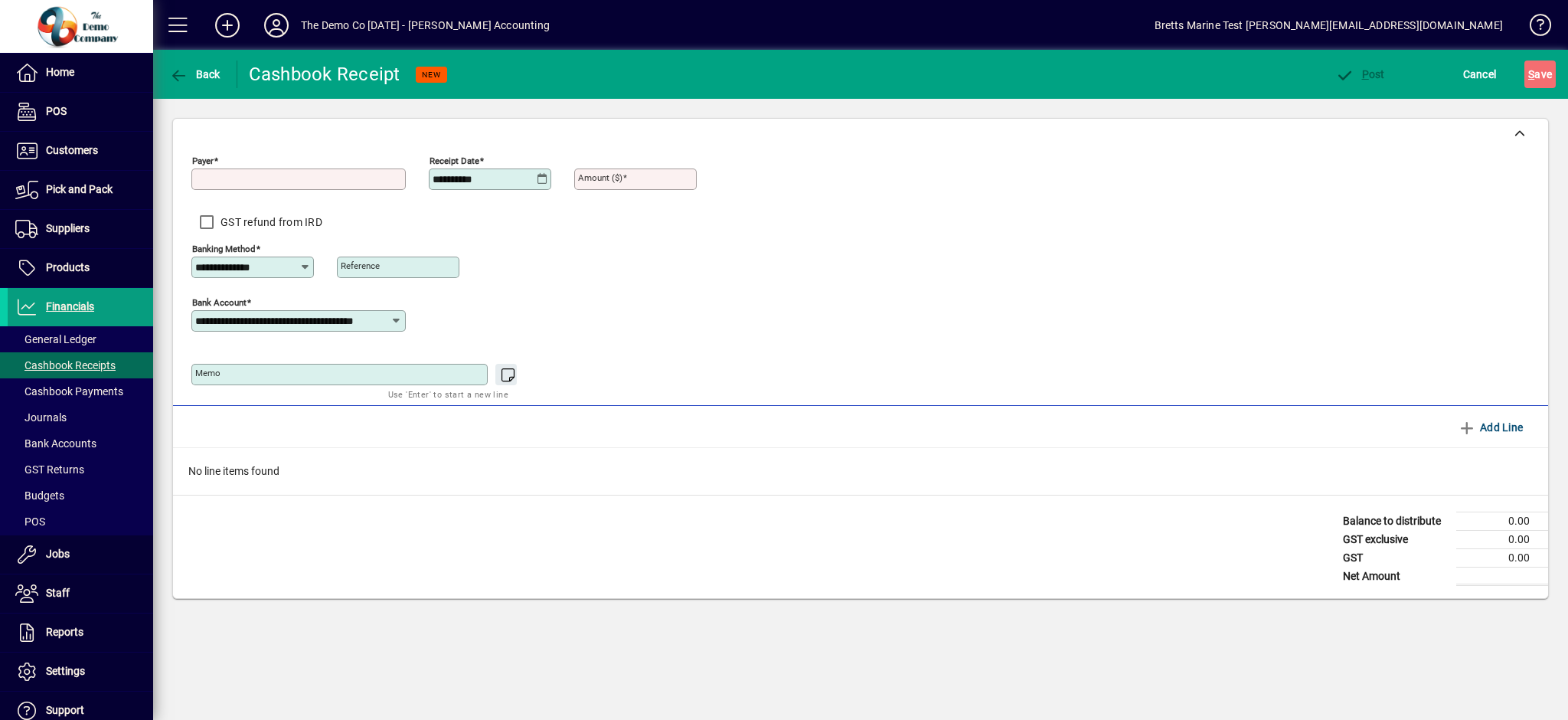
click at [311, 182] on input "Payer" at bounding box center [300, 179] width 210 height 12
click at [50, 144] on span "Customers" at bounding box center [71, 150] width 52 height 12
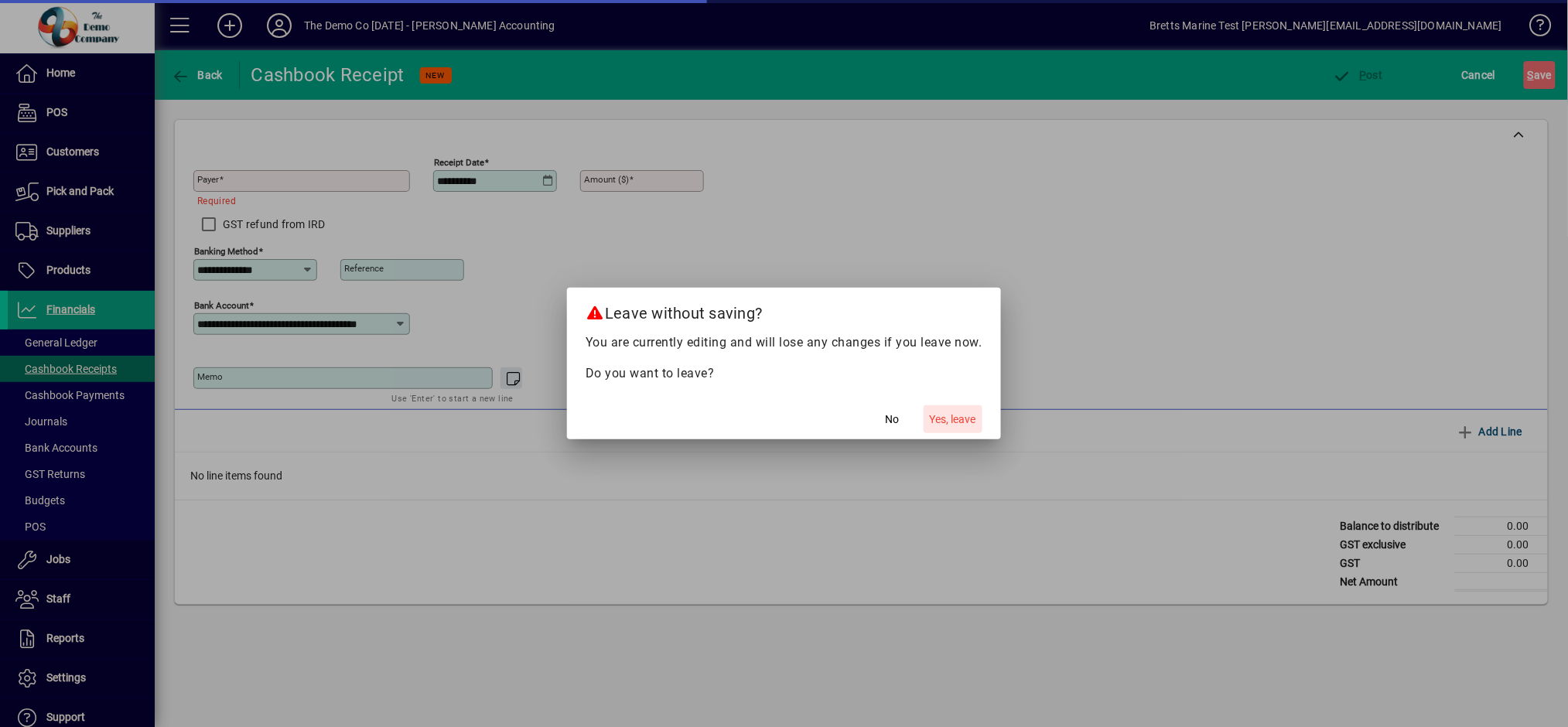
click at [961, 409] on span "button" at bounding box center [952, 419] width 59 height 37
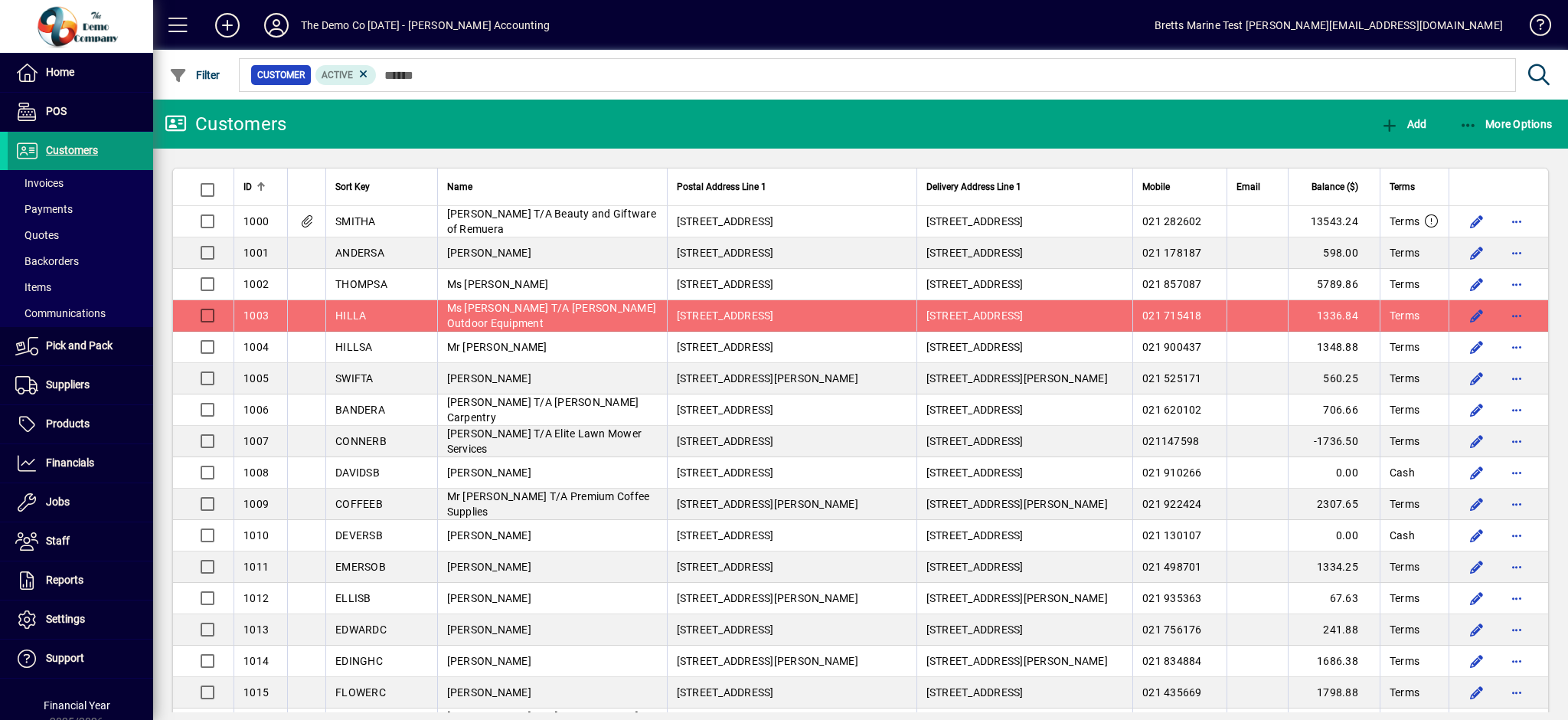
click at [64, 147] on span "Customers" at bounding box center [71, 150] width 52 height 12
click at [1504, 319] on span "button" at bounding box center [1517, 316] width 37 height 37
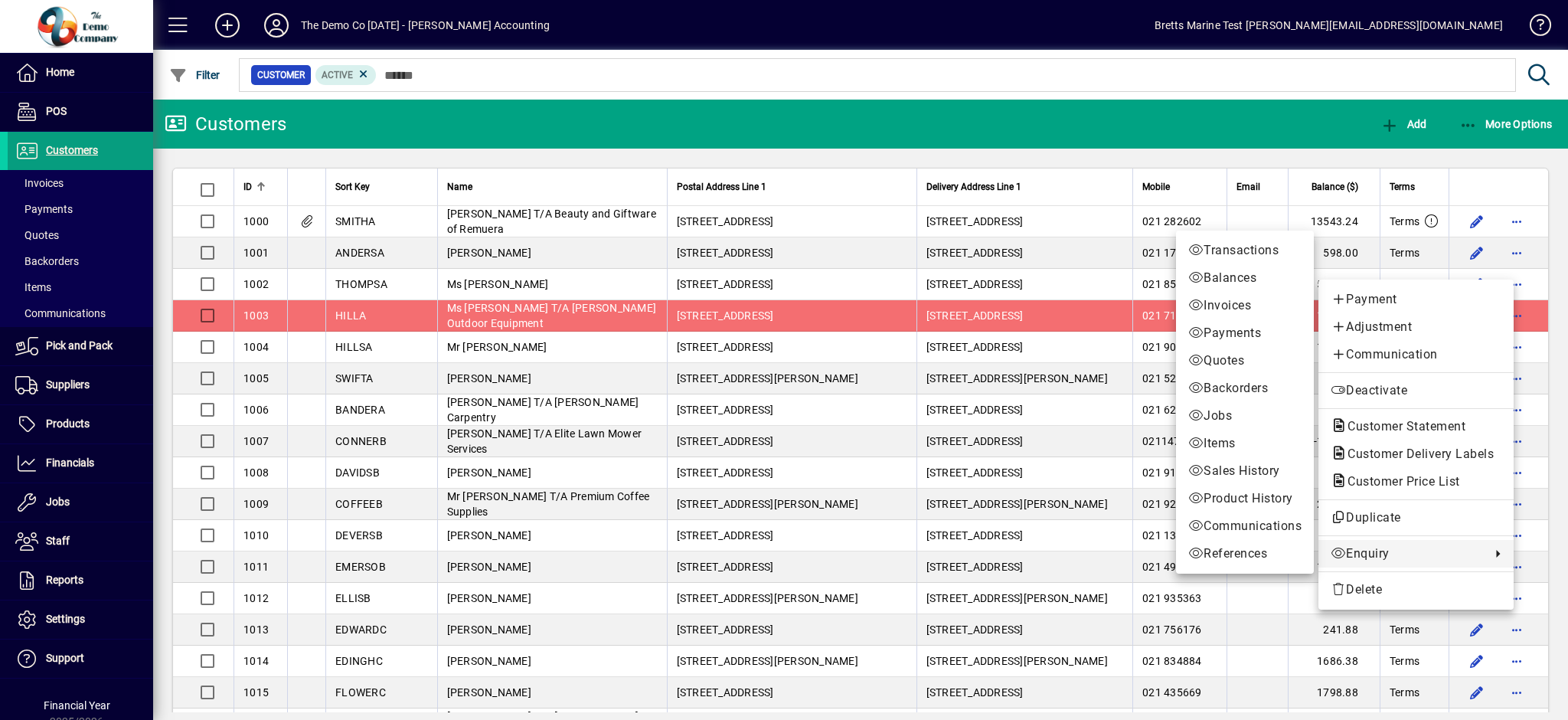
click at [51, 498] on div at bounding box center [784, 360] width 1568 height 720
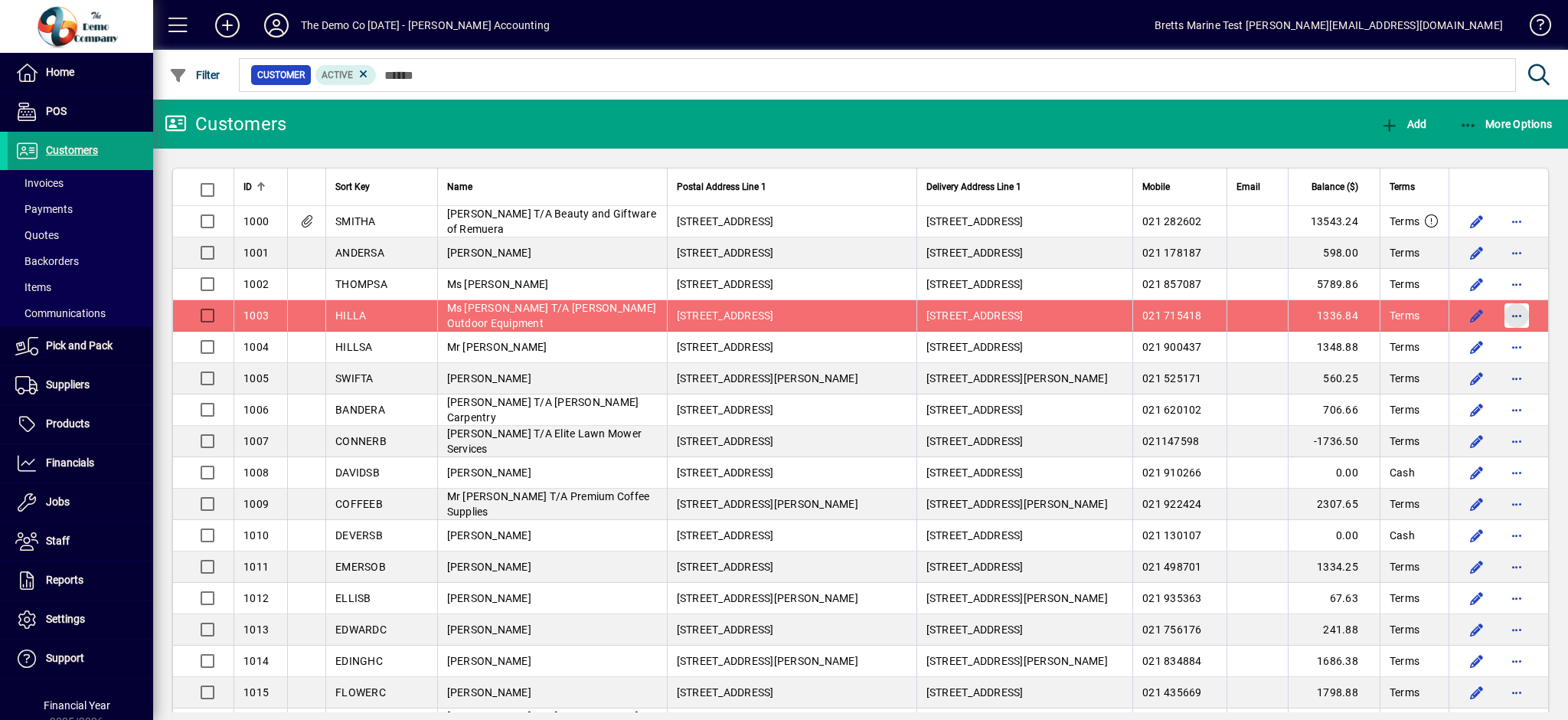
click at [1507, 324] on span "button" at bounding box center [1517, 316] width 37 height 37
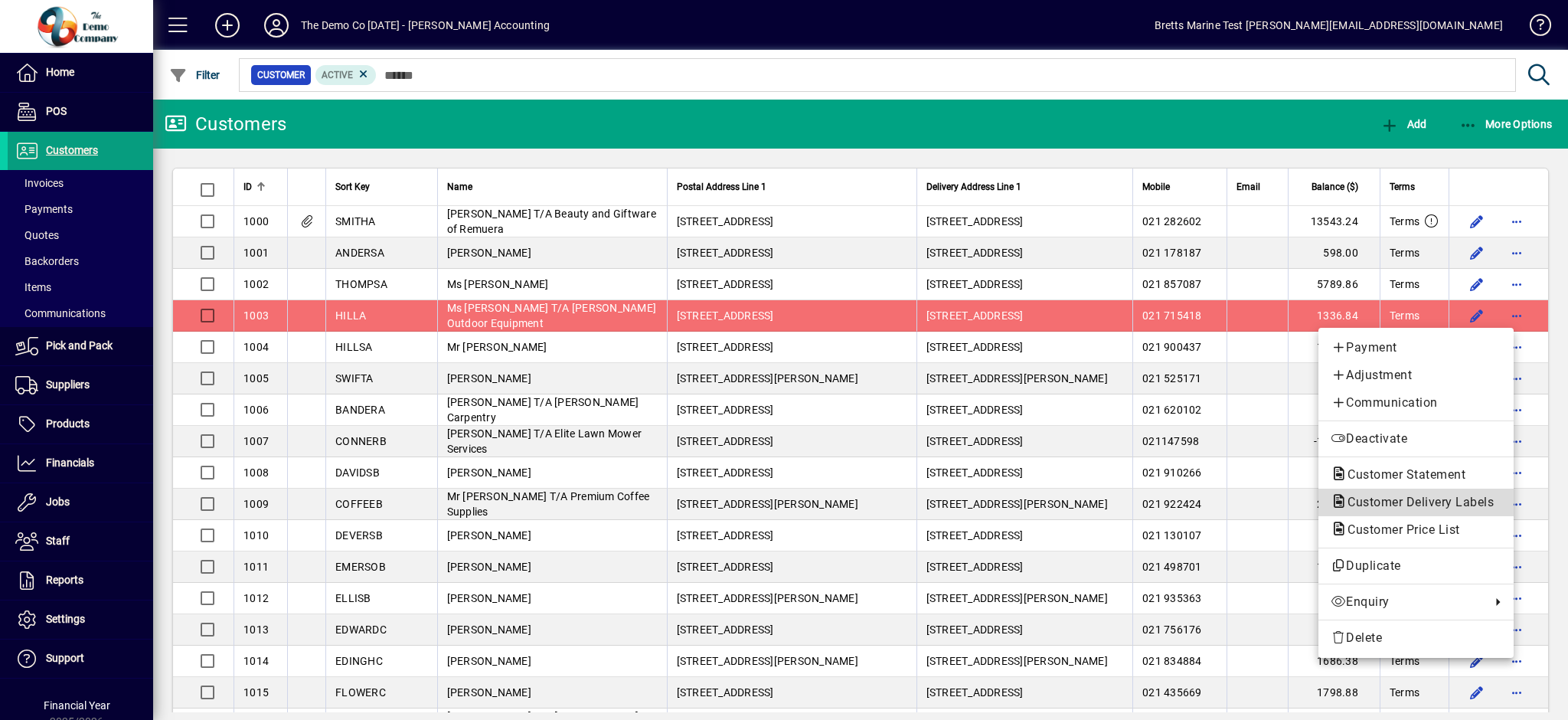
click at [1413, 506] on span "Customer Delivery Labels" at bounding box center [1416, 502] width 171 height 15
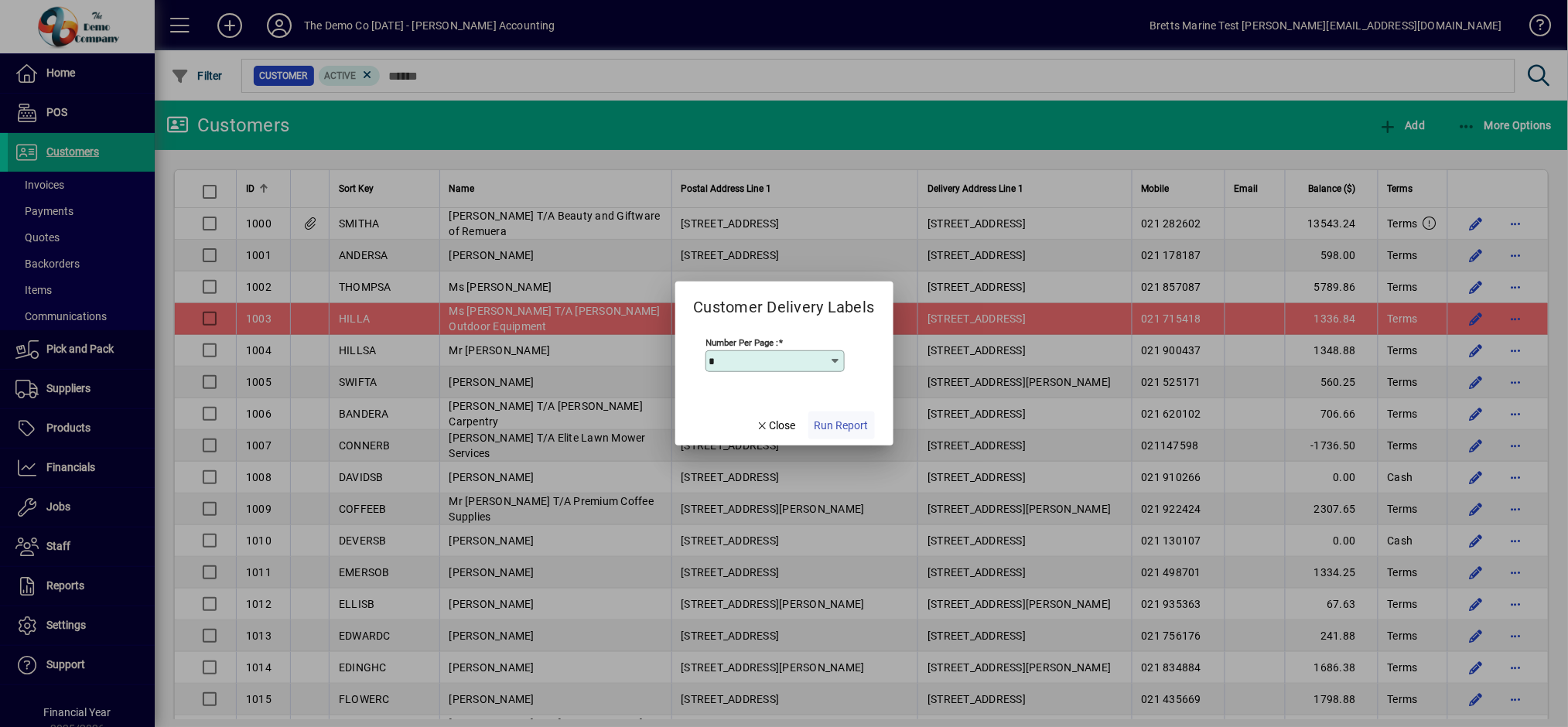
click at [837, 429] on span "Run Report" at bounding box center [841, 426] width 54 height 16
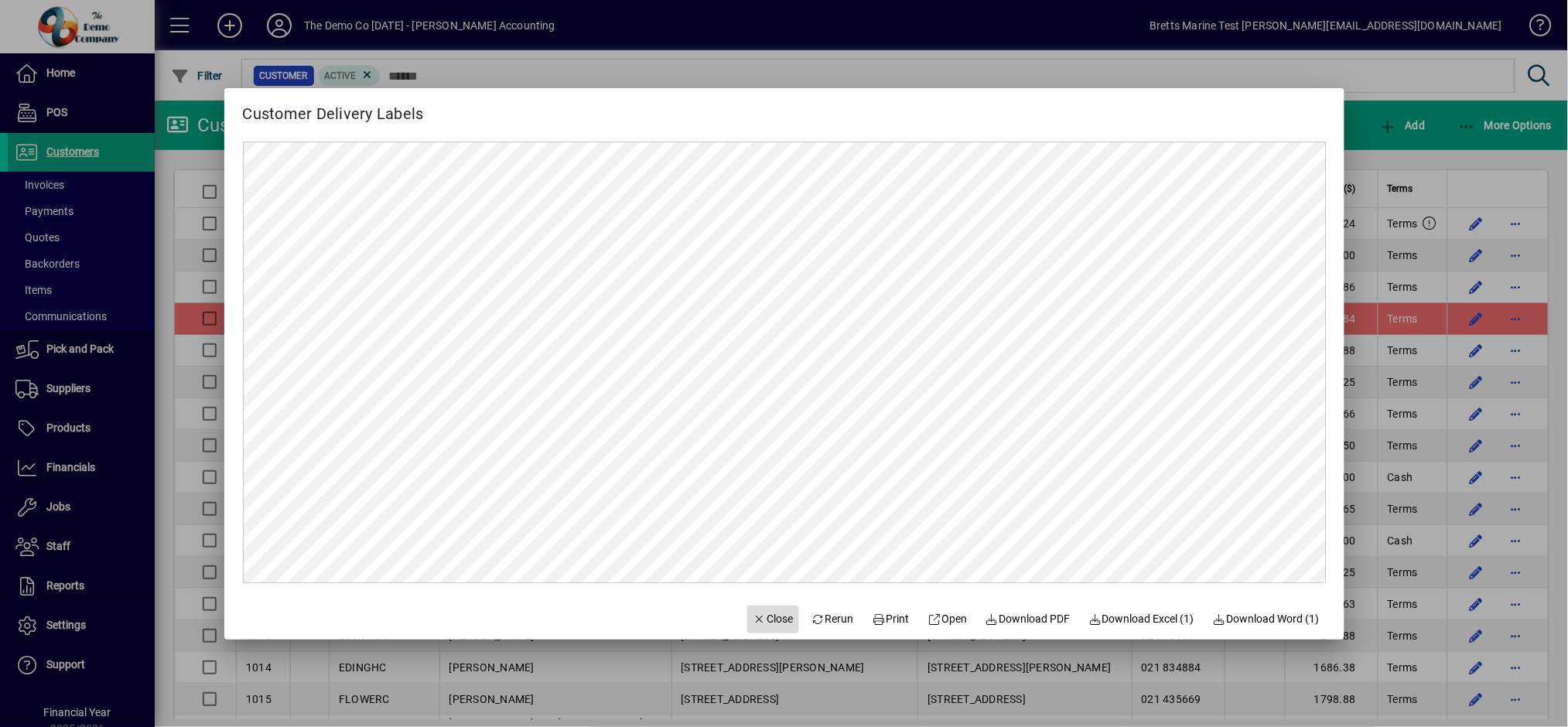
click at [763, 622] on span "Close" at bounding box center [773, 618] width 40 height 16
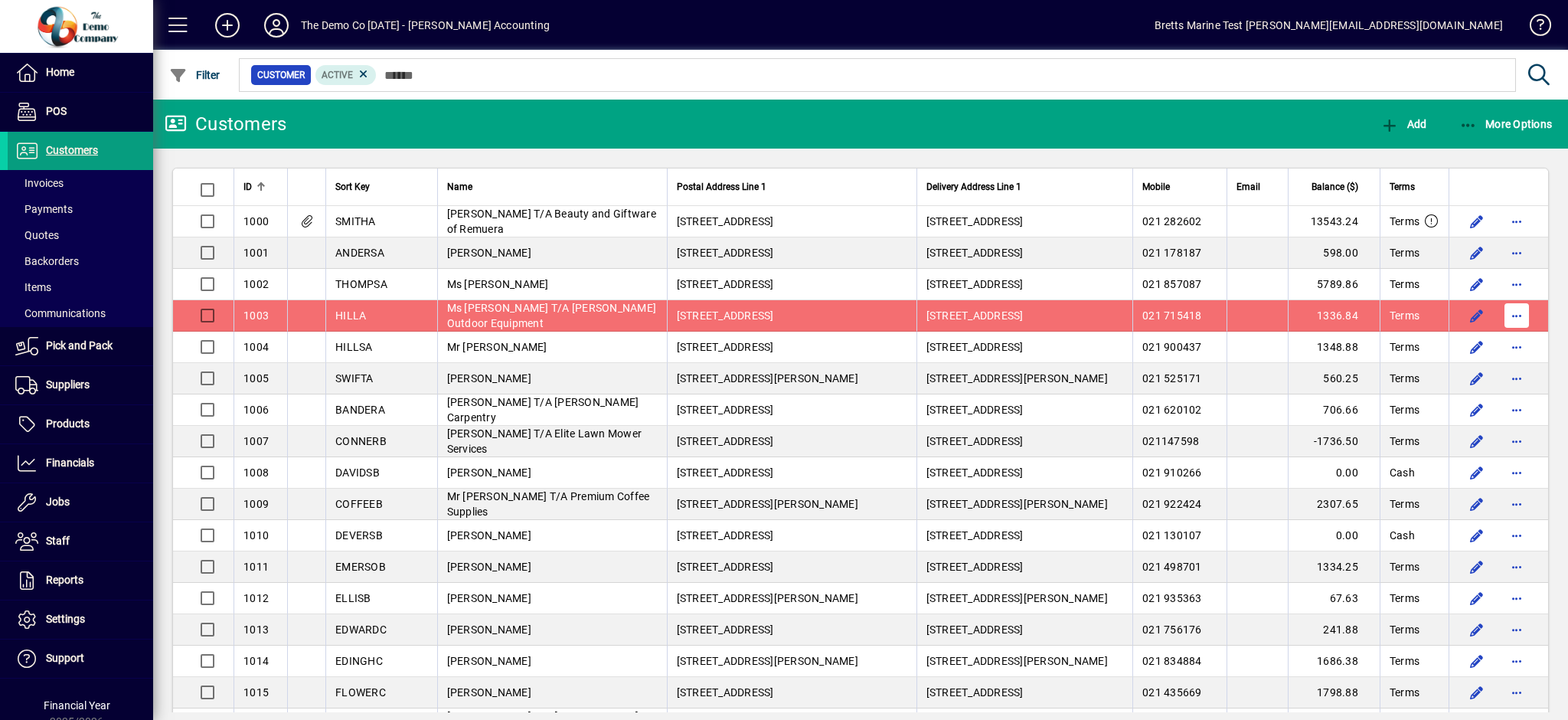
click at [1504, 322] on span "button" at bounding box center [1517, 316] width 37 height 37
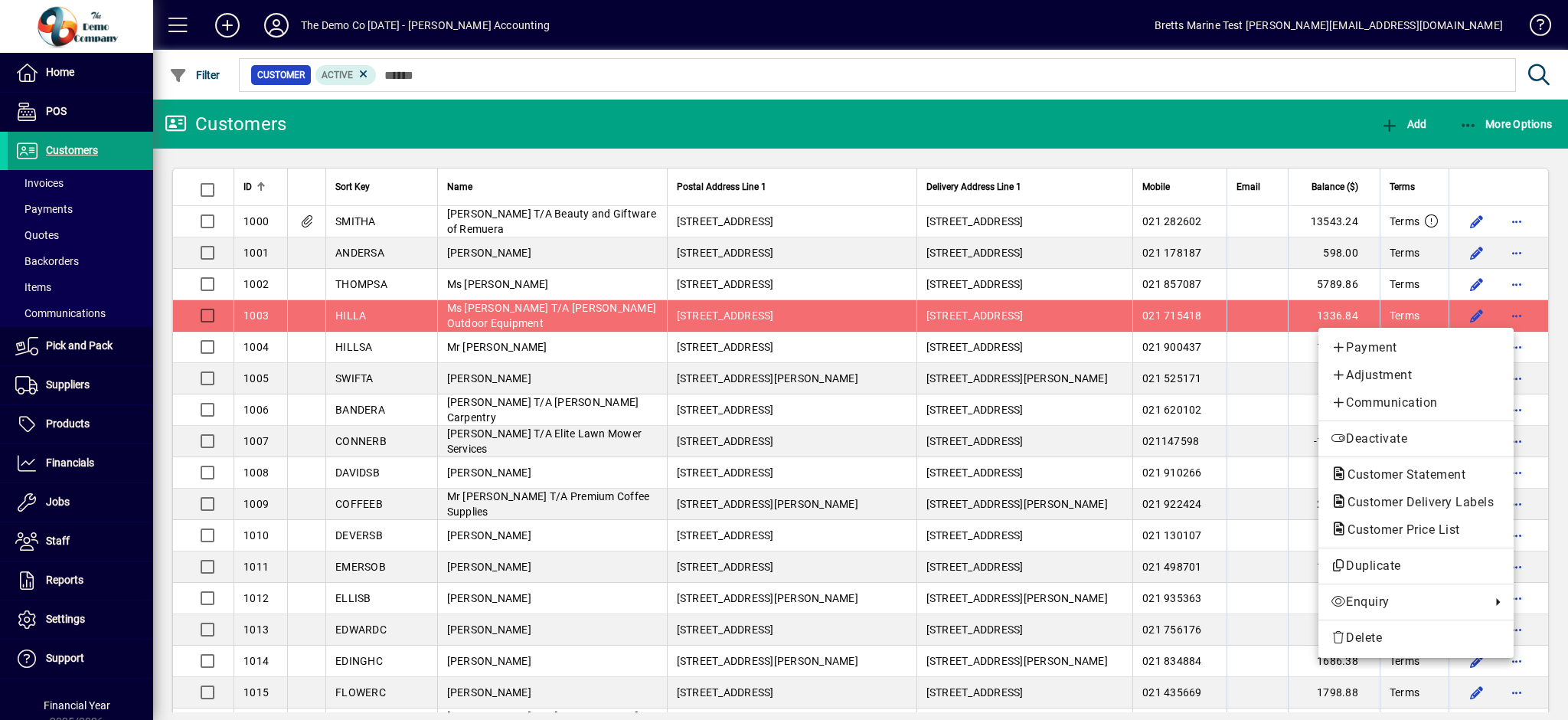
click at [1502, 322] on div at bounding box center [784, 360] width 1568 height 720
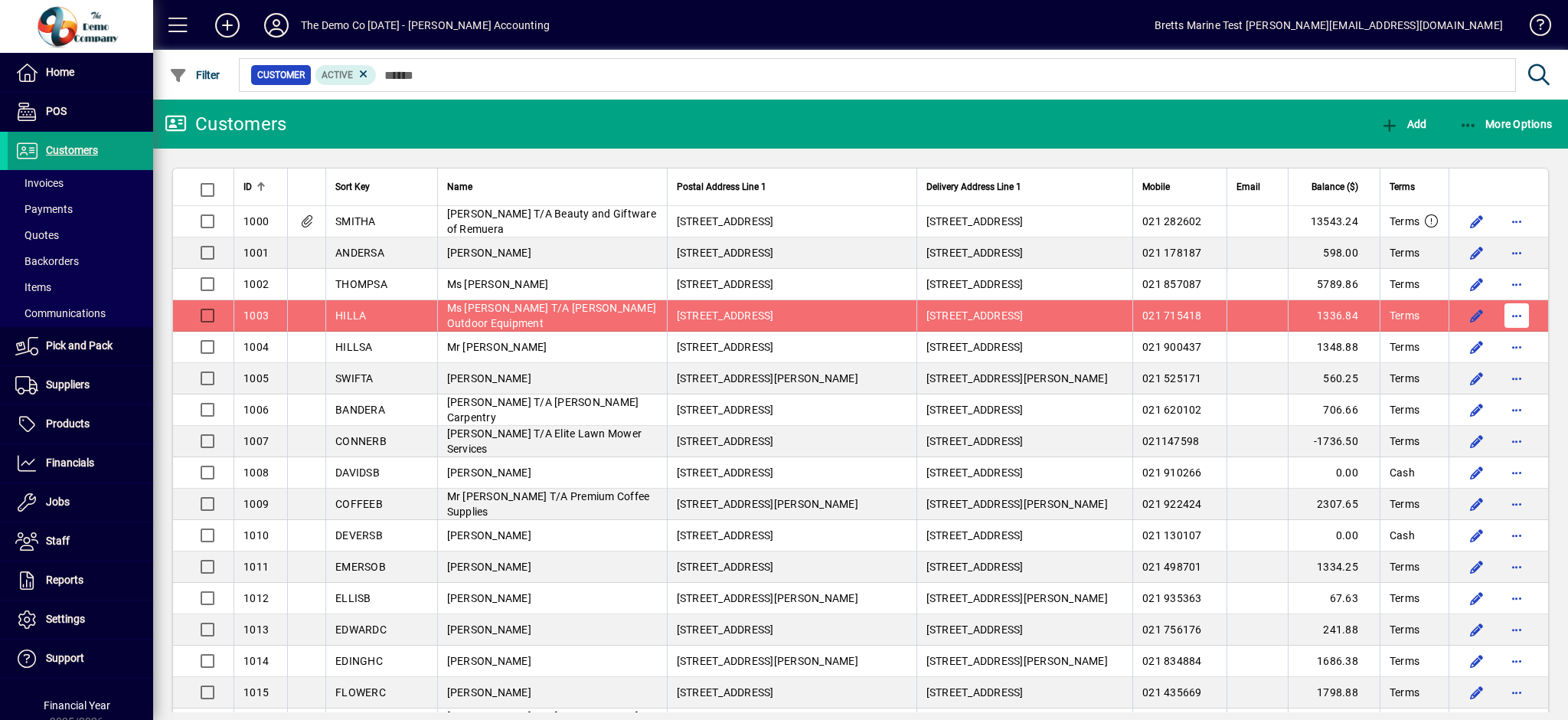
click at [1502, 319] on span "button" at bounding box center [1517, 316] width 37 height 37
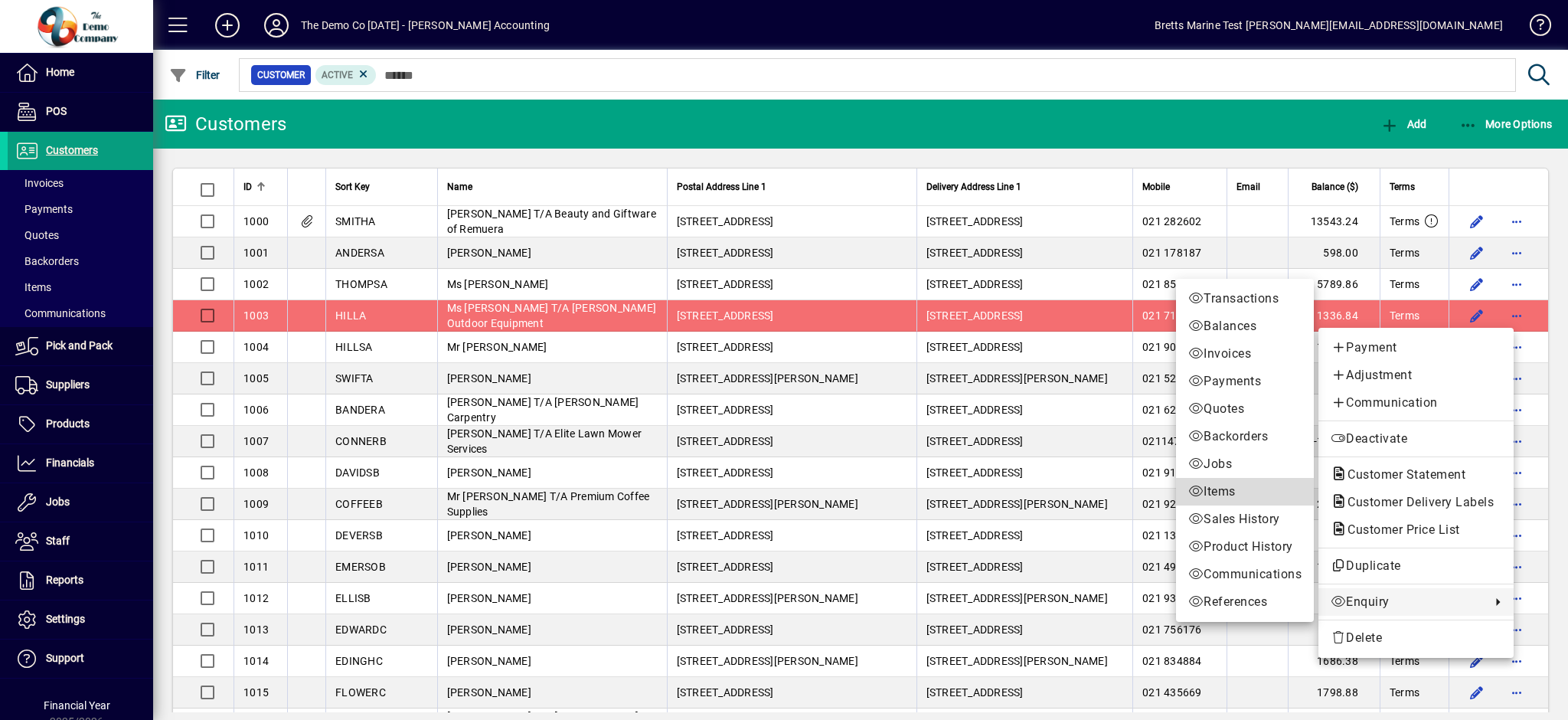
click at [1215, 495] on span "Items" at bounding box center [1245, 492] width 114 height 19
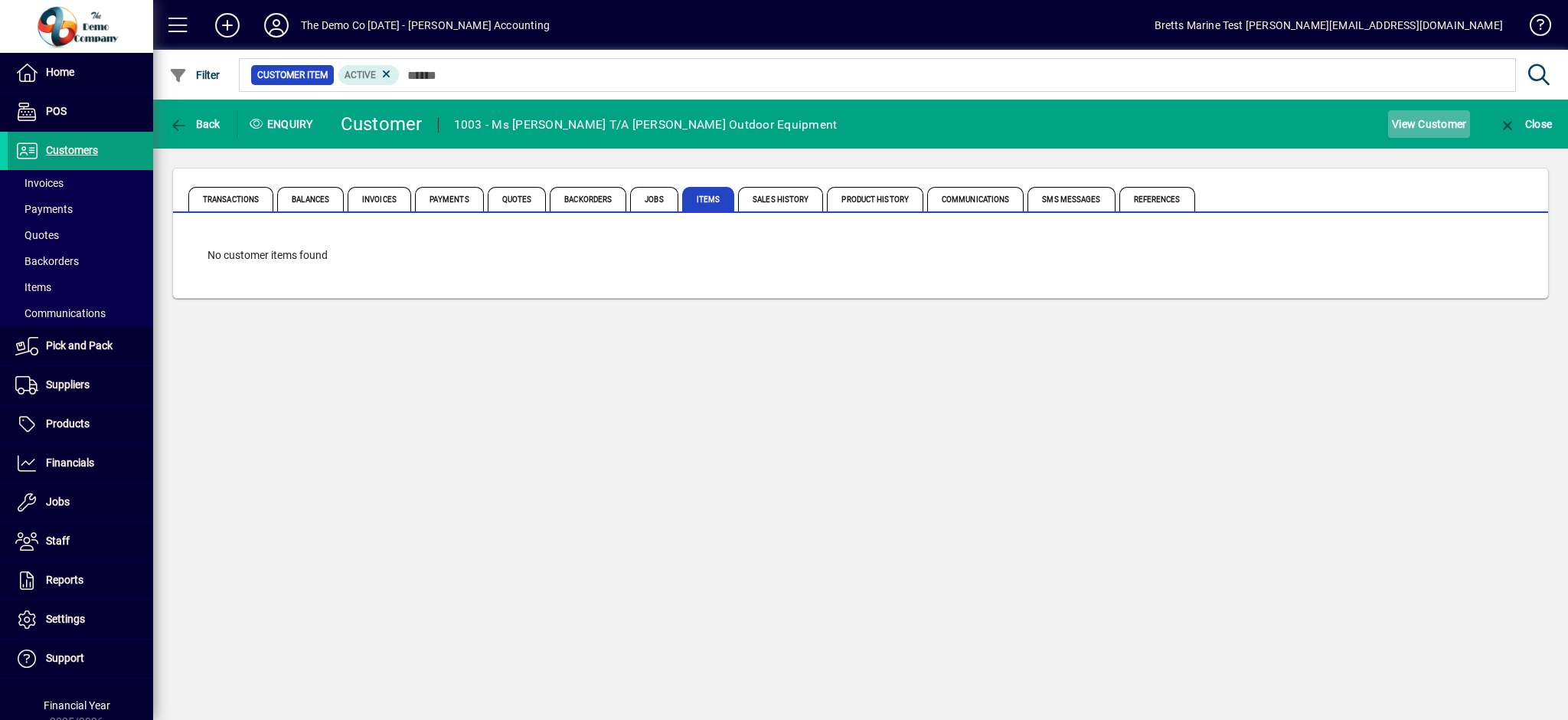
click at [1429, 127] on span "View Customer" at bounding box center [1429, 125] width 74 height 25
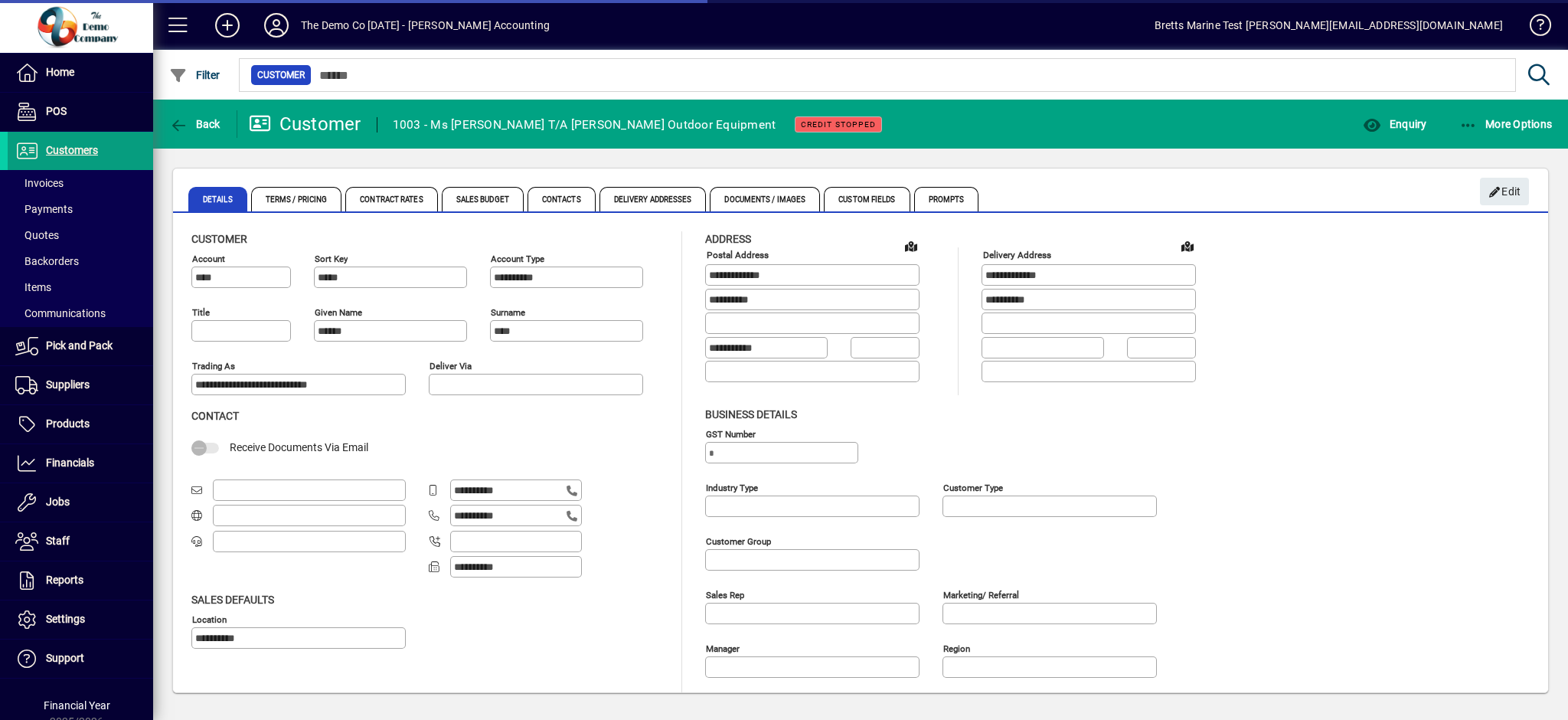
type input "**"
type input "**********"
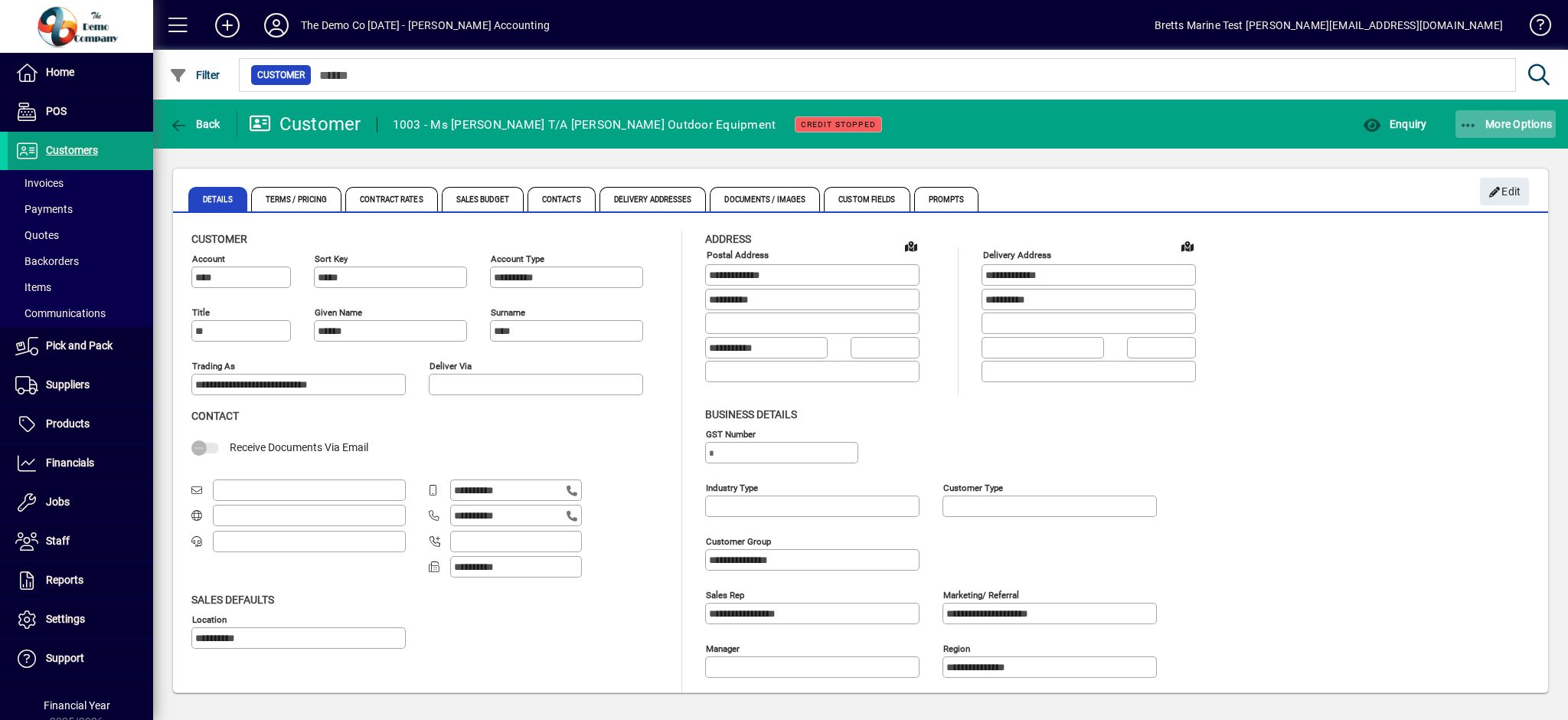
click at [1532, 123] on span "More Options" at bounding box center [1505, 125] width 94 height 12
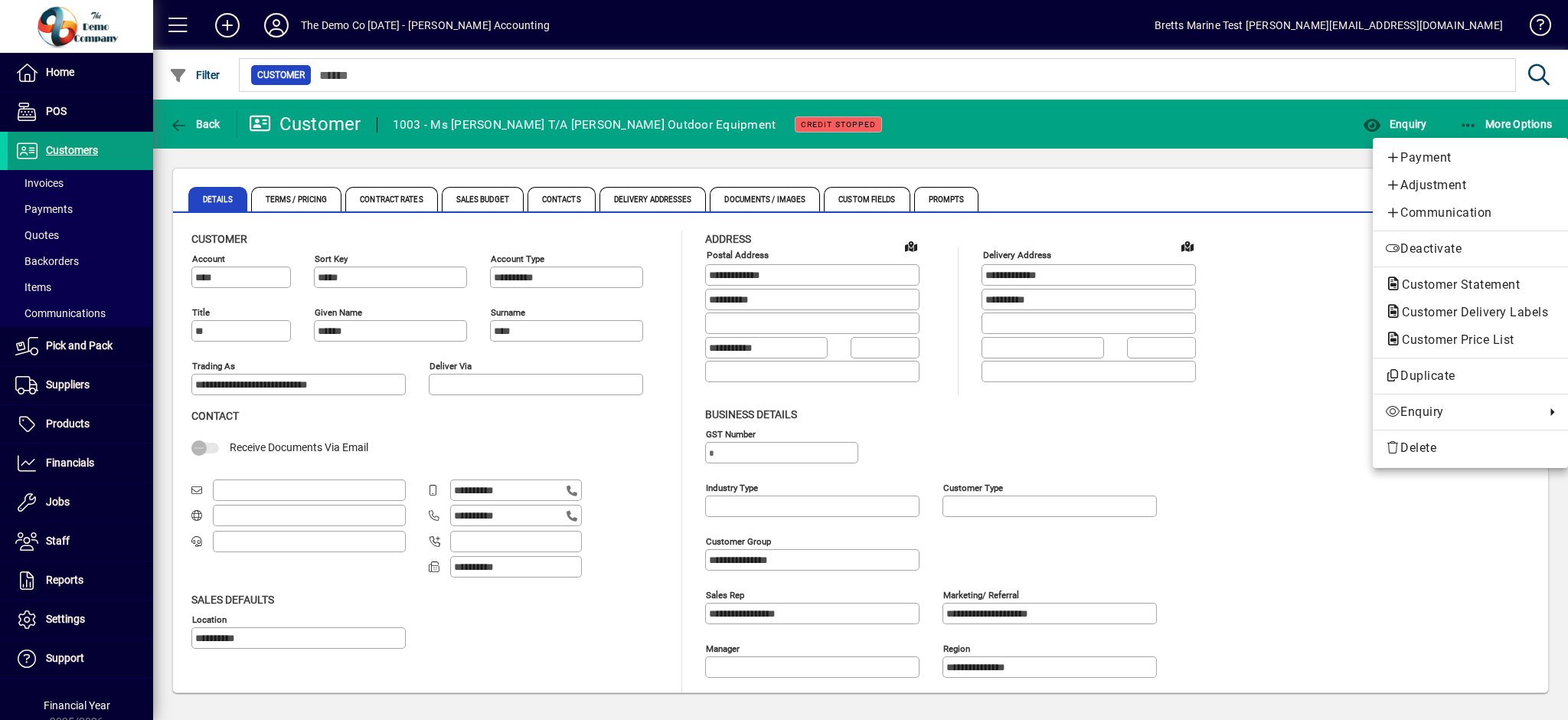
click at [80, 376] on div at bounding box center [784, 360] width 1568 height 720
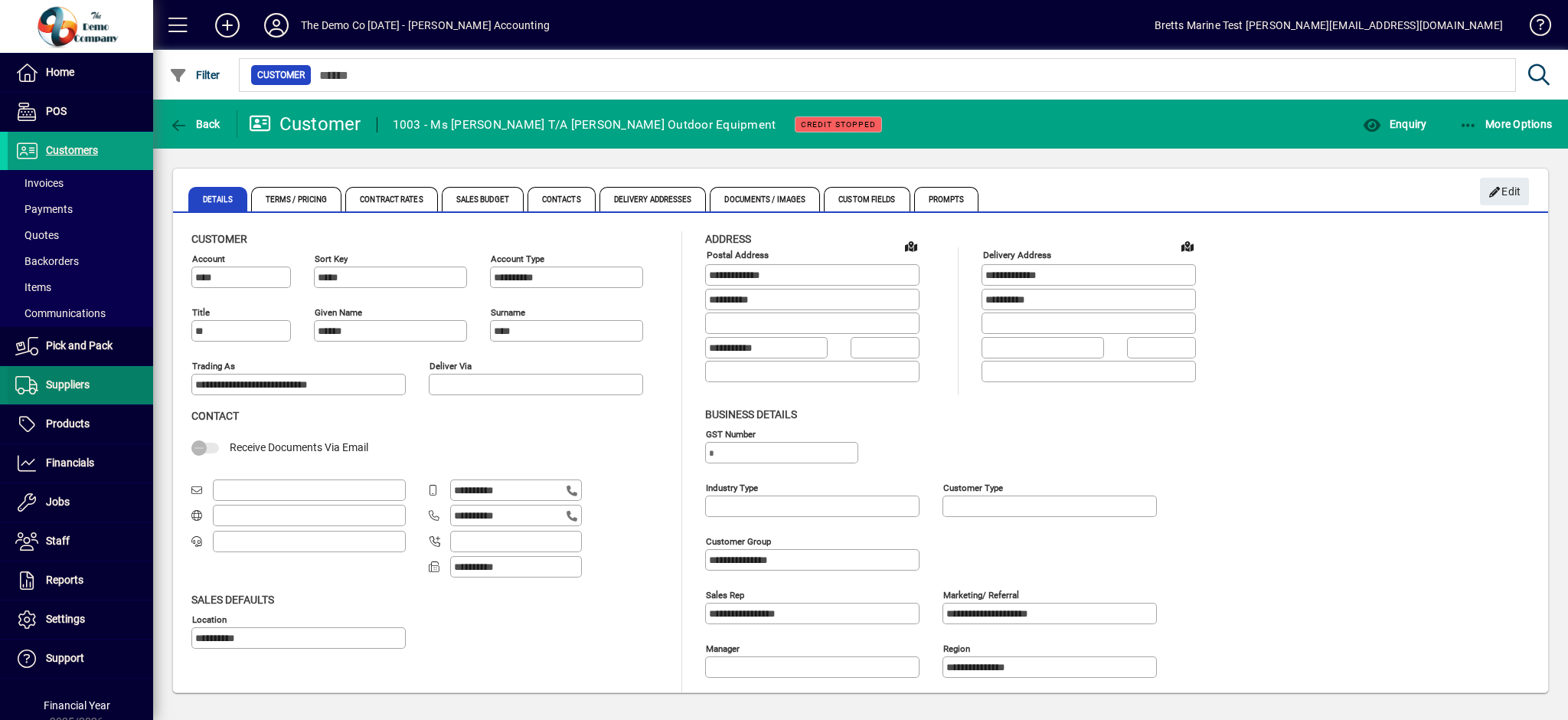
click at [79, 379] on span "Suppliers" at bounding box center [67, 384] width 43 height 12
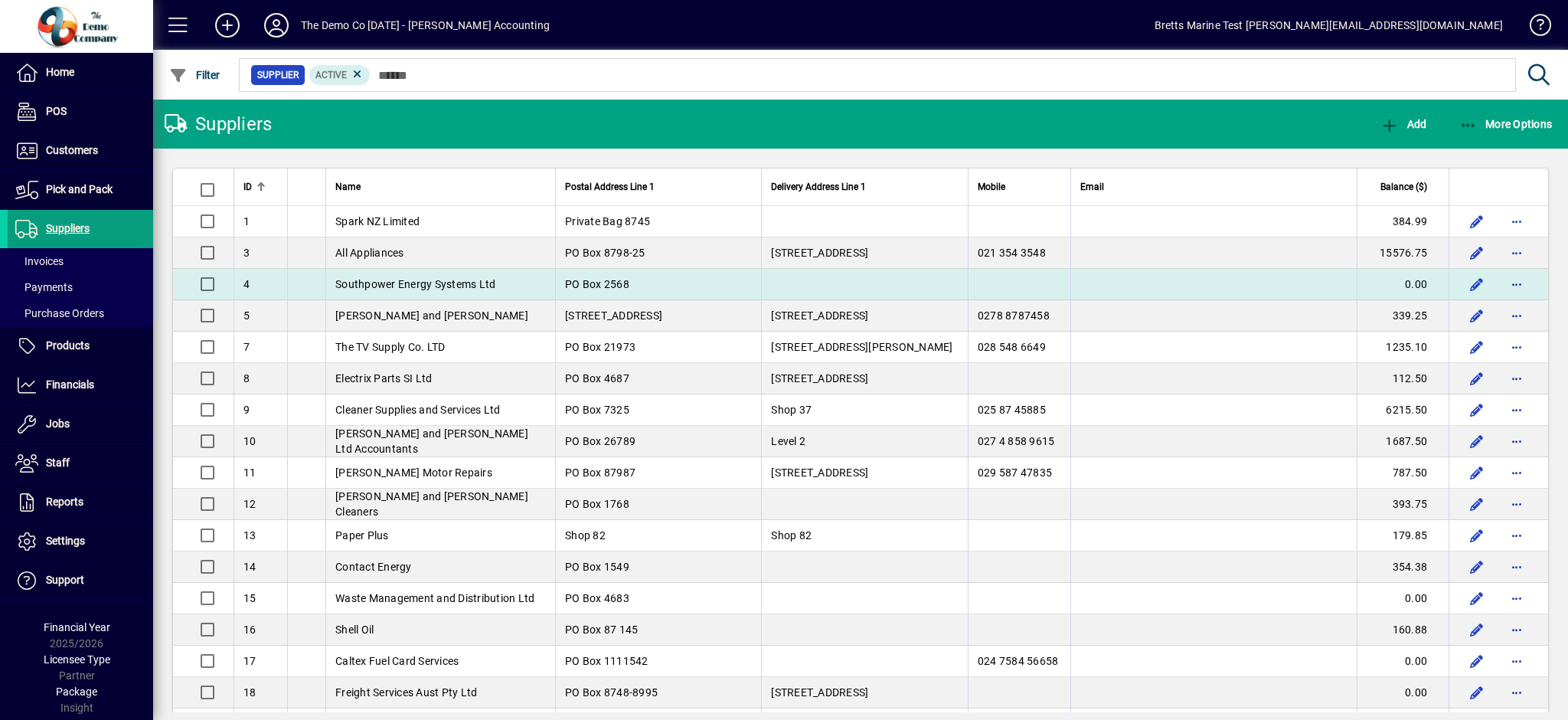
click at [422, 281] on span "Southpower Energy Systems Ltd" at bounding box center [415, 284] width 160 height 12
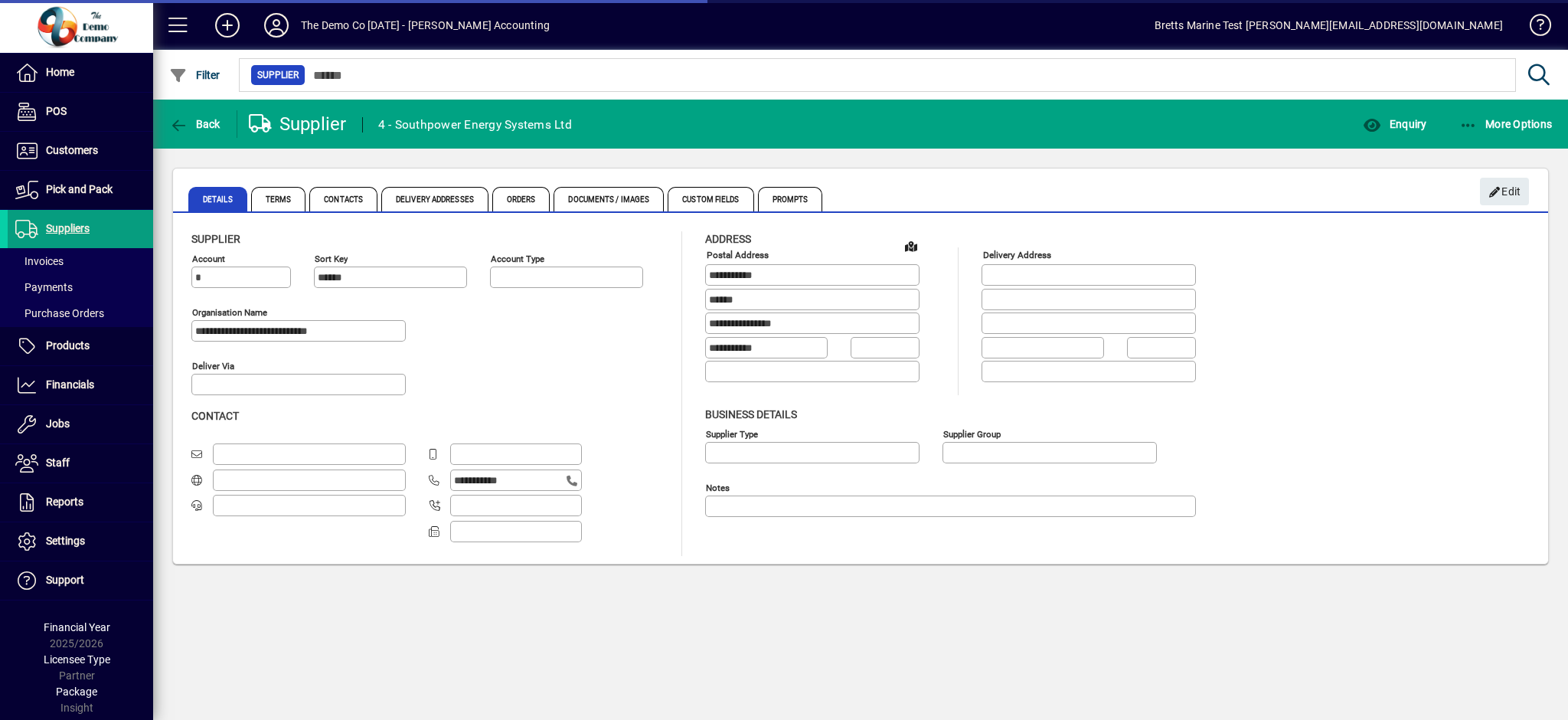
type input "**********"
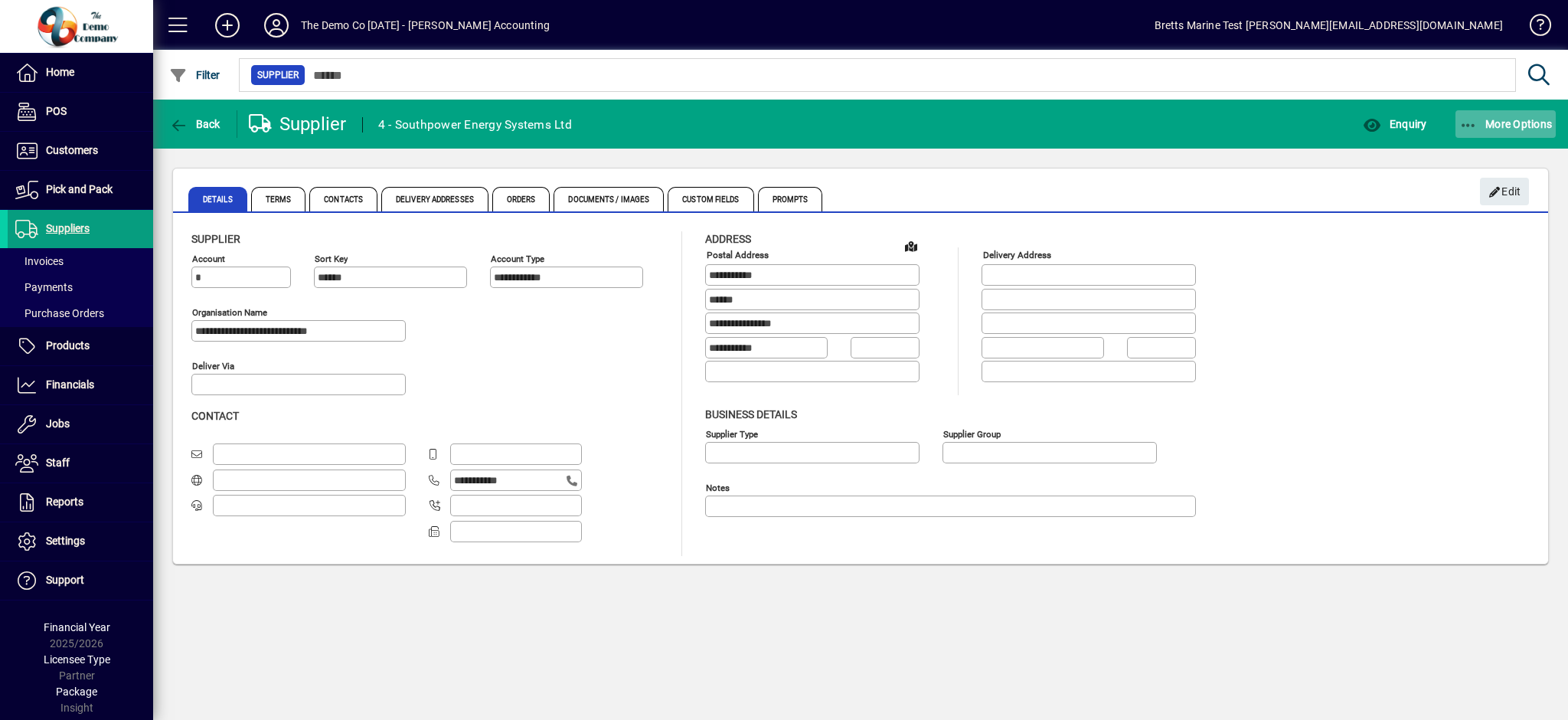
click at [1512, 118] on span "More Options" at bounding box center [1505, 125] width 94 height 12
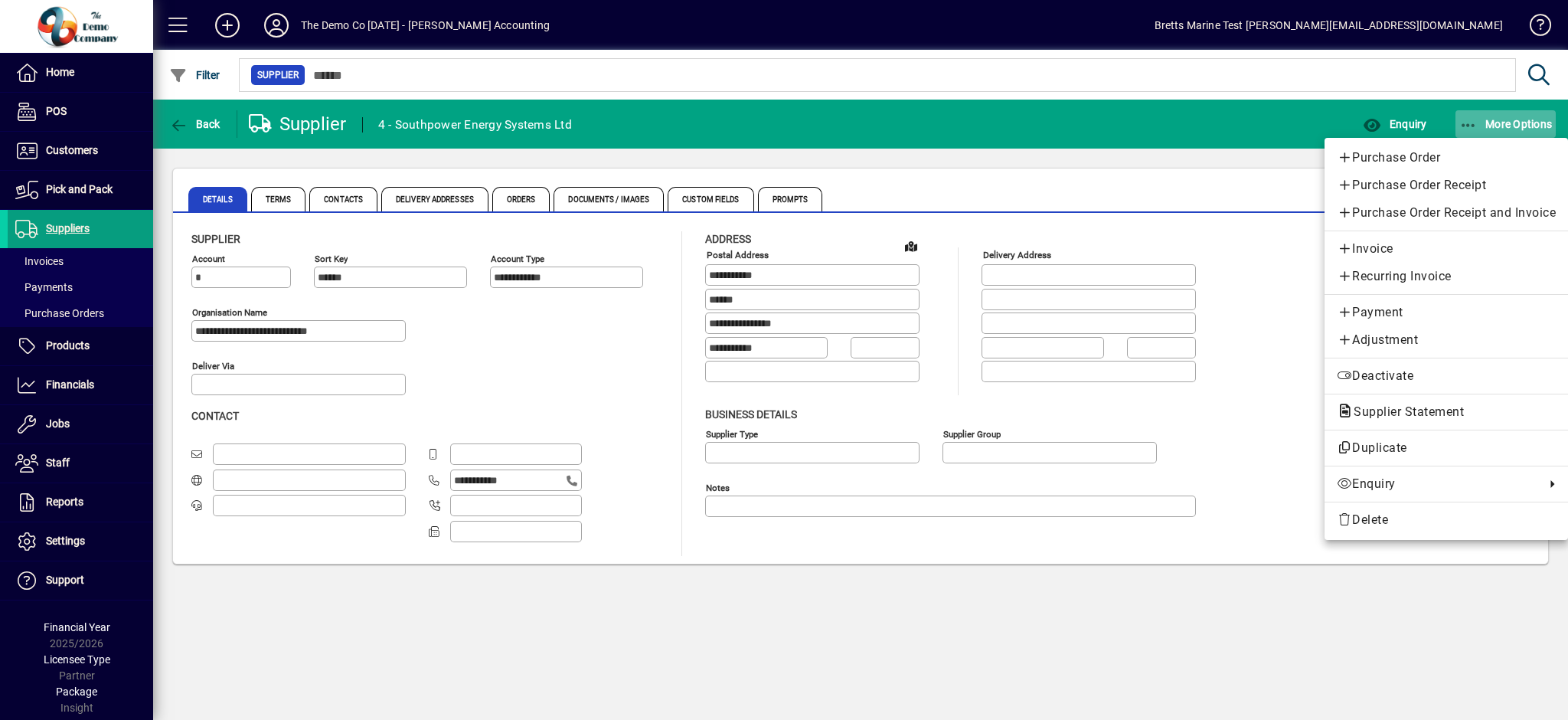
click at [1500, 125] on div at bounding box center [784, 360] width 1568 height 720
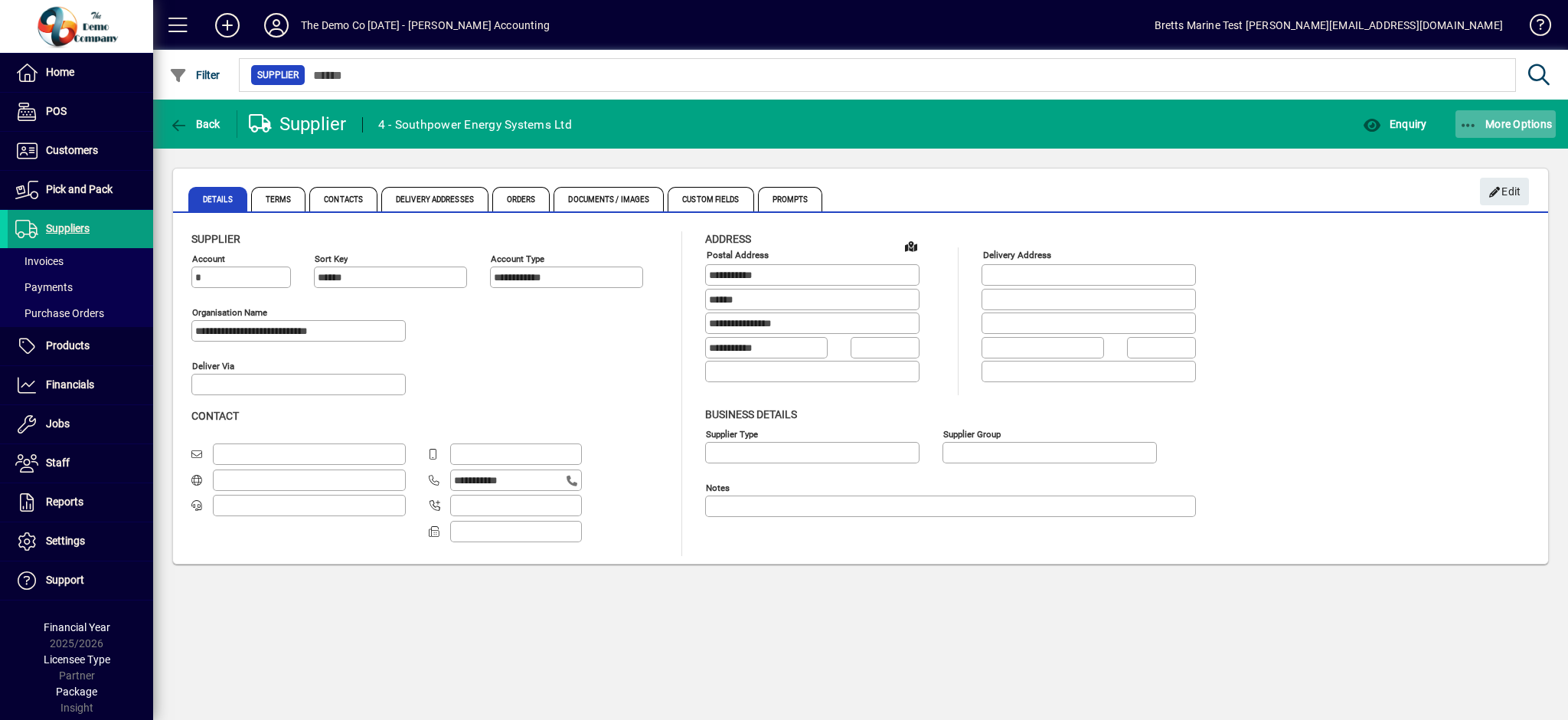
click at [1499, 119] on span "More Options" at bounding box center [1505, 125] width 94 height 12
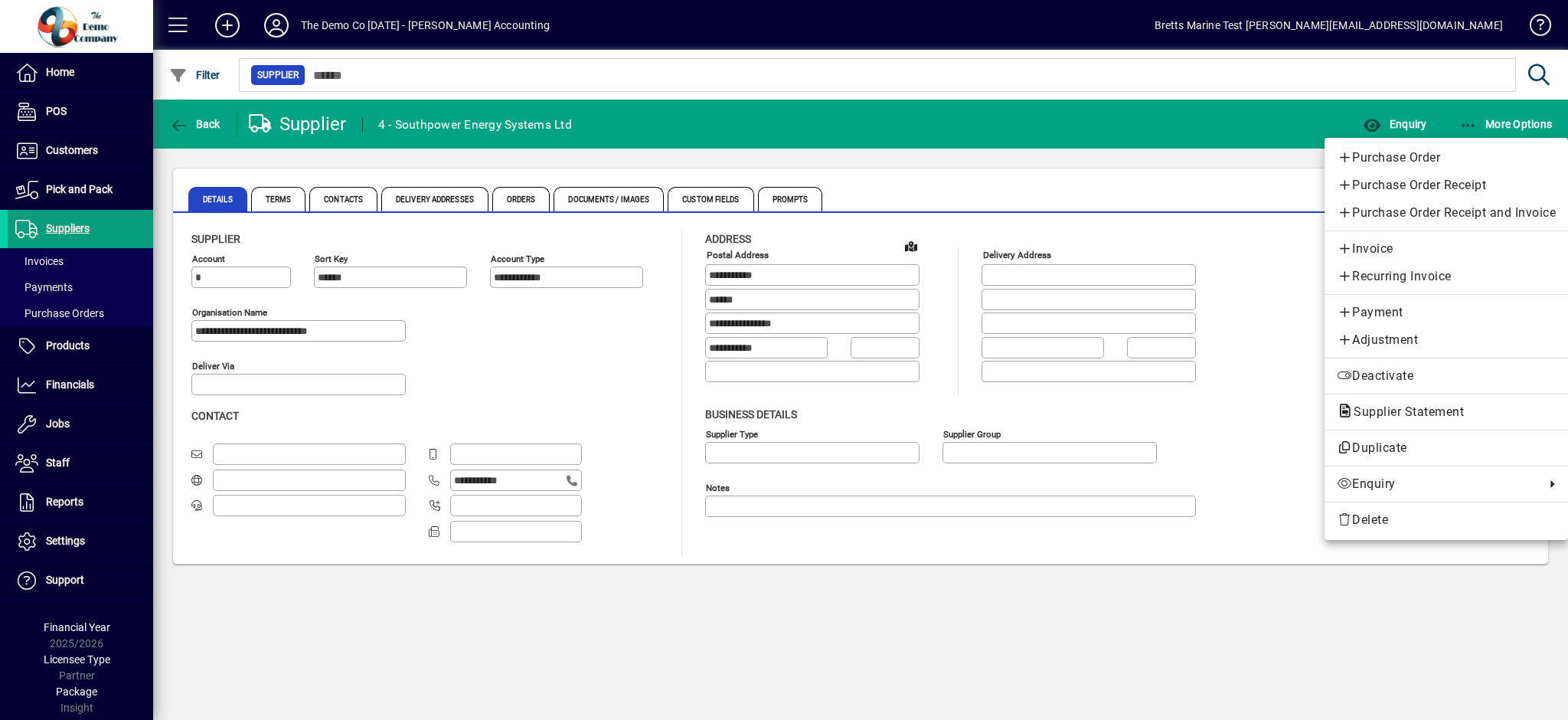
click at [60, 543] on div at bounding box center [784, 360] width 1568 height 720
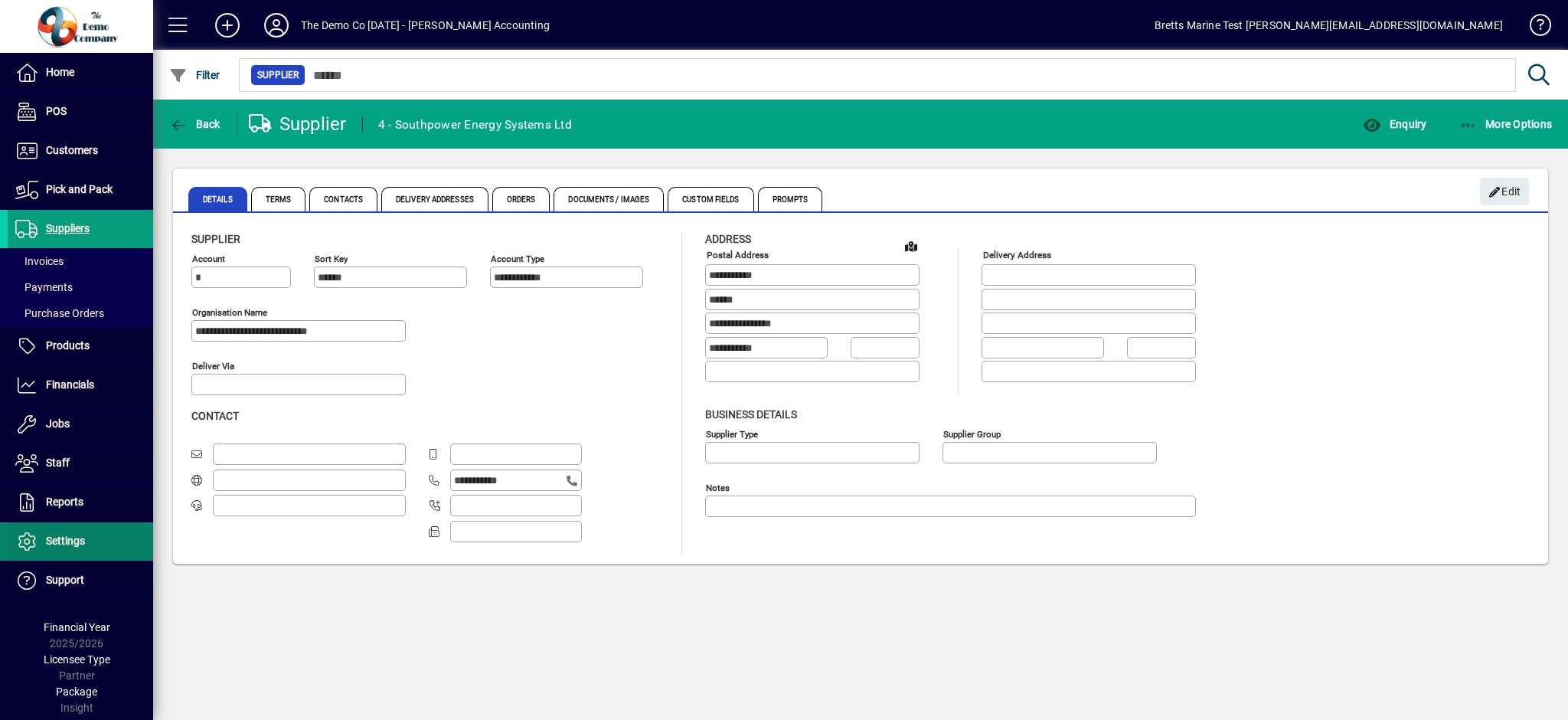
click at [60, 543] on span "Settings" at bounding box center [65, 541] width 39 height 12
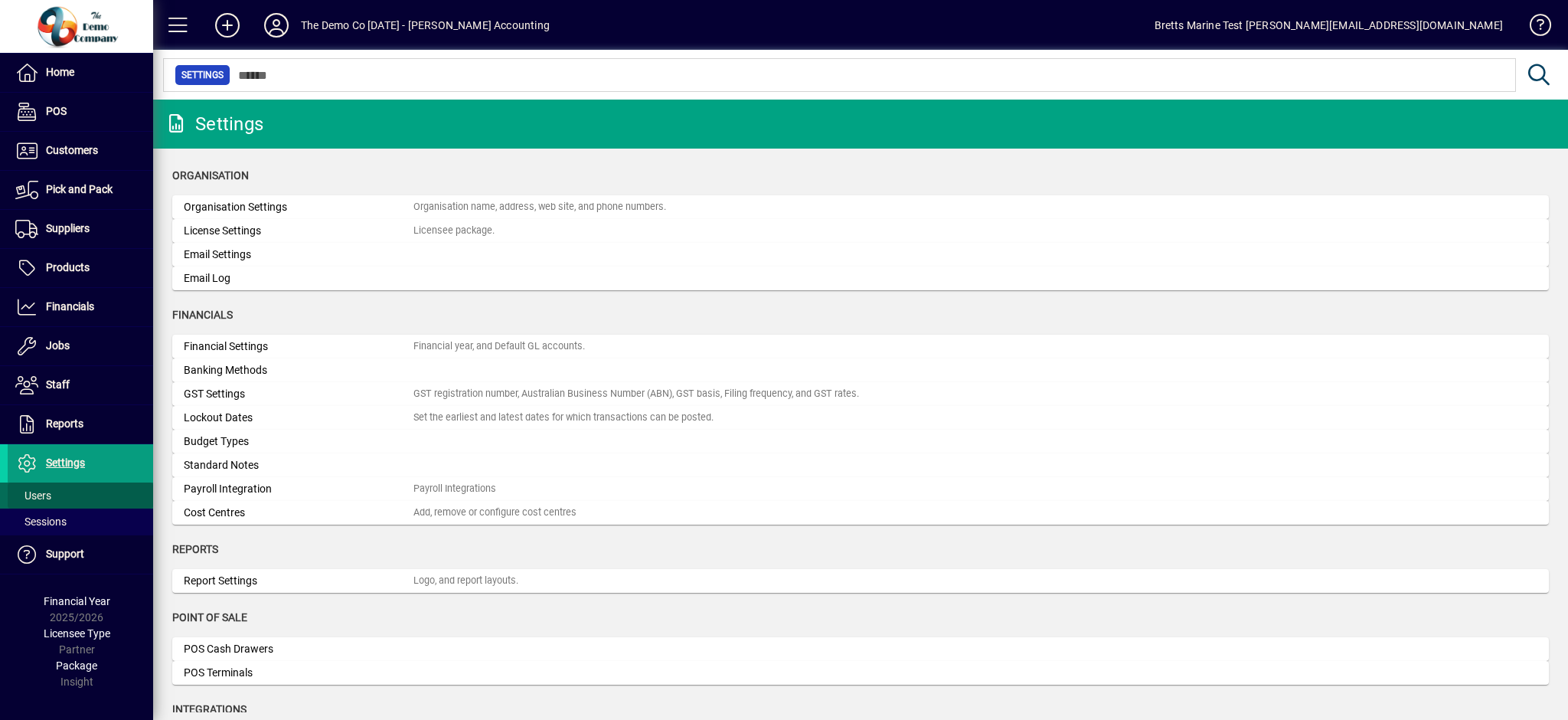
click at [58, 496] on span at bounding box center [80, 496] width 145 height 37
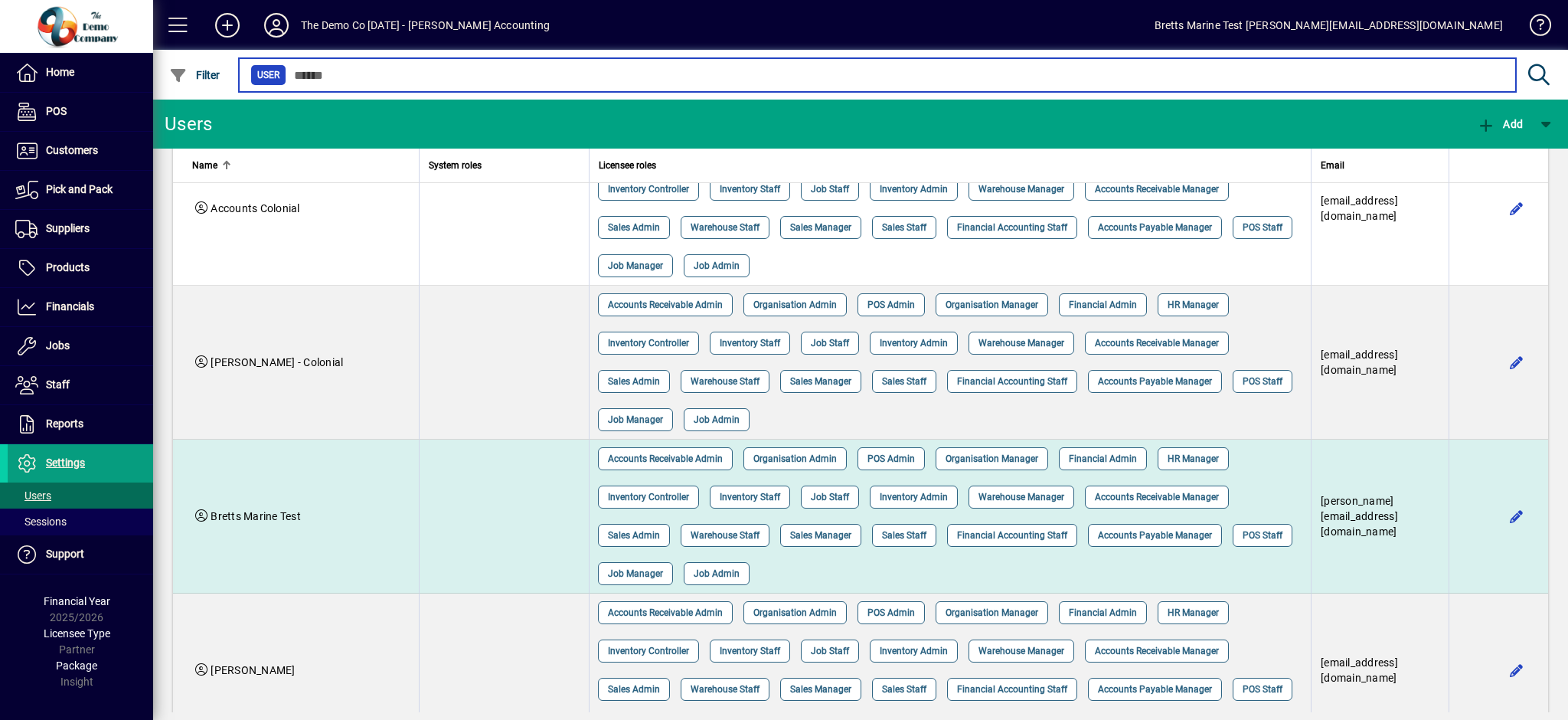
scroll to position [102, 0]
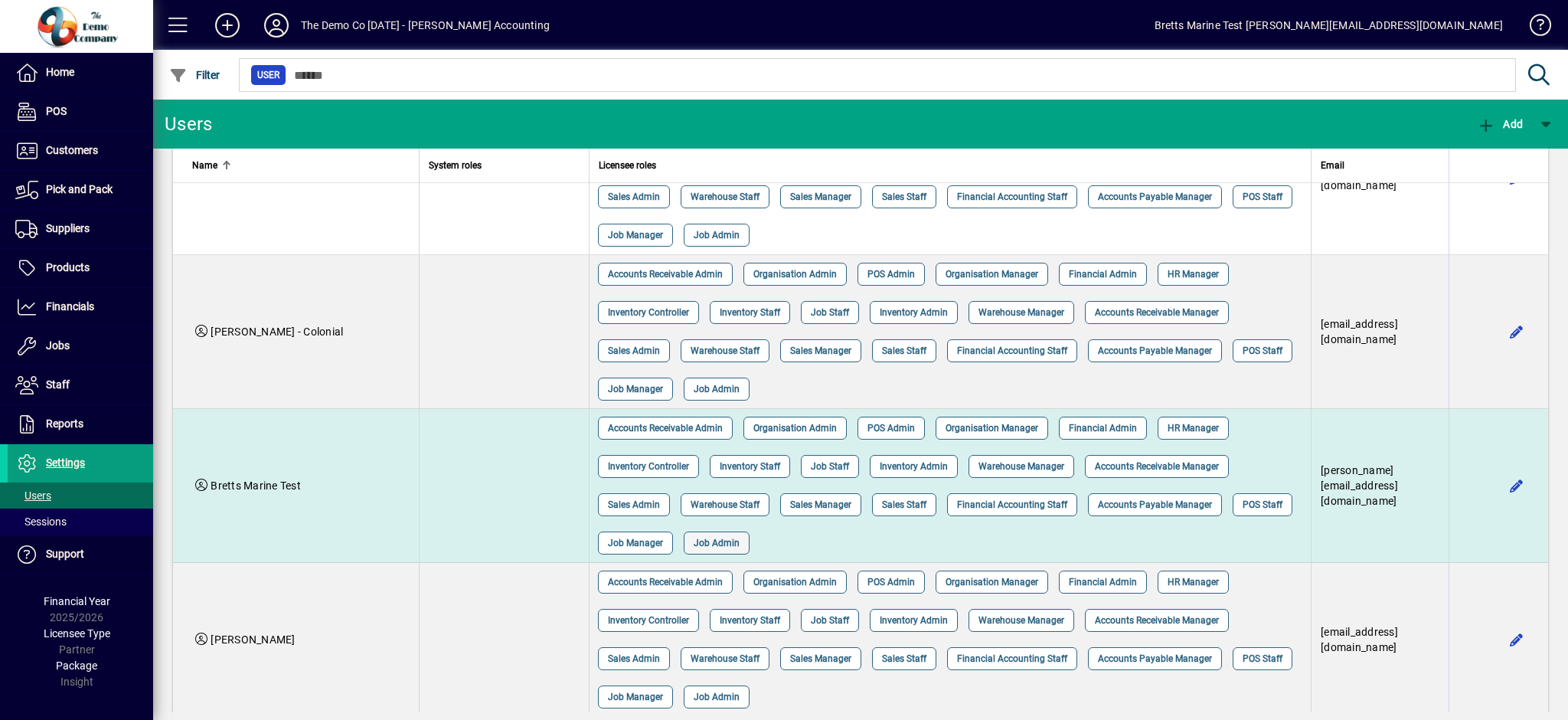
click at [740, 547] on span "Job Admin" at bounding box center [716, 543] width 46 height 15
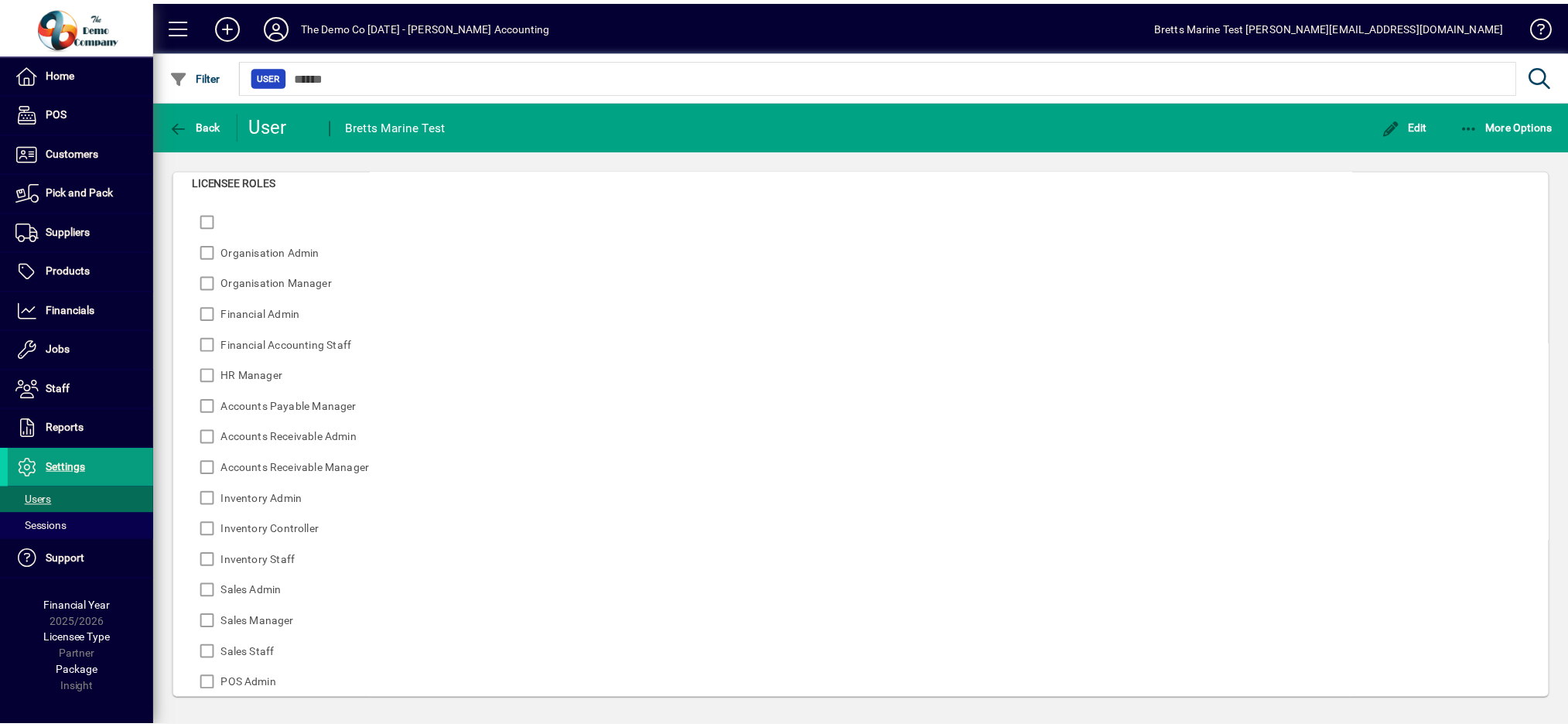
scroll to position [5, 0]
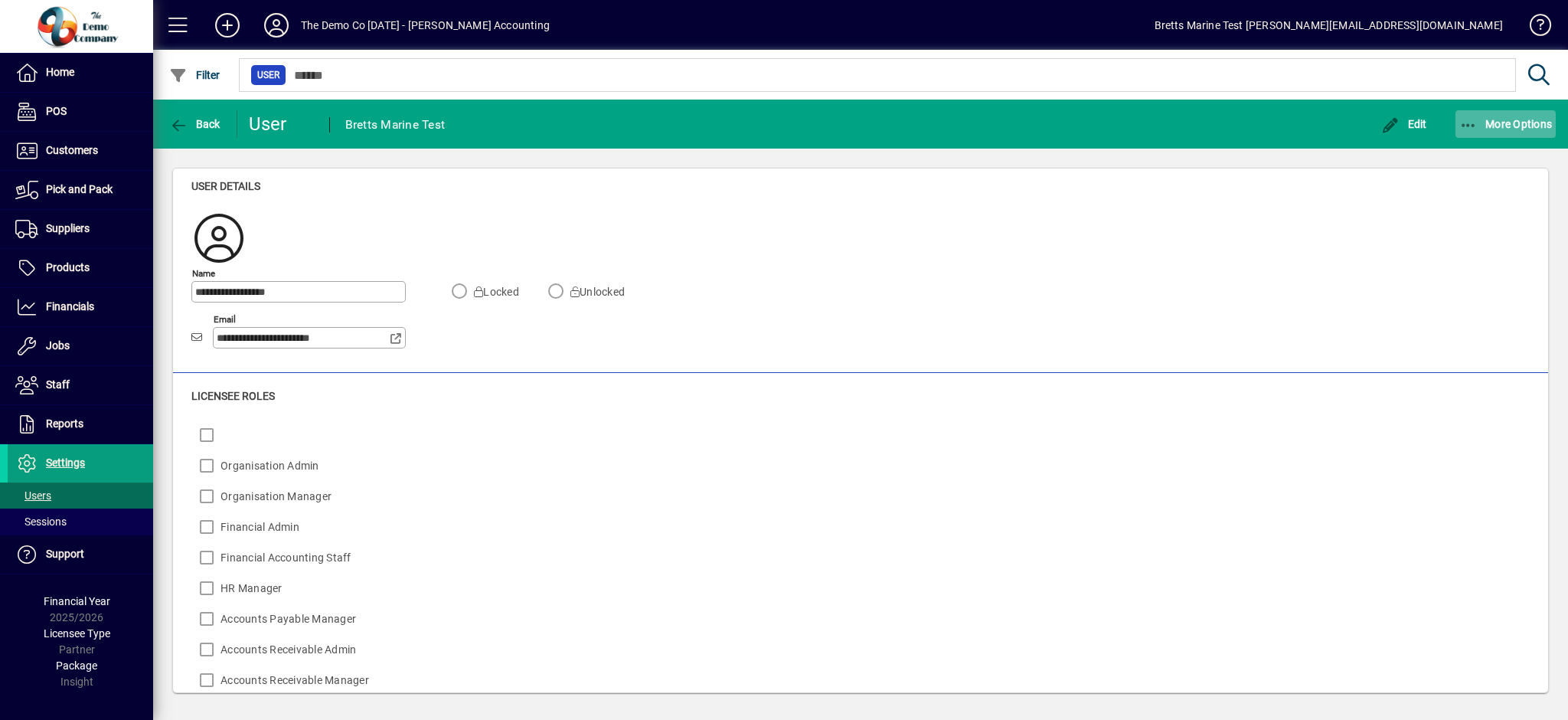
click at [1486, 127] on span "More Options" at bounding box center [1505, 125] width 94 height 12
click at [1487, 124] on div at bounding box center [784, 360] width 1568 height 720
click at [213, 128] on span "Back" at bounding box center [195, 125] width 51 height 12
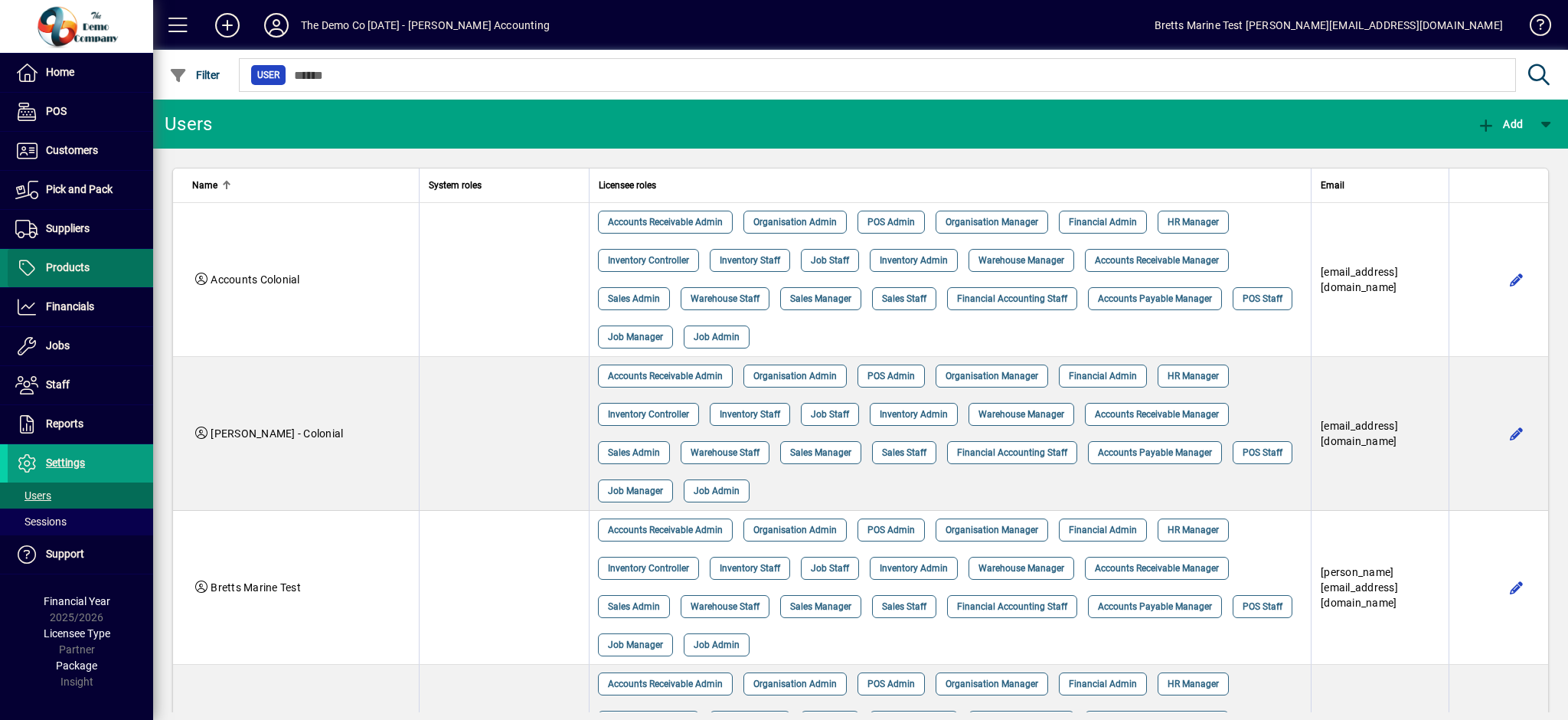
click at [76, 270] on span "Products" at bounding box center [67, 268] width 43 height 12
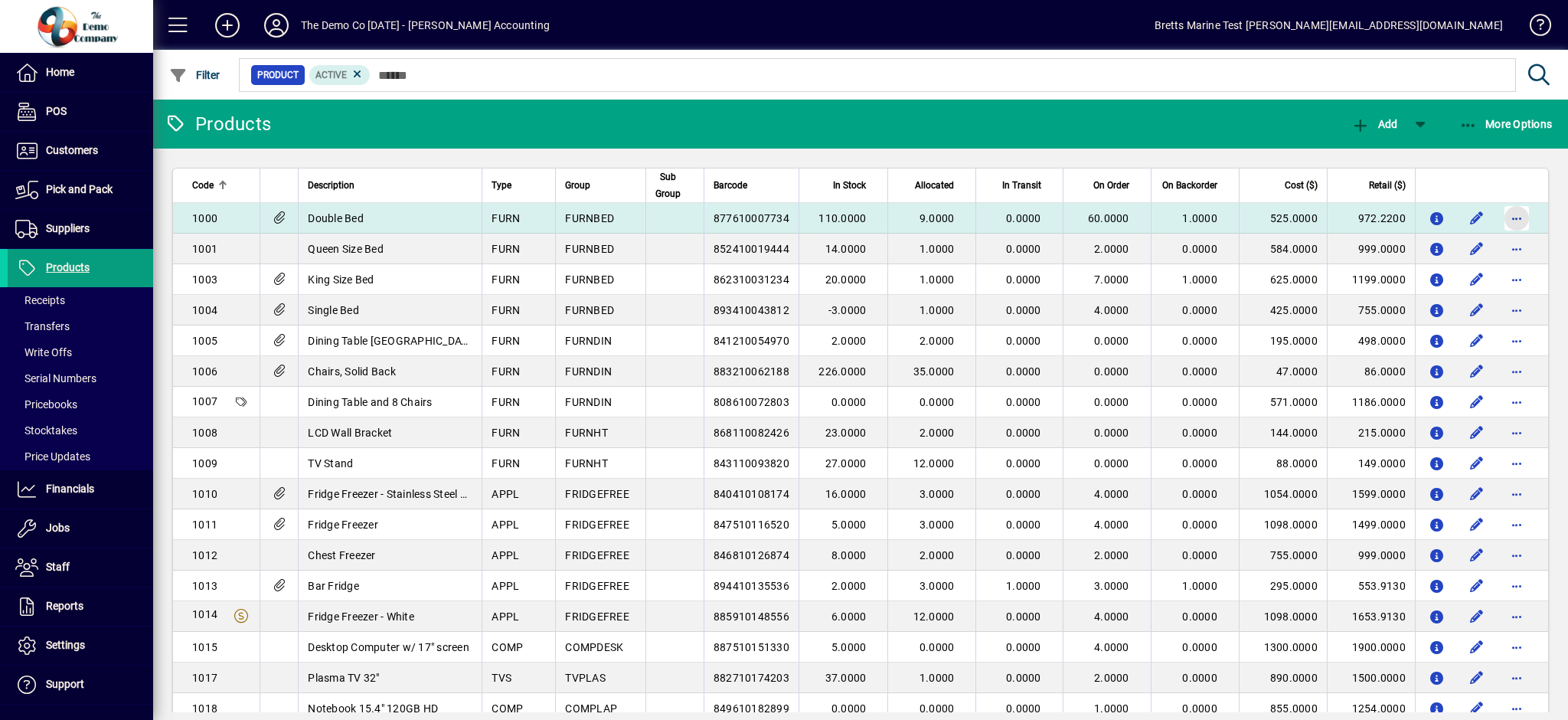
click at [1511, 215] on span "button" at bounding box center [1517, 218] width 37 height 37
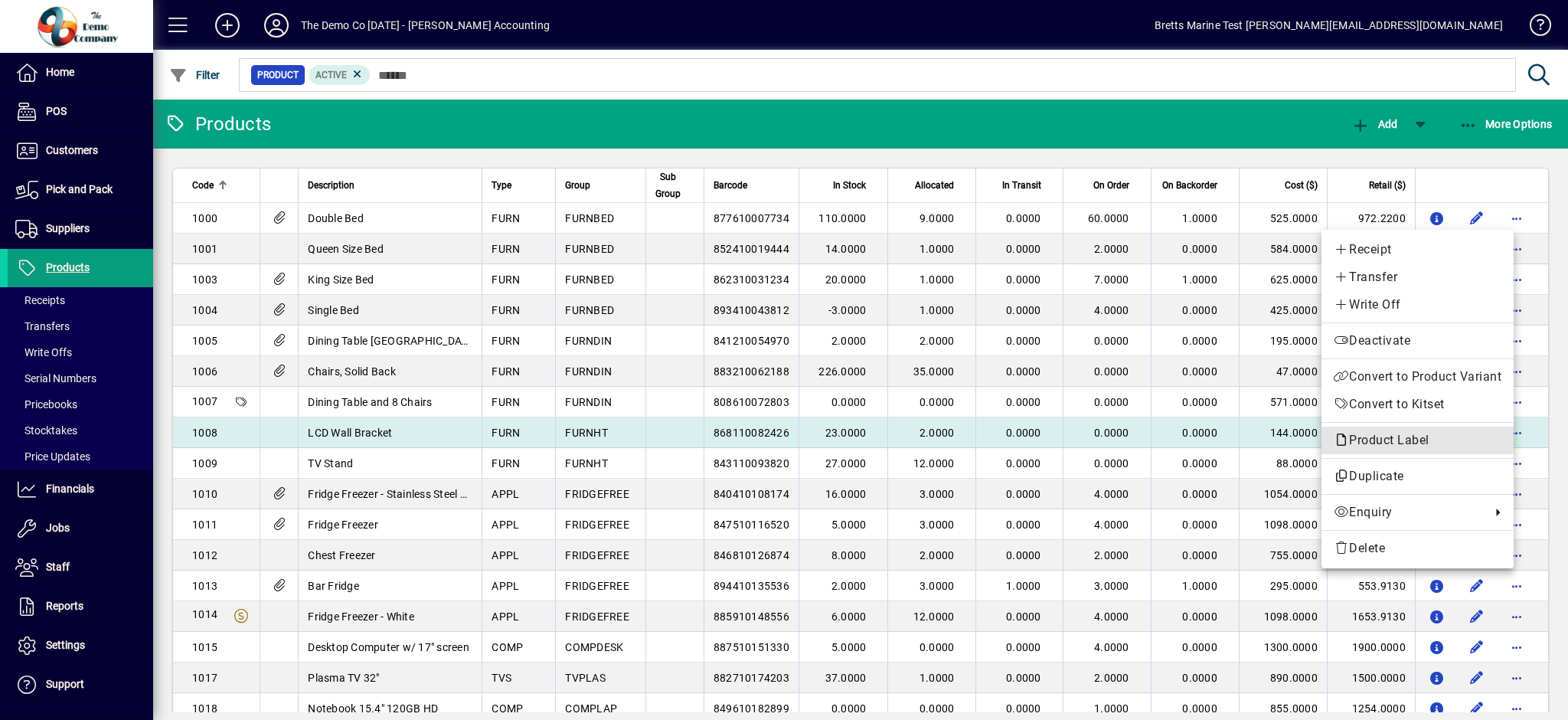
click at [1372, 441] on span "Product Label" at bounding box center [1386, 440] width 104 height 15
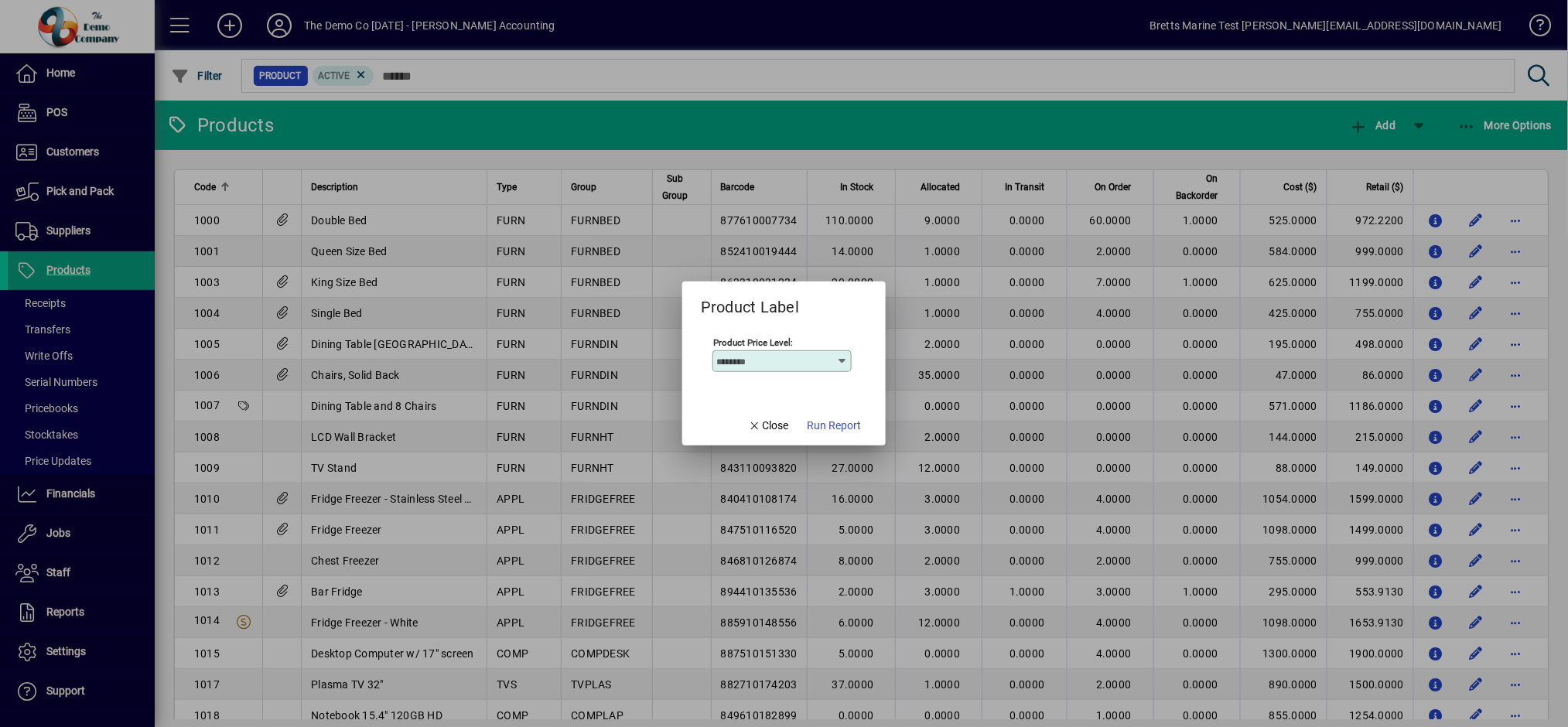
click at [844, 362] on icon at bounding box center [842, 362] width 13 height 12
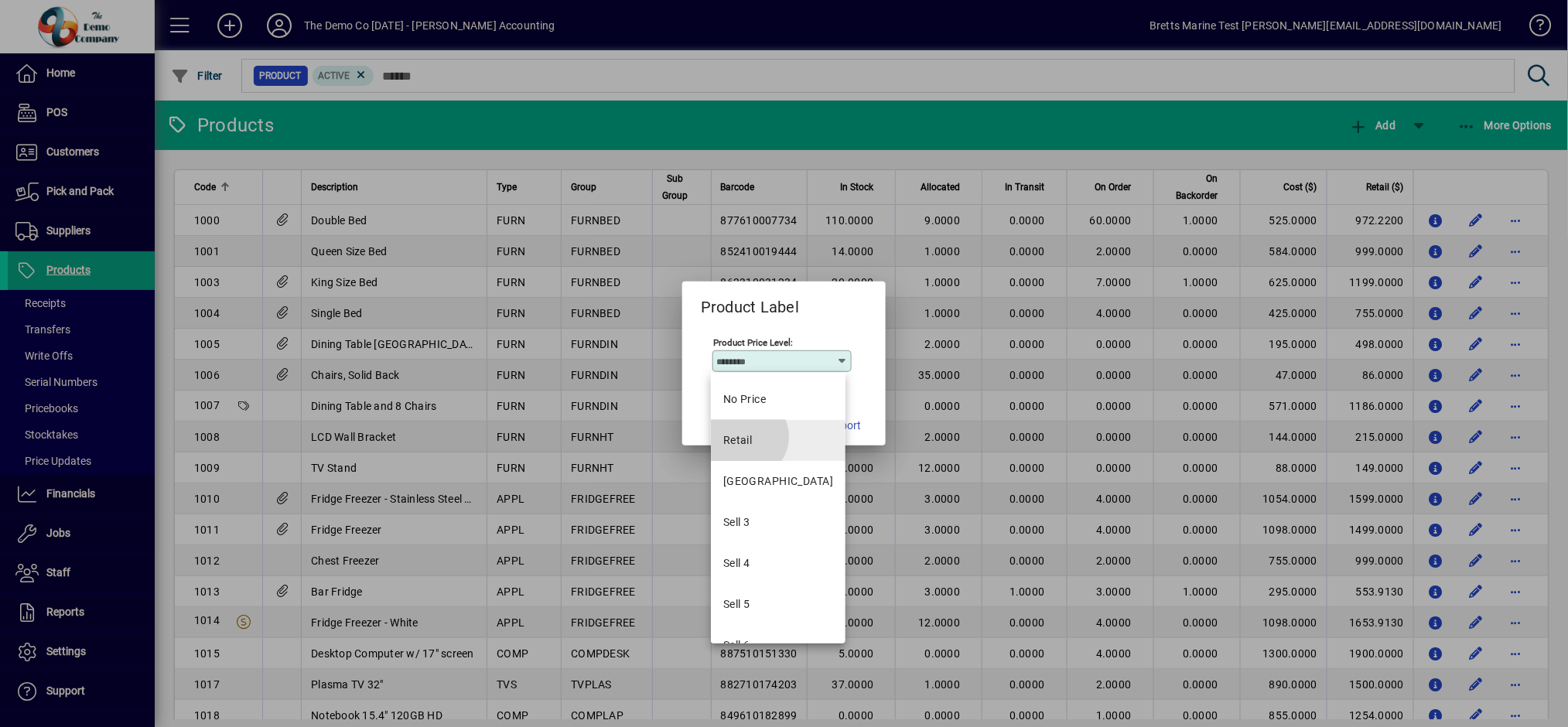
click at [747, 448] on div "Retail" at bounding box center [738, 440] width 30 height 16
type input "******"
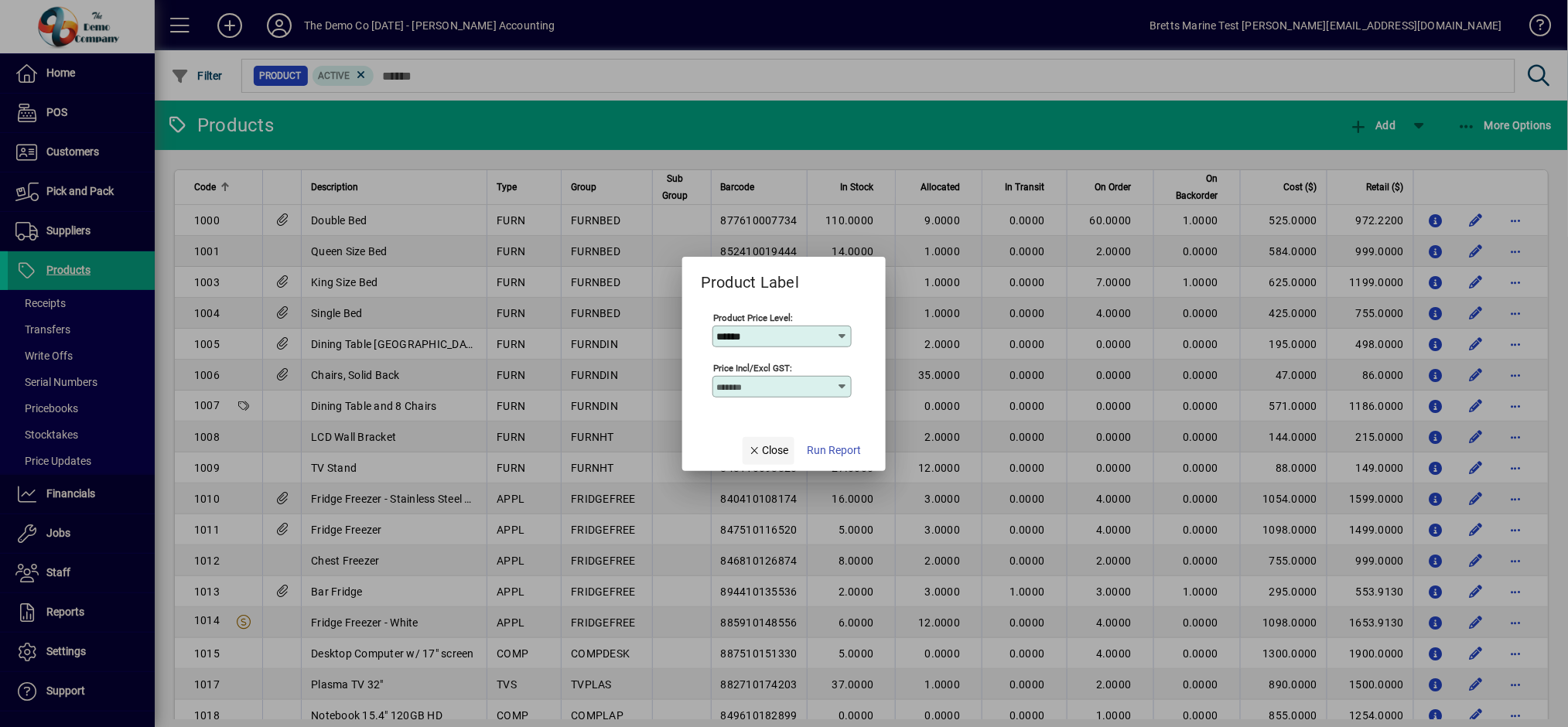
type input "**********"
click at [839, 452] on span "Run Report" at bounding box center [834, 450] width 54 height 16
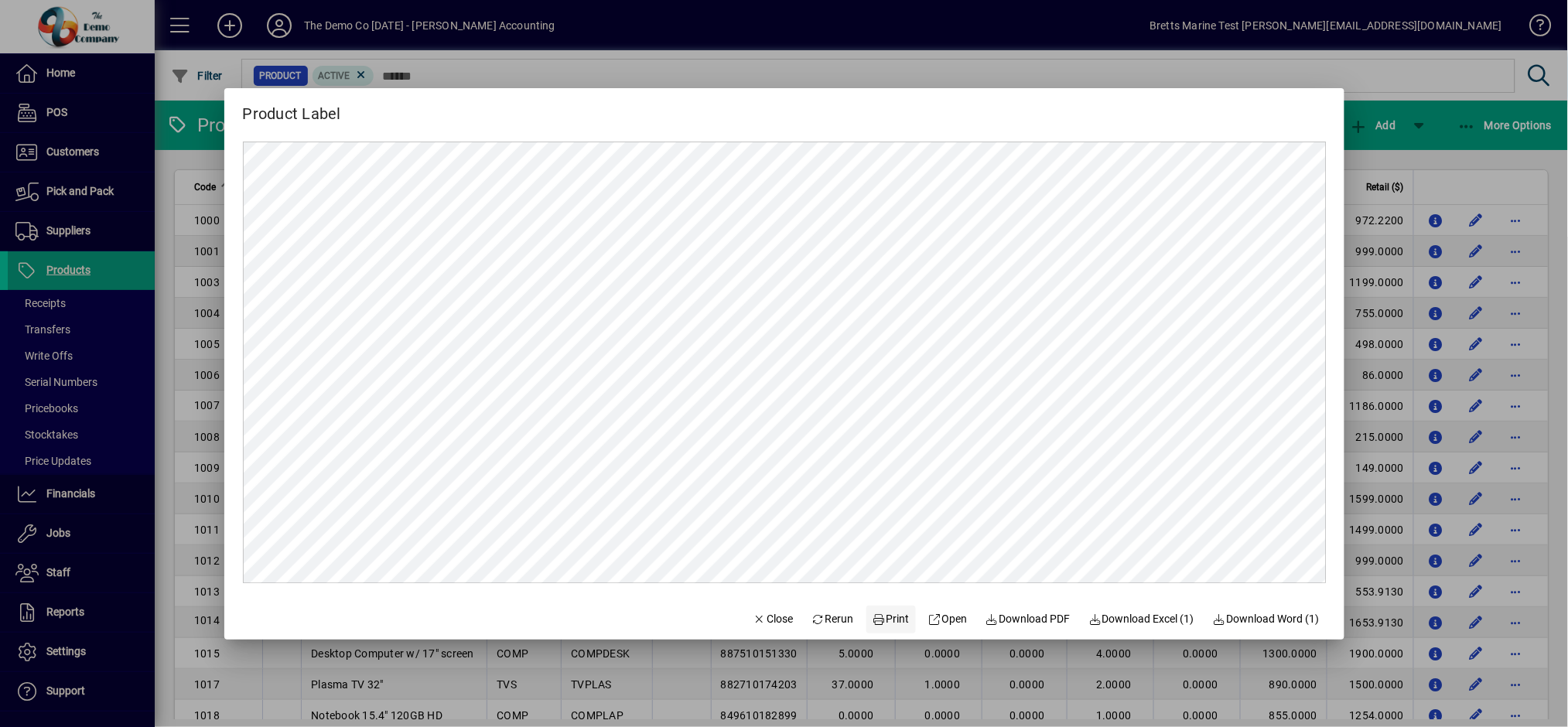
click at [881, 619] on span "Print" at bounding box center [891, 618] width 38 height 16
click at [1289, 107] on div "Product Label" at bounding box center [784, 107] width 1120 height 38
